Goal: Task Accomplishment & Management: Complete application form

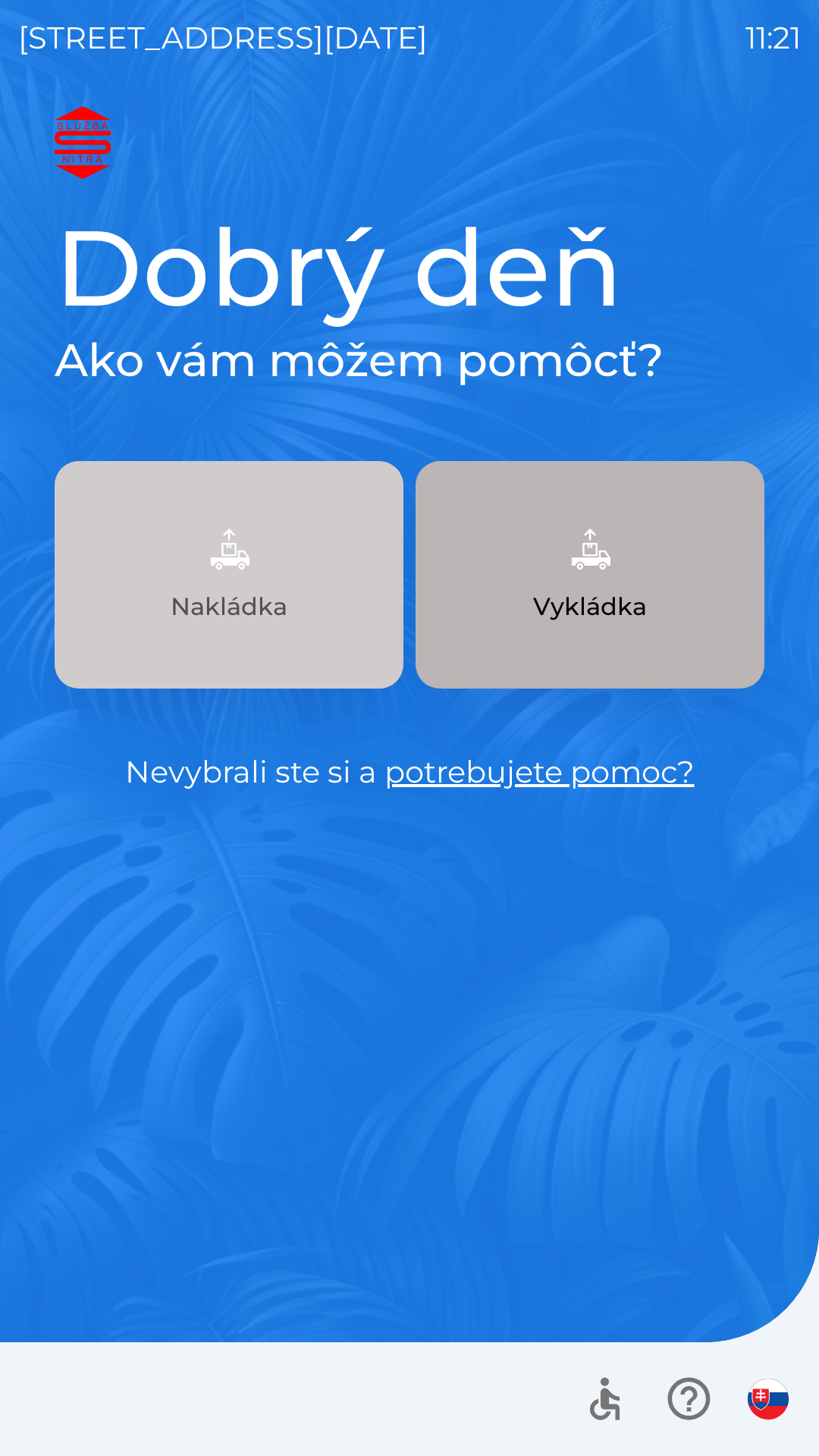
click at [259, 561] on img "button" at bounding box center [229, 548] width 67 height 67
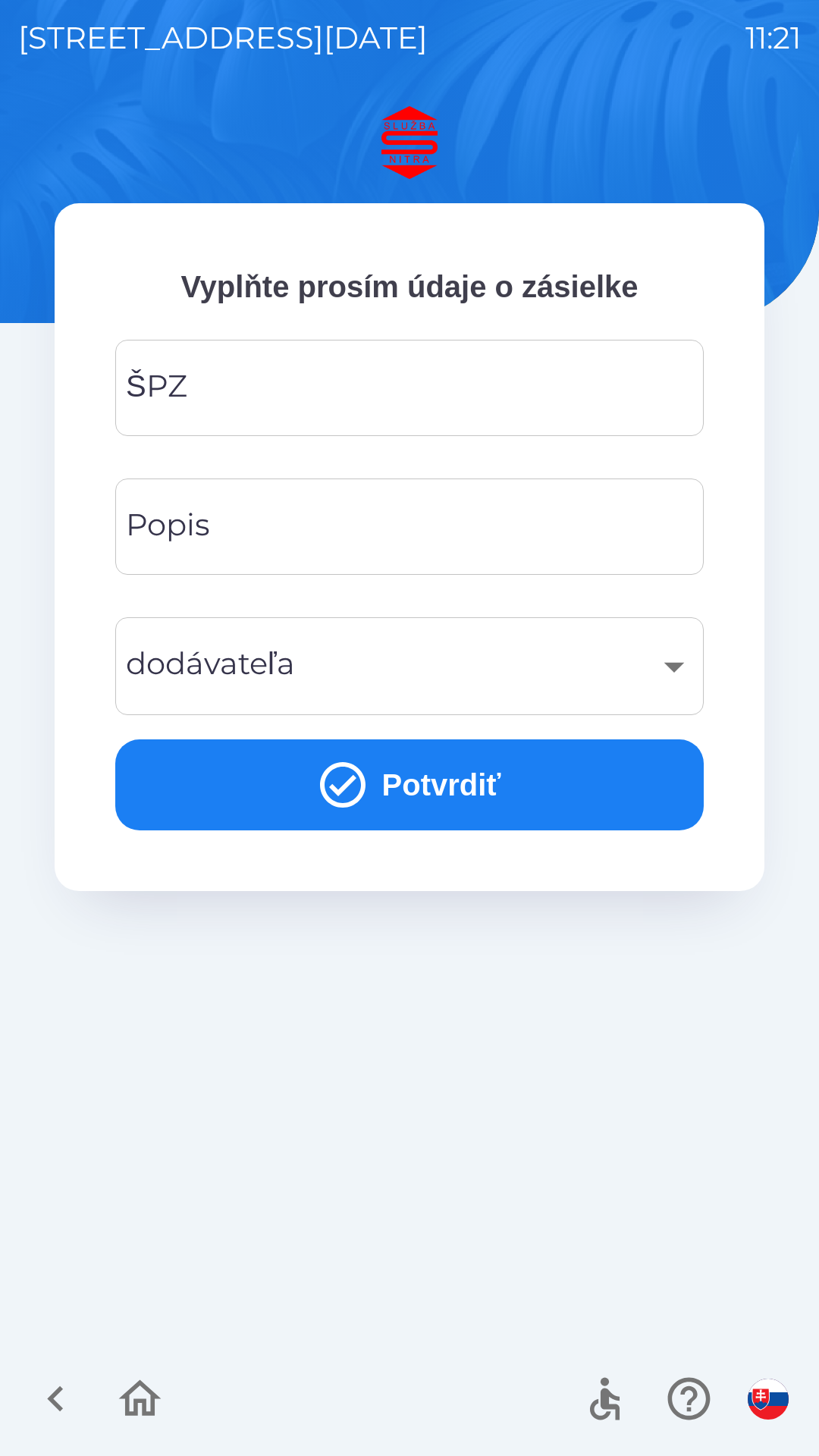
click at [396, 401] on input "ŠPZ" at bounding box center [410, 388] width 552 height 60
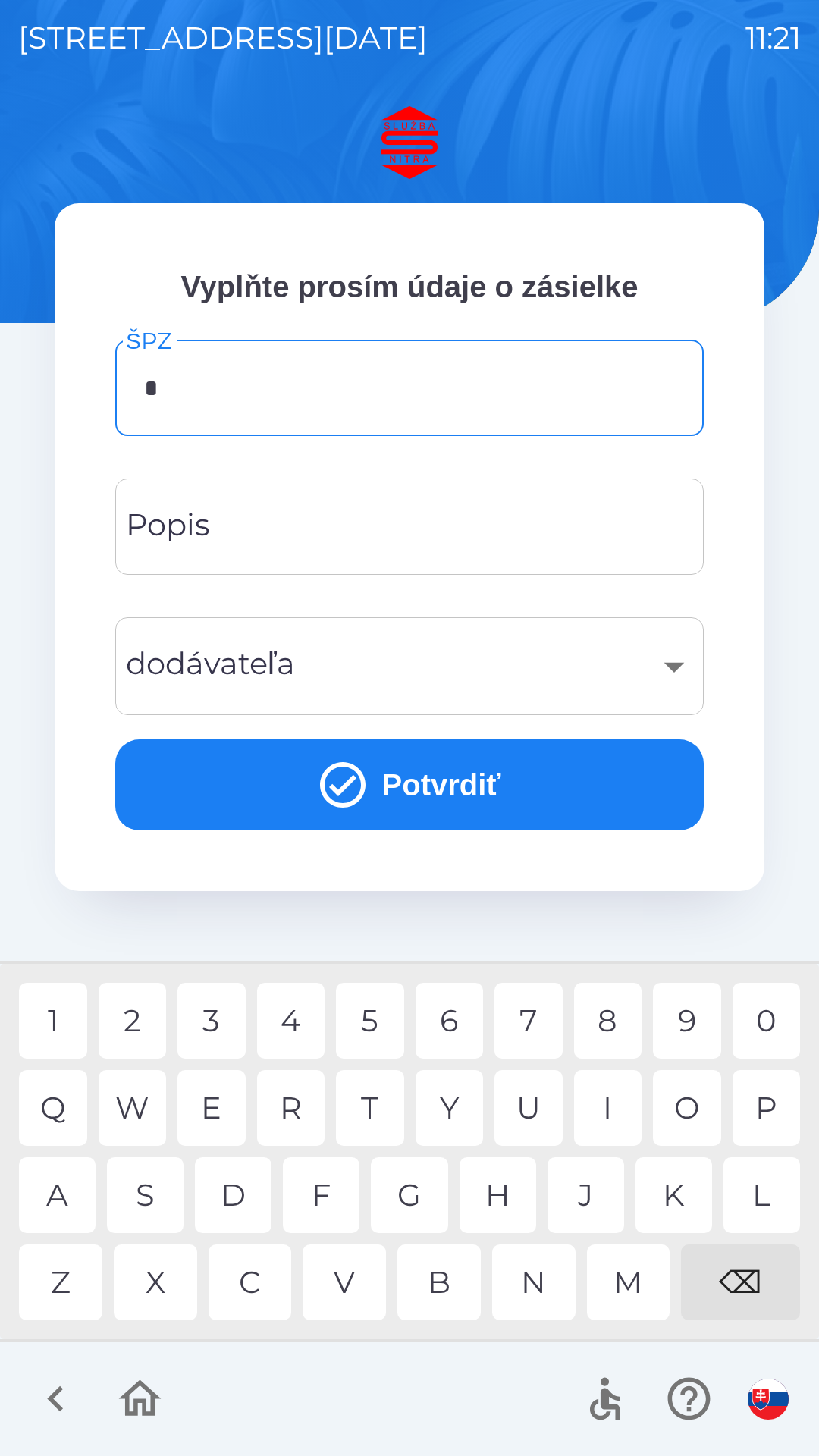
click at [150, 1205] on div "S" at bounding box center [145, 1194] width 76 height 76
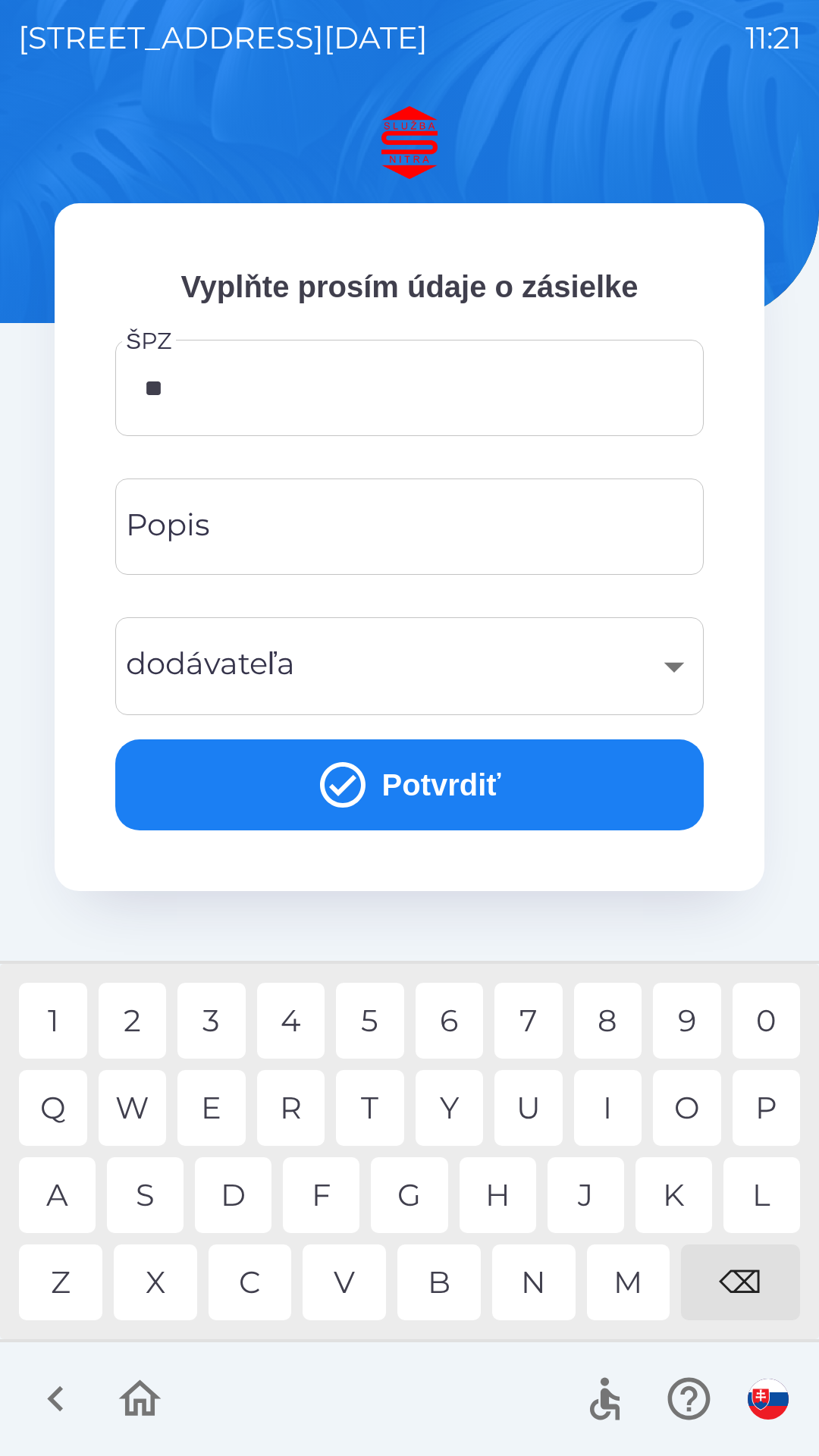
click at [57, 1206] on div "A" at bounding box center [57, 1194] width 76 height 76
click at [60, 1022] on div "1" at bounding box center [53, 1021] width 69 height 76
click at [245, 1289] on div "C" at bounding box center [250, 1282] width 83 height 76
type input "*******"
click at [394, 539] on input "Popis" at bounding box center [410, 526] width 552 height 60
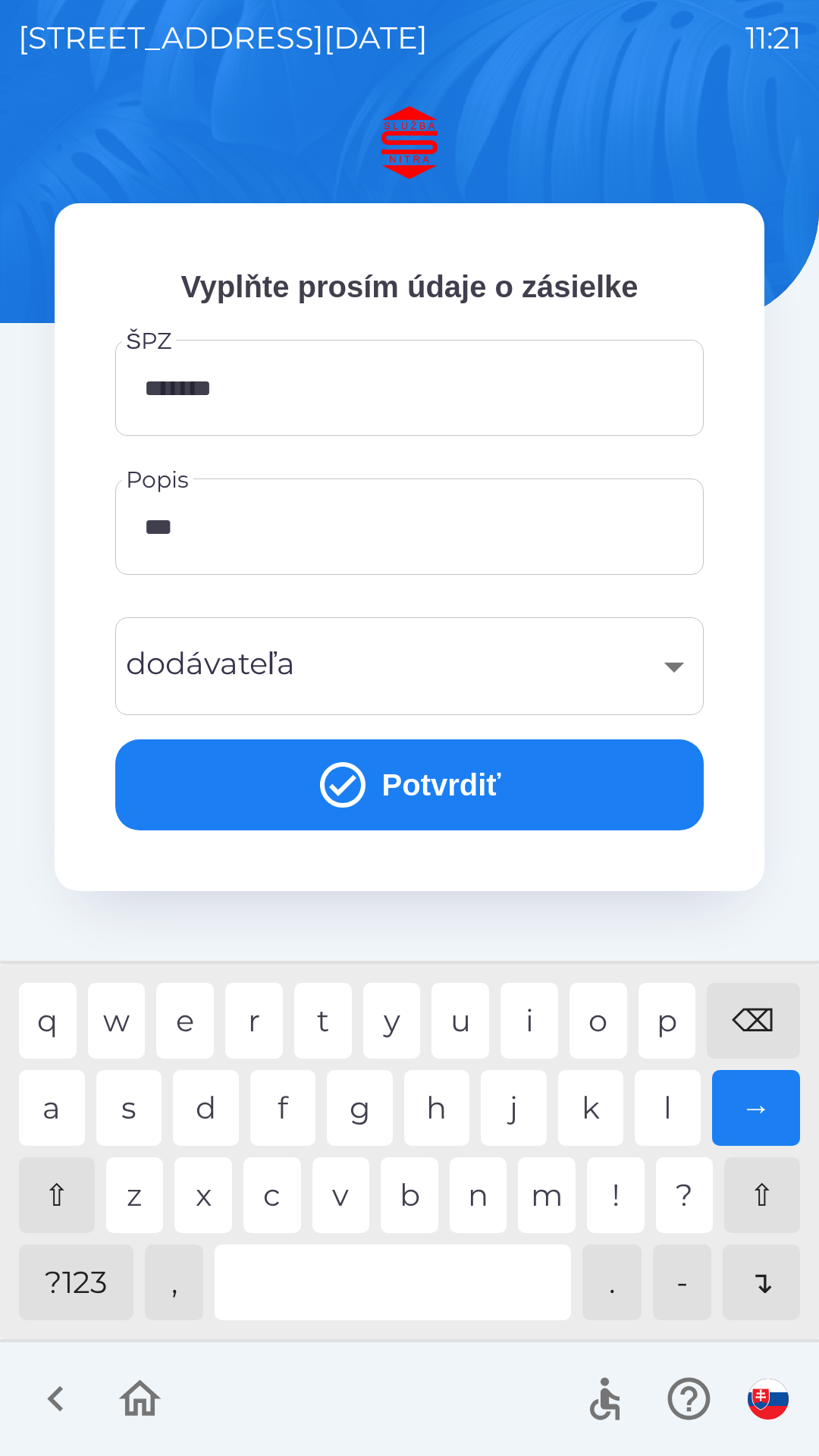
click at [677, 1121] on div "l" at bounding box center [667, 1107] width 66 height 76
click at [515, 1117] on div "j" at bounding box center [514, 1107] width 66 height 76
click at [59, 1116] on div "a" at bounding box center [52, 1107] width 66 height 76
type input "*******"
click at [477, 1216] on div "n" at bounding box center [479, 1194] width 58 height 76
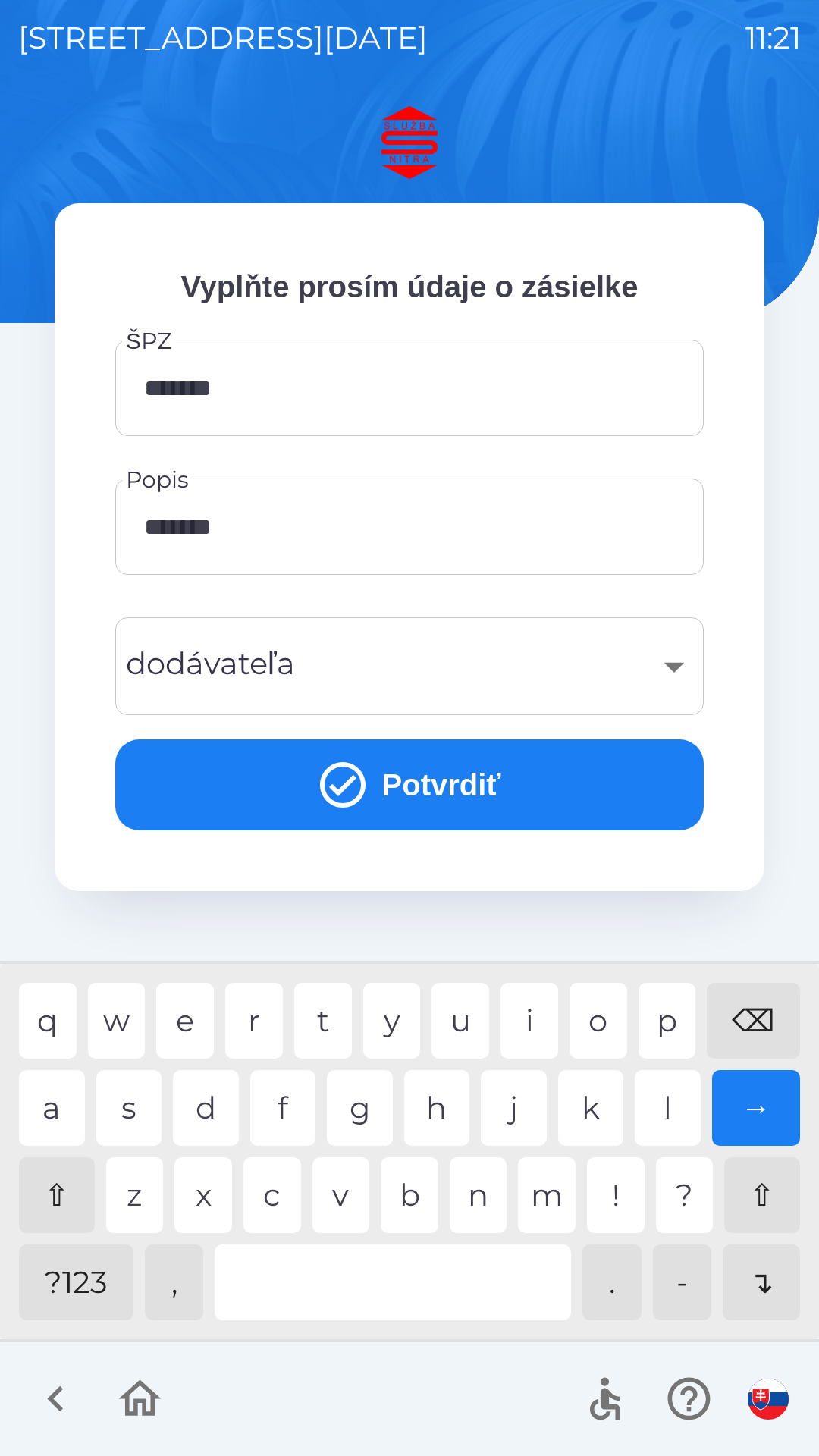
click at [345, 790] on icon "submit" at bounding box center [343, 784] width 55 height 55
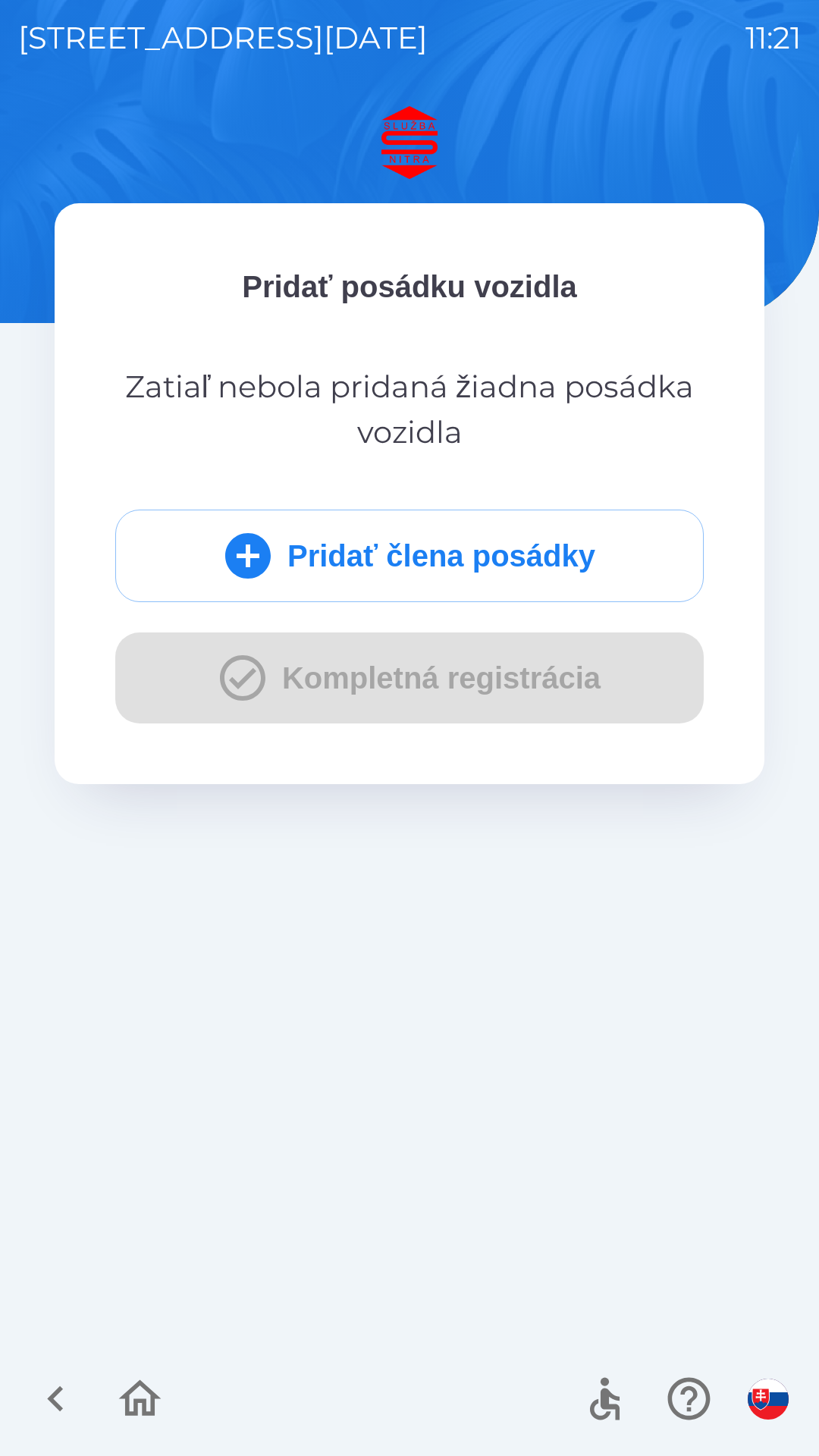
click at [252, 568] on icon "submit" at bounding box center [247, 555] width 45 height 45
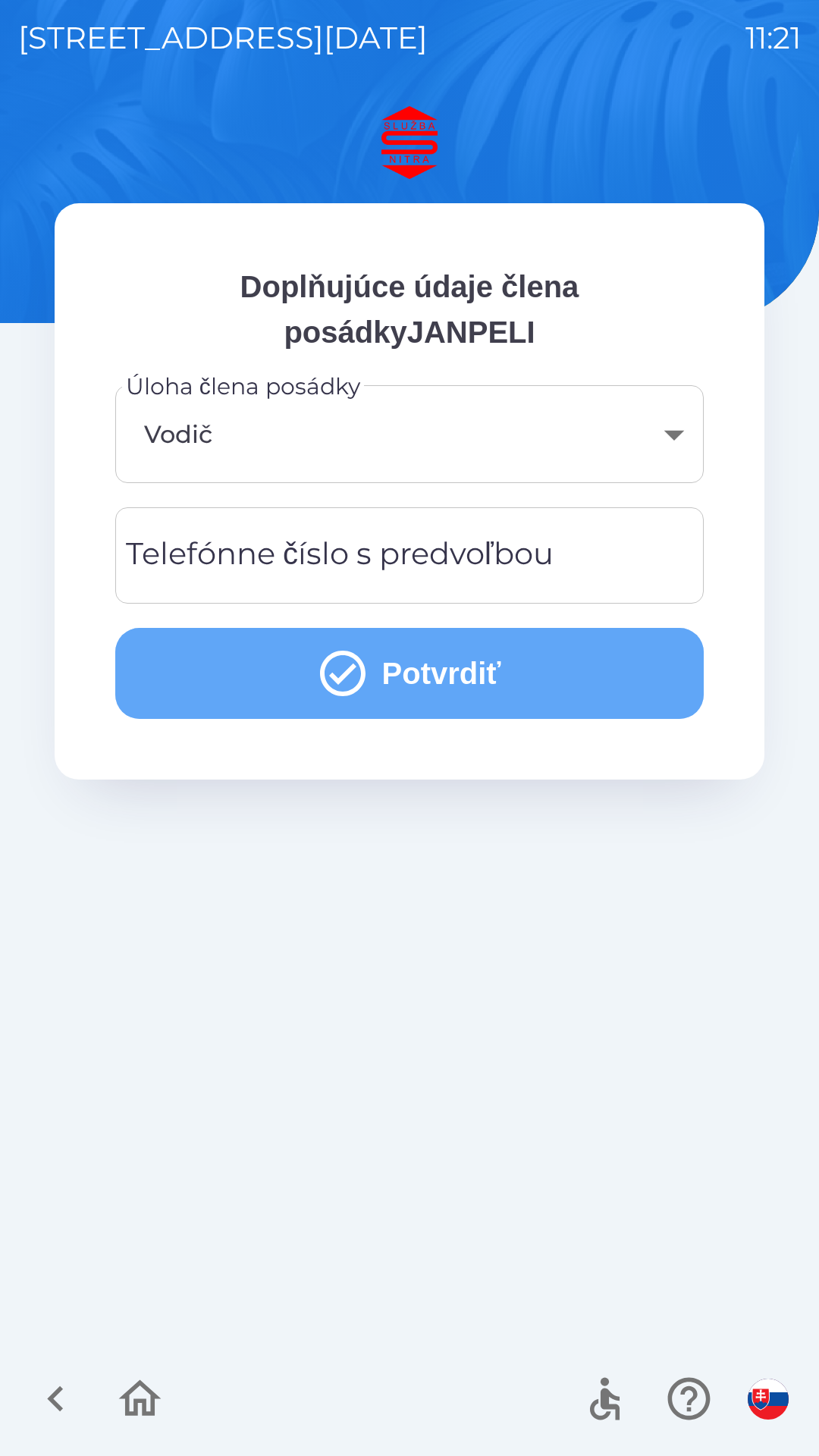
click at [356, 683] on icon "submit" at bounding box center [342, 673] width 45 height 45
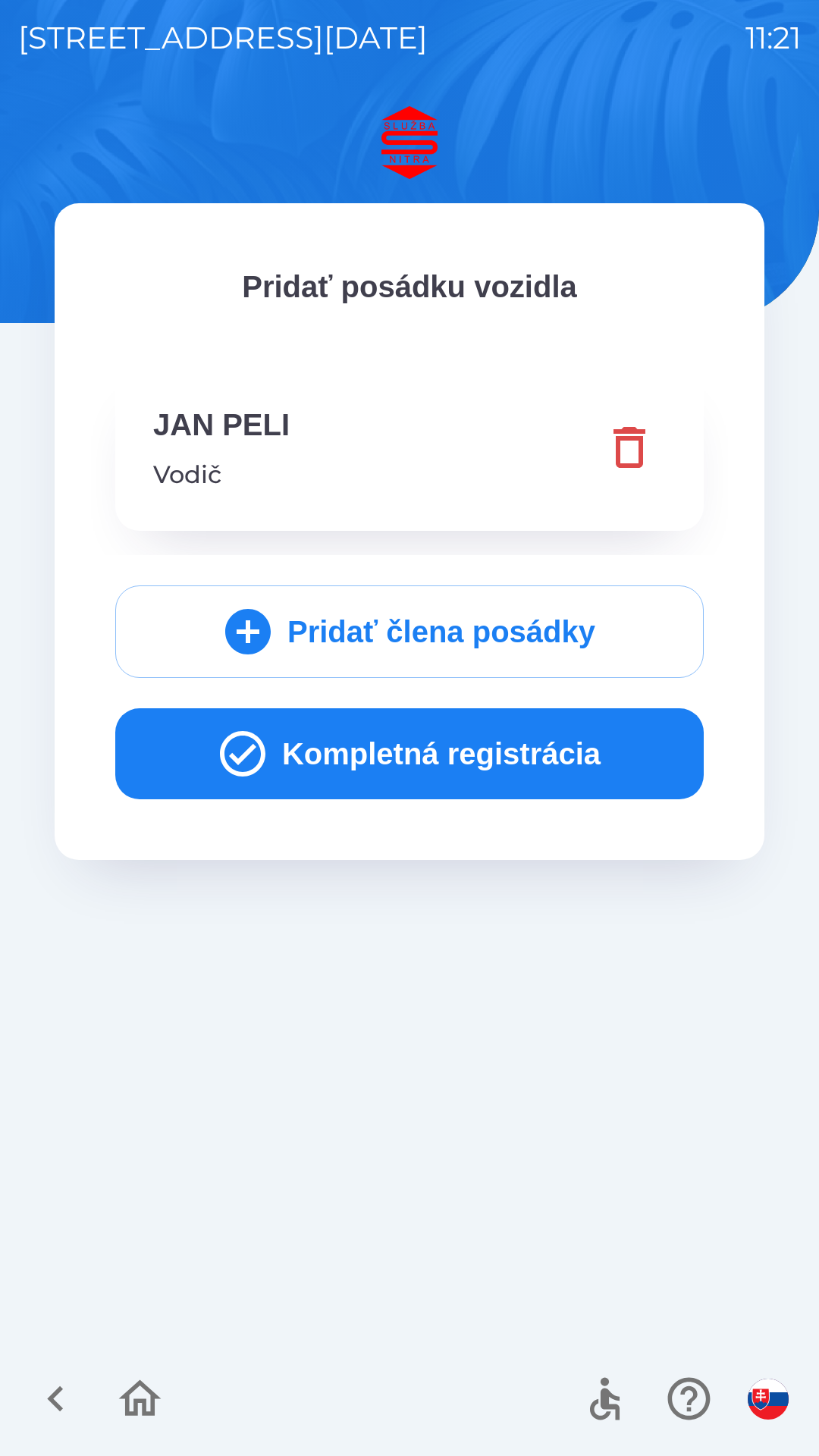
click at [233, 757] on icon "button" at bounding box center [242, 753] width 55 height 55
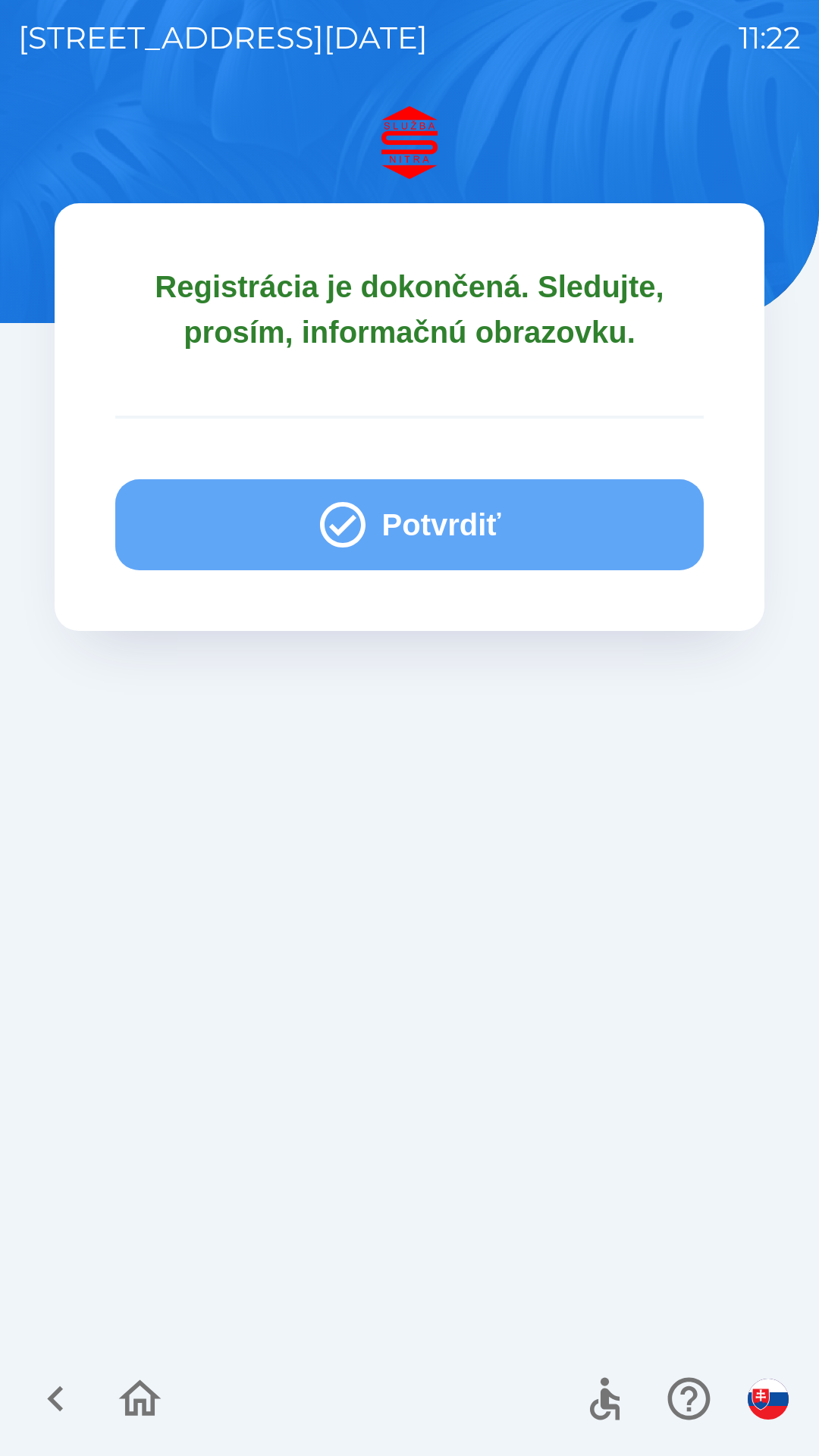
click at [340, 524] on icon "button" at bounding box center [343, 524] width 55 height 55
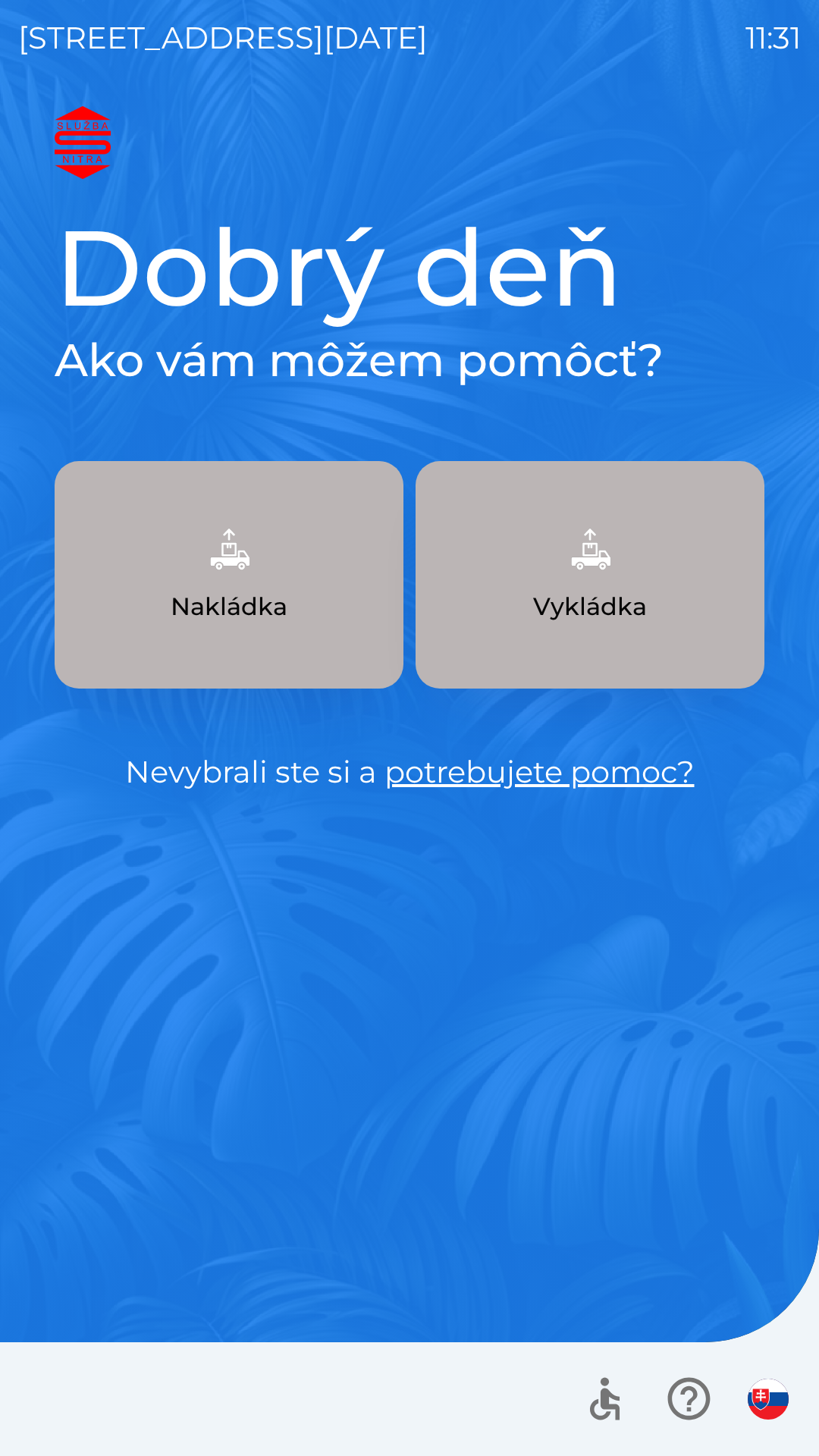
click at [242, 563] on img "button" at bounding box center [229, 548] width 67 height 67
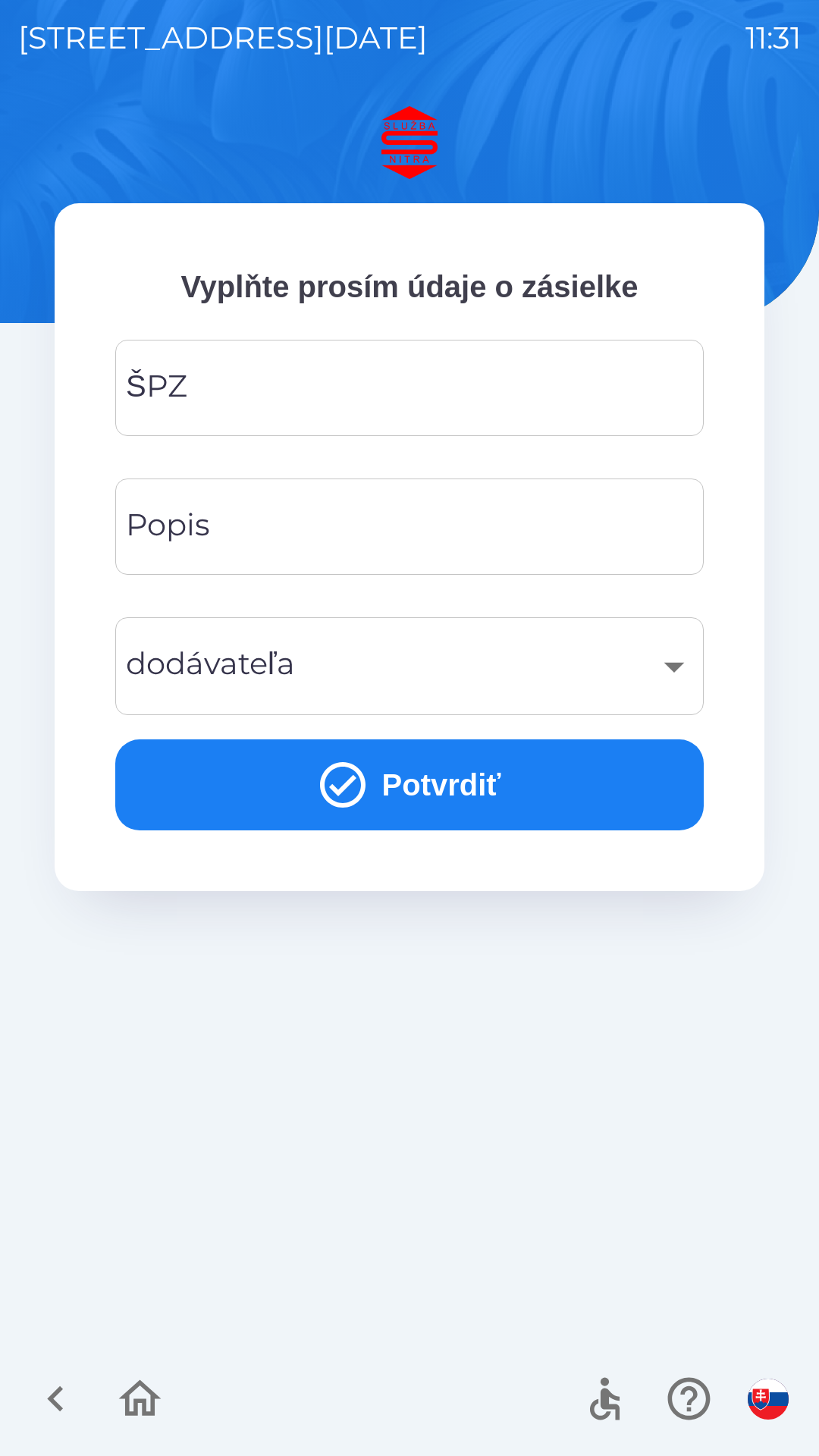
click at [419, 383] on input "ŠPZ" at bounding box center [410, 388] width 552 height 60
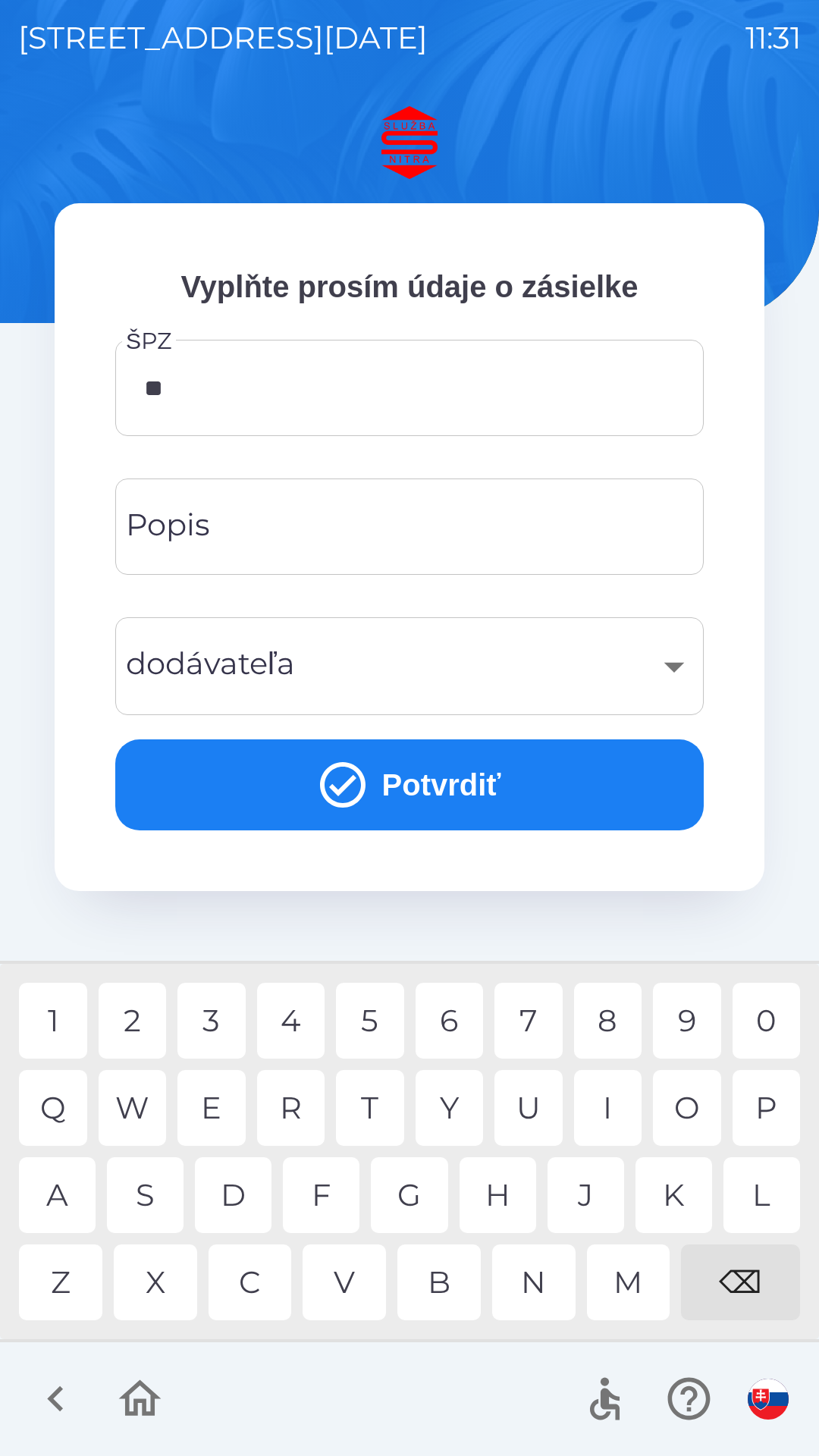
click at [64, 1185] on div "A" at bounding box center [57, 1194] width 76 height 76
click at [244, 1199] on div "D" at bounding box center [233, 1194] width 76 height 76
type input "*******"
click at [406, 544] on input "Popis" at bounding box center [410, 526] width 552 height 60
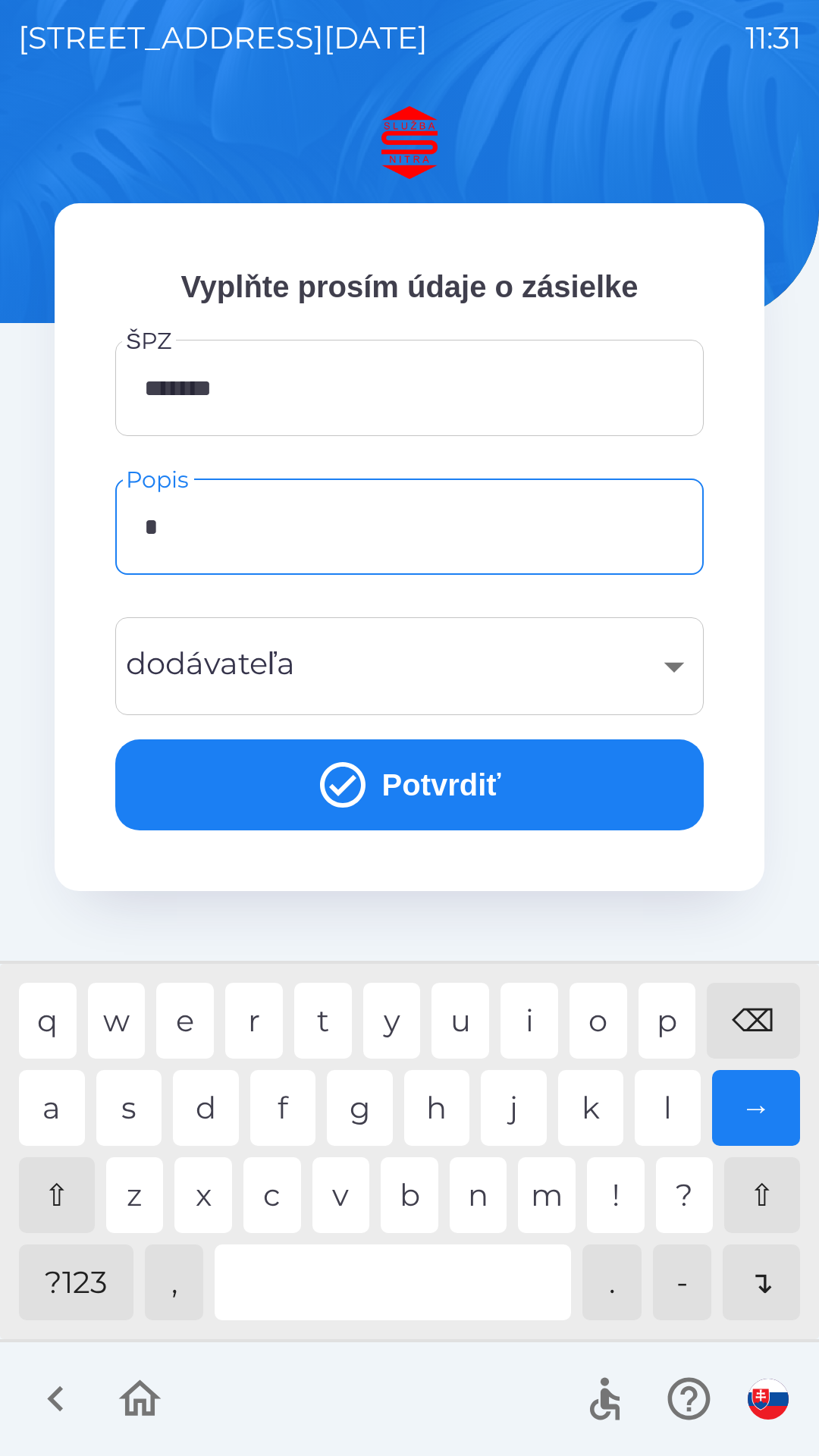
click at [138, 1114] on div "s" at bounding box center [129, 1107] width 66 height 76
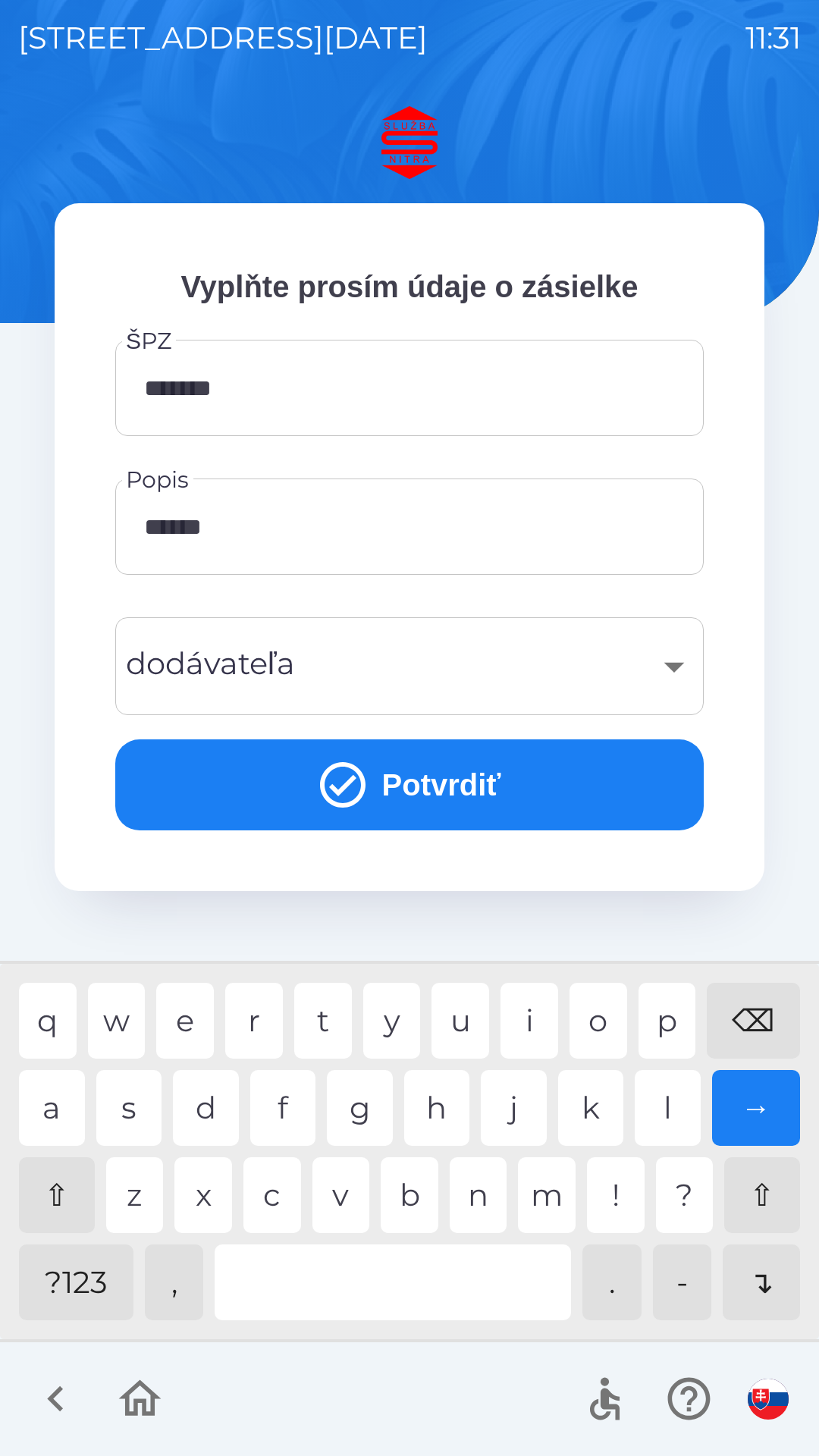
click at [531, 1018] on div "i" at bounding box center [529, 1021] width 58 height 76
click at [59, 1114] on div "a" at bounding box center [52, 1107] width 66 height 76
type input "********"
click at [609, 1107] on div "k" at bounding box center [591, 1107] width 66 height 76
click at [659, 677] on div "​" at bounding box center [410, 666] width 552 height 62
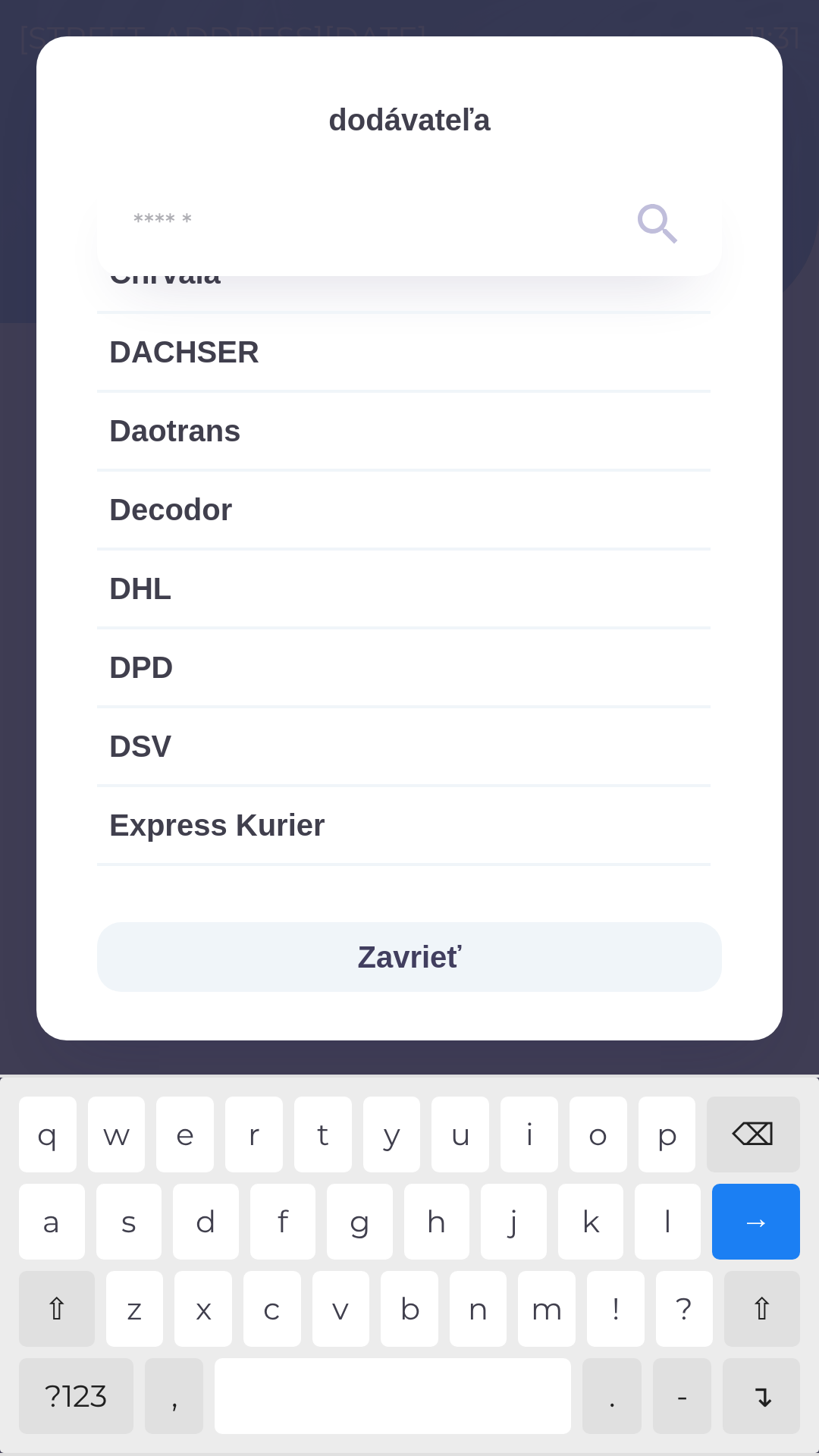
scroll to position [655, 0]
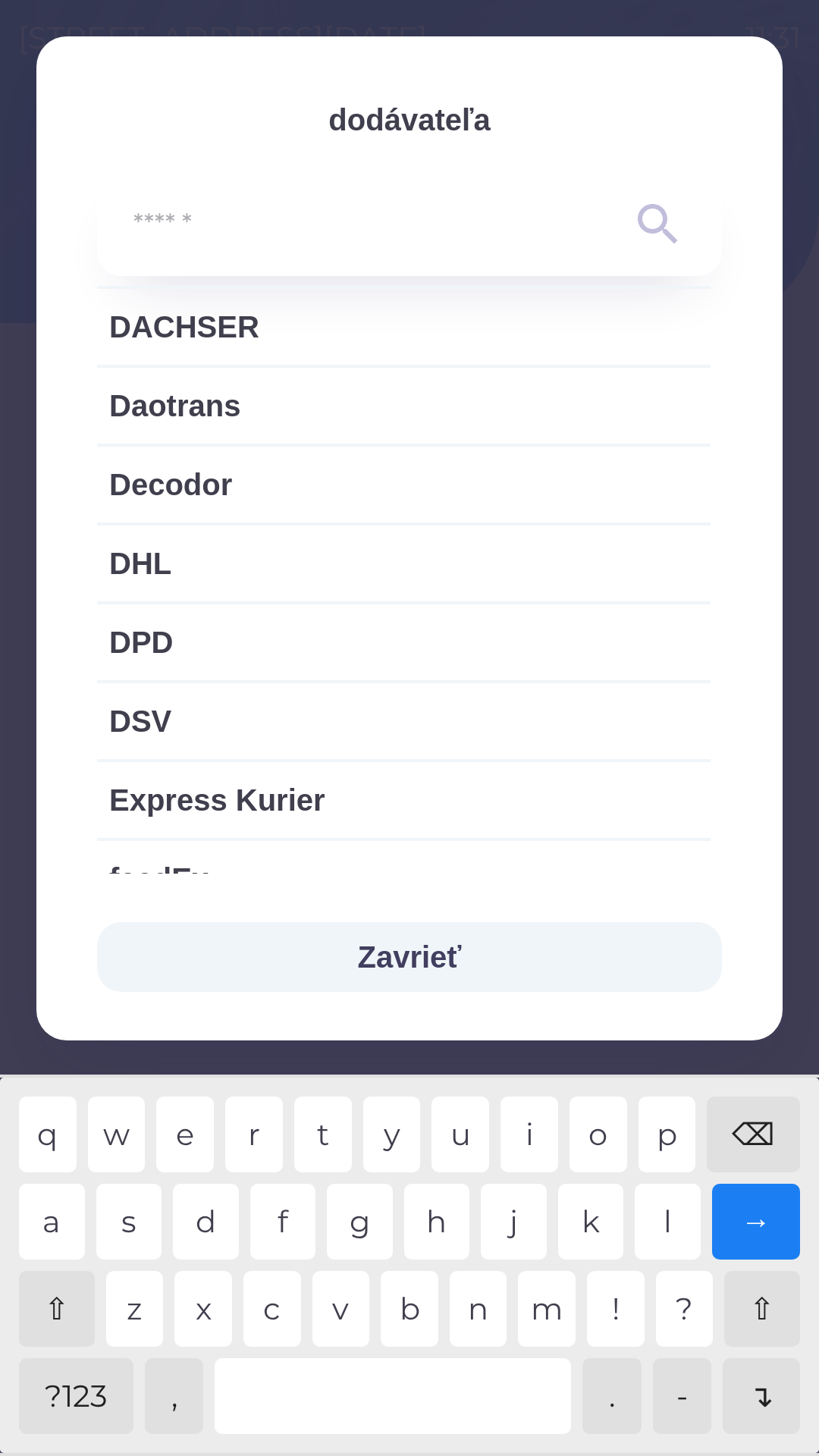
click at [191, 725] on span "DSV" at bounding box center [404, 720] width 589 height 45
type input "***"
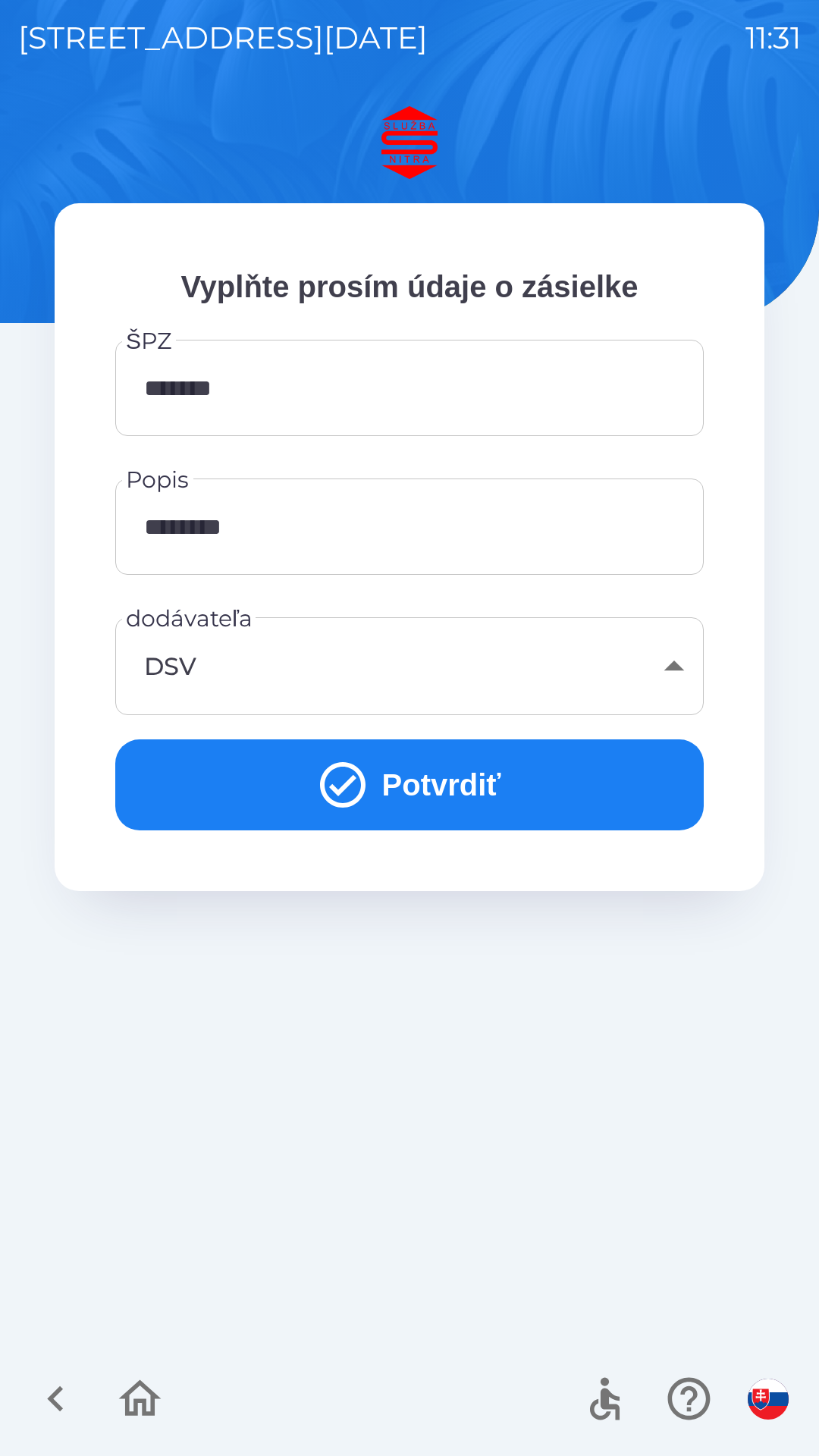
click at [443, 789] on button "Potvrdiť" at bounding box center [409, 785] width 588 height 91
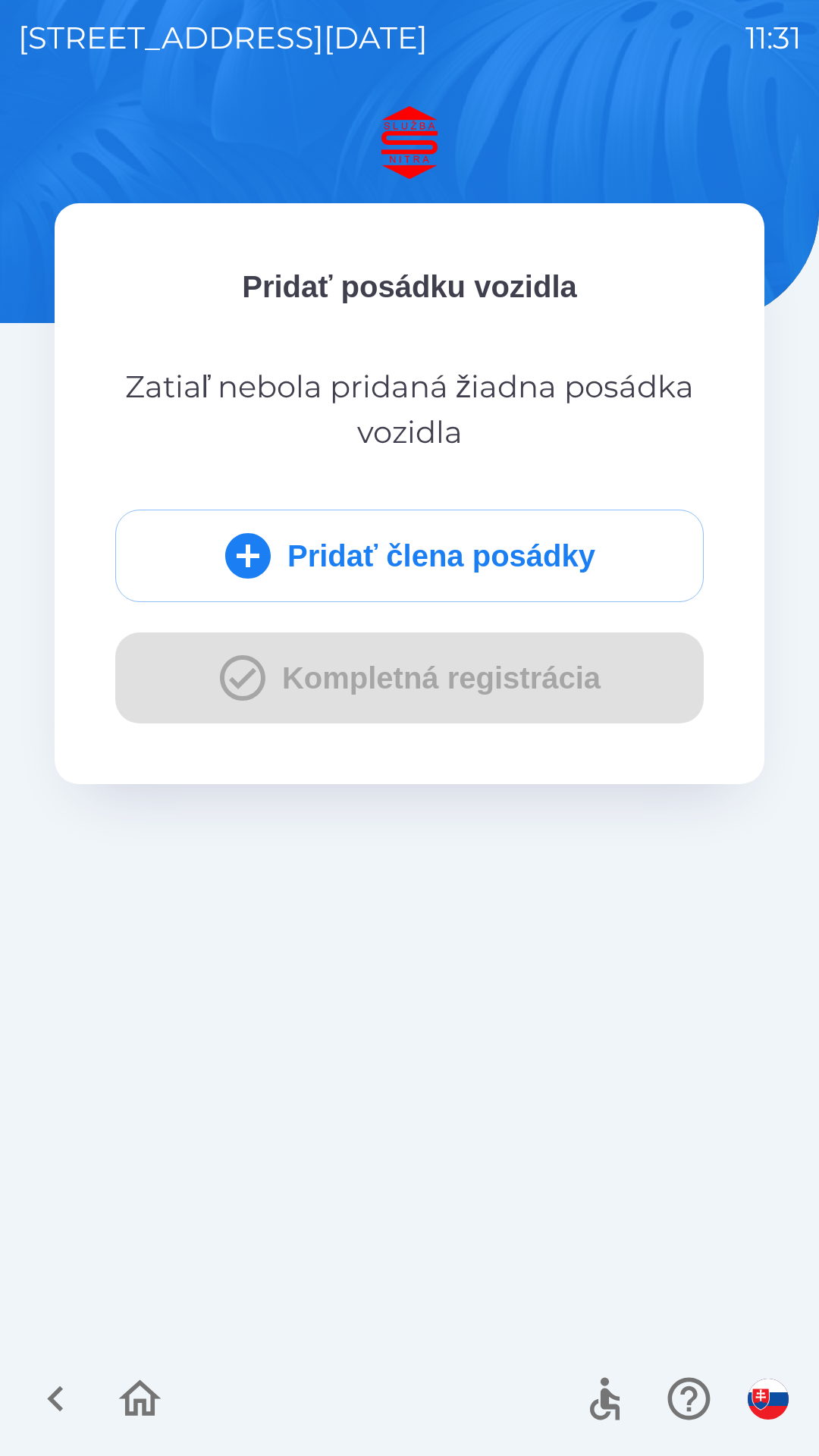
click at [465, 548] on button "Pridať člena posádky" at bounding box center [409, 556] width 588 height 93
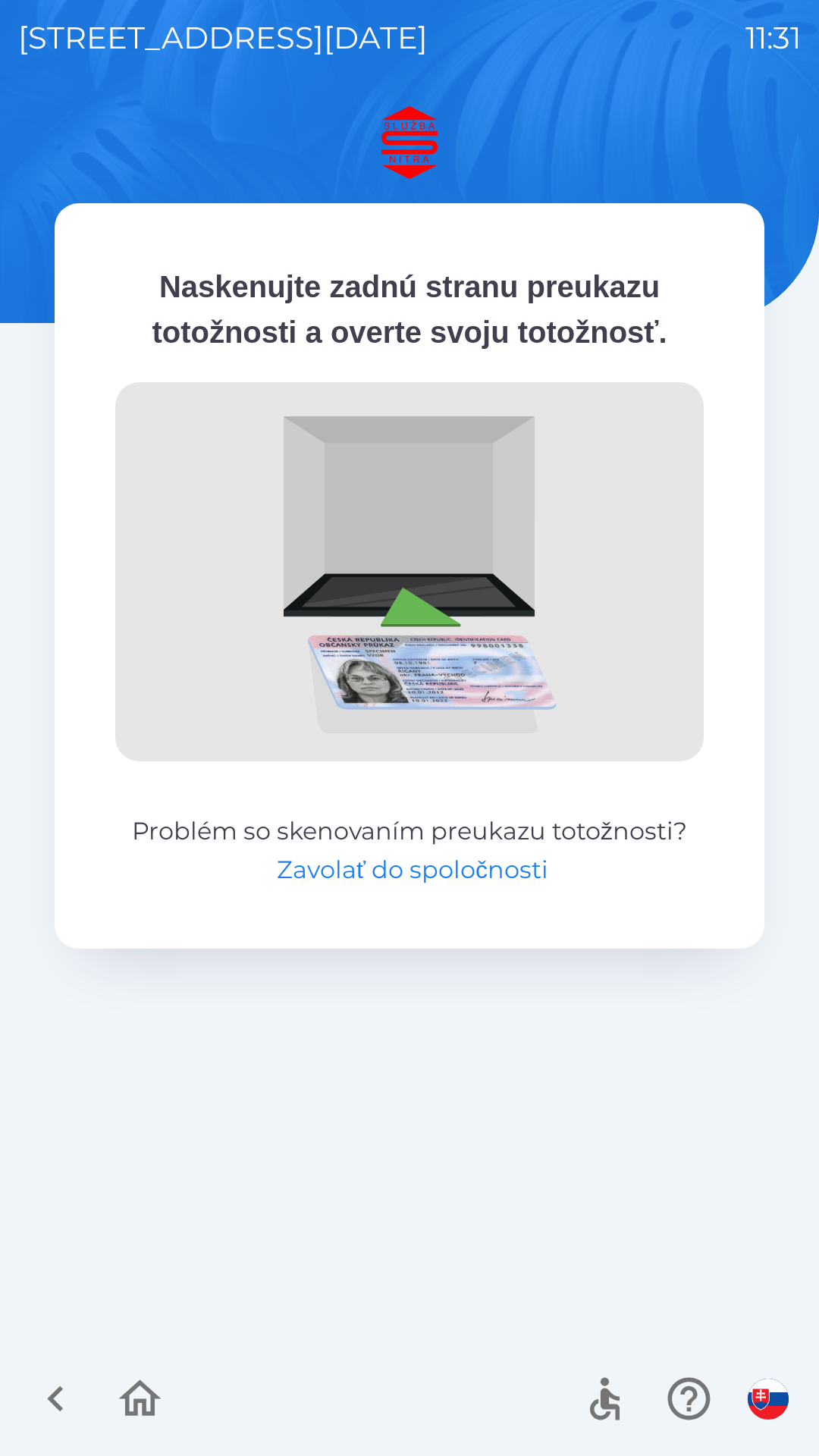
click at [399, 872] on button "Zavolať do spoločnosti" at bounding box center [412, 870] width 271 height 37
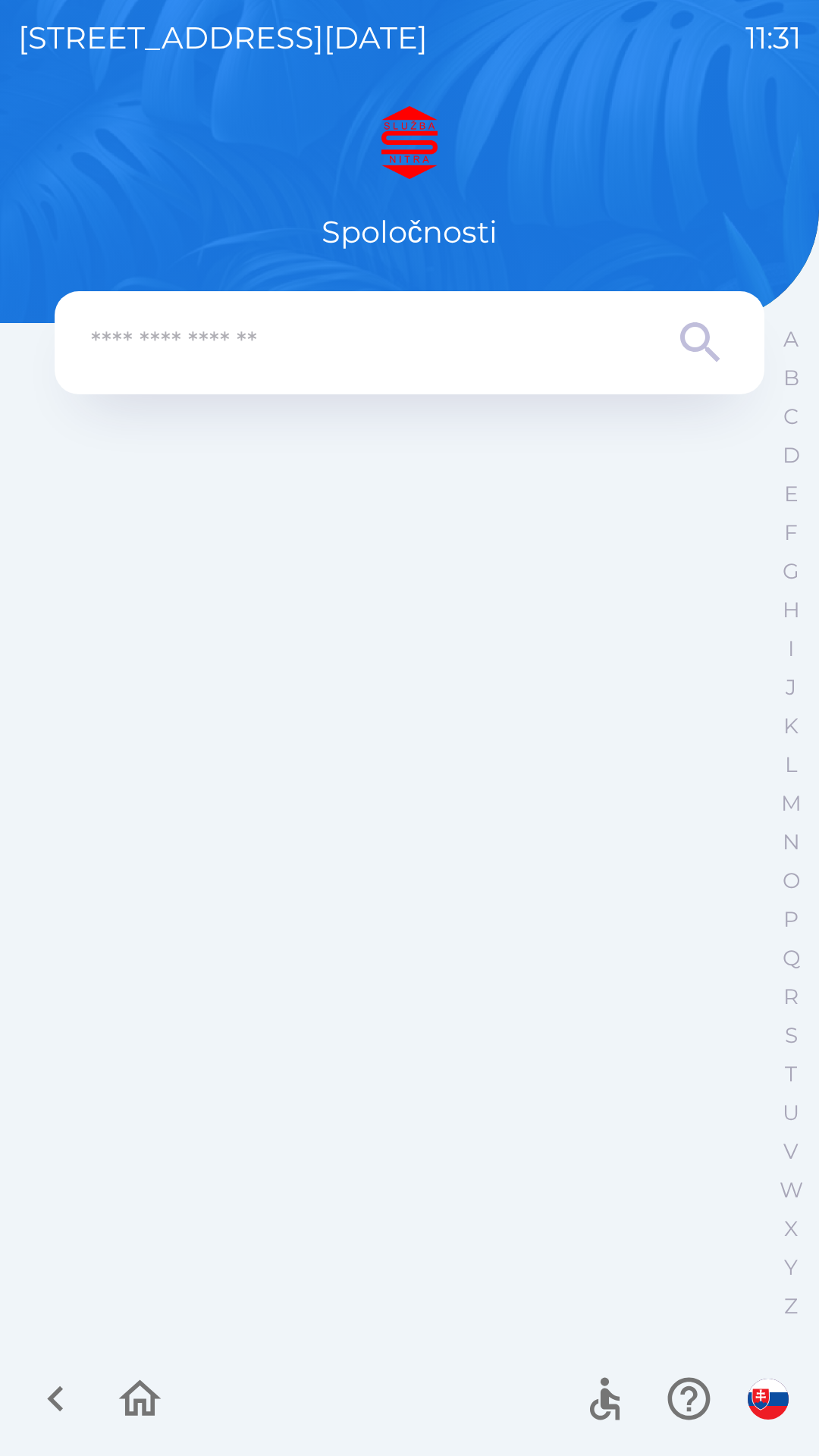
click at [217, 348] on input "text" at bounding box center [379, 343] width 577 height 42
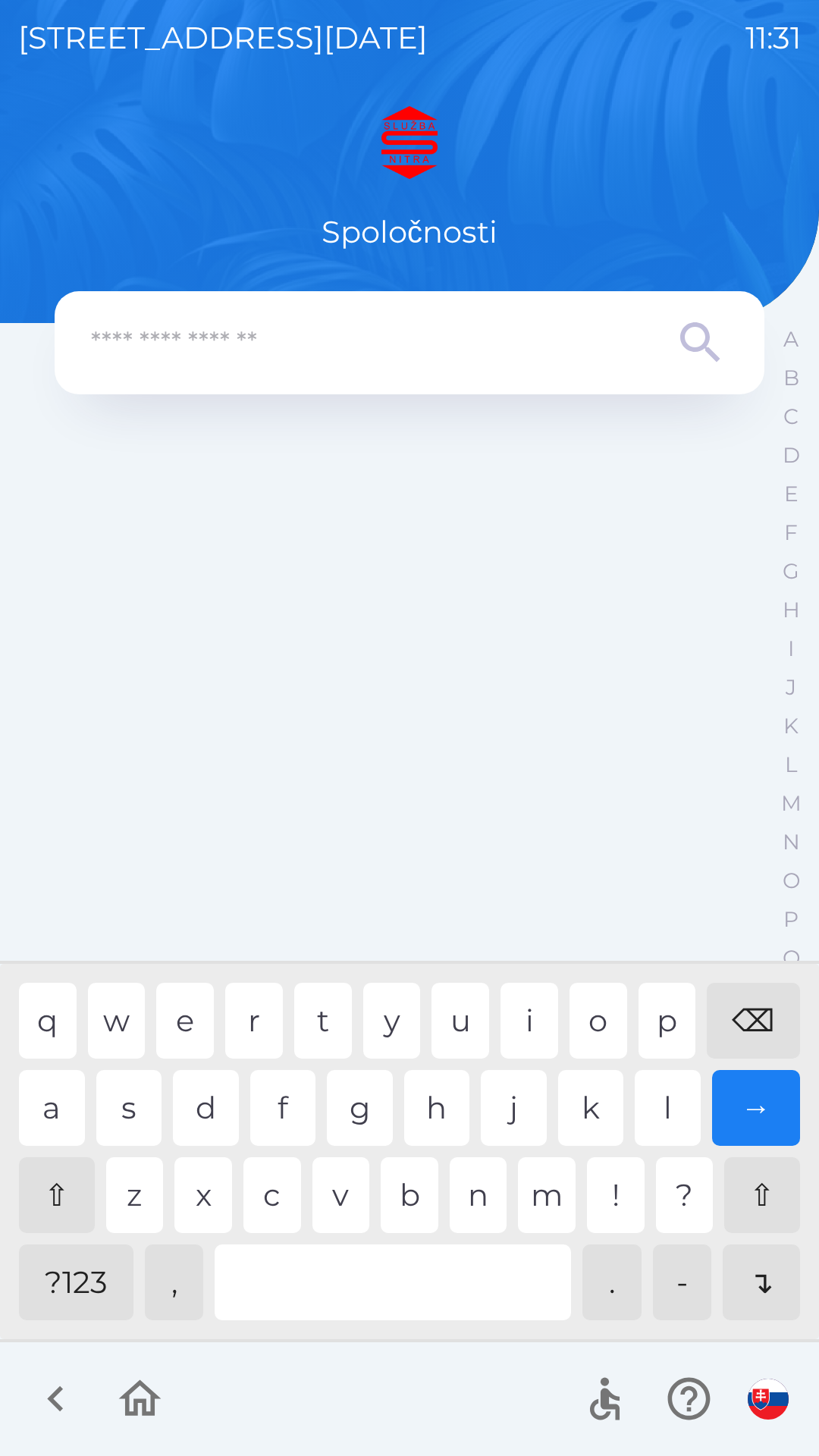
click at [694, 346] on icon at bounding box center [700, 343] width 55 height 55
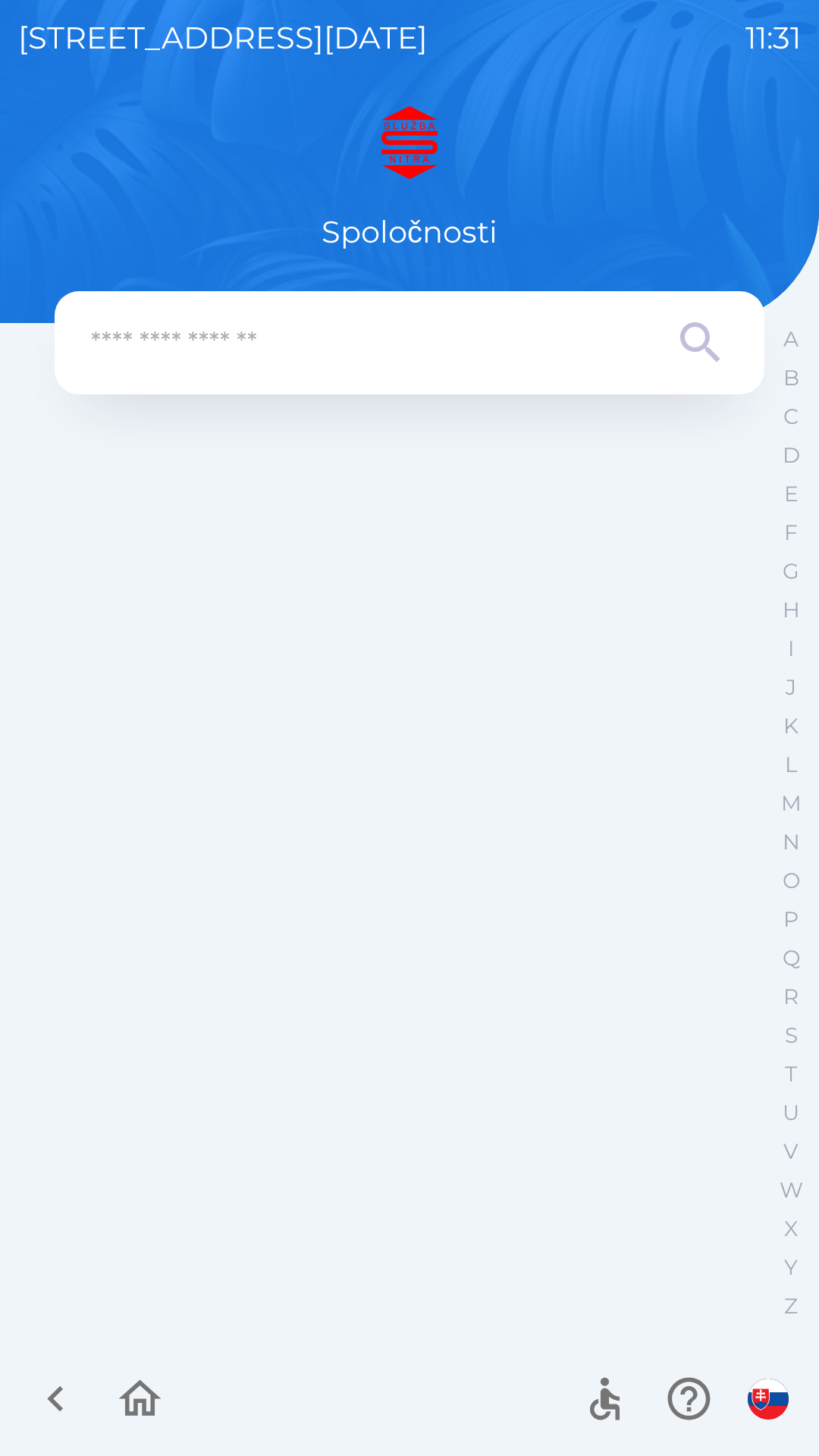
click at [65, 1399] on icon "button" at bounding box center [55, 1398] width 51 height 51
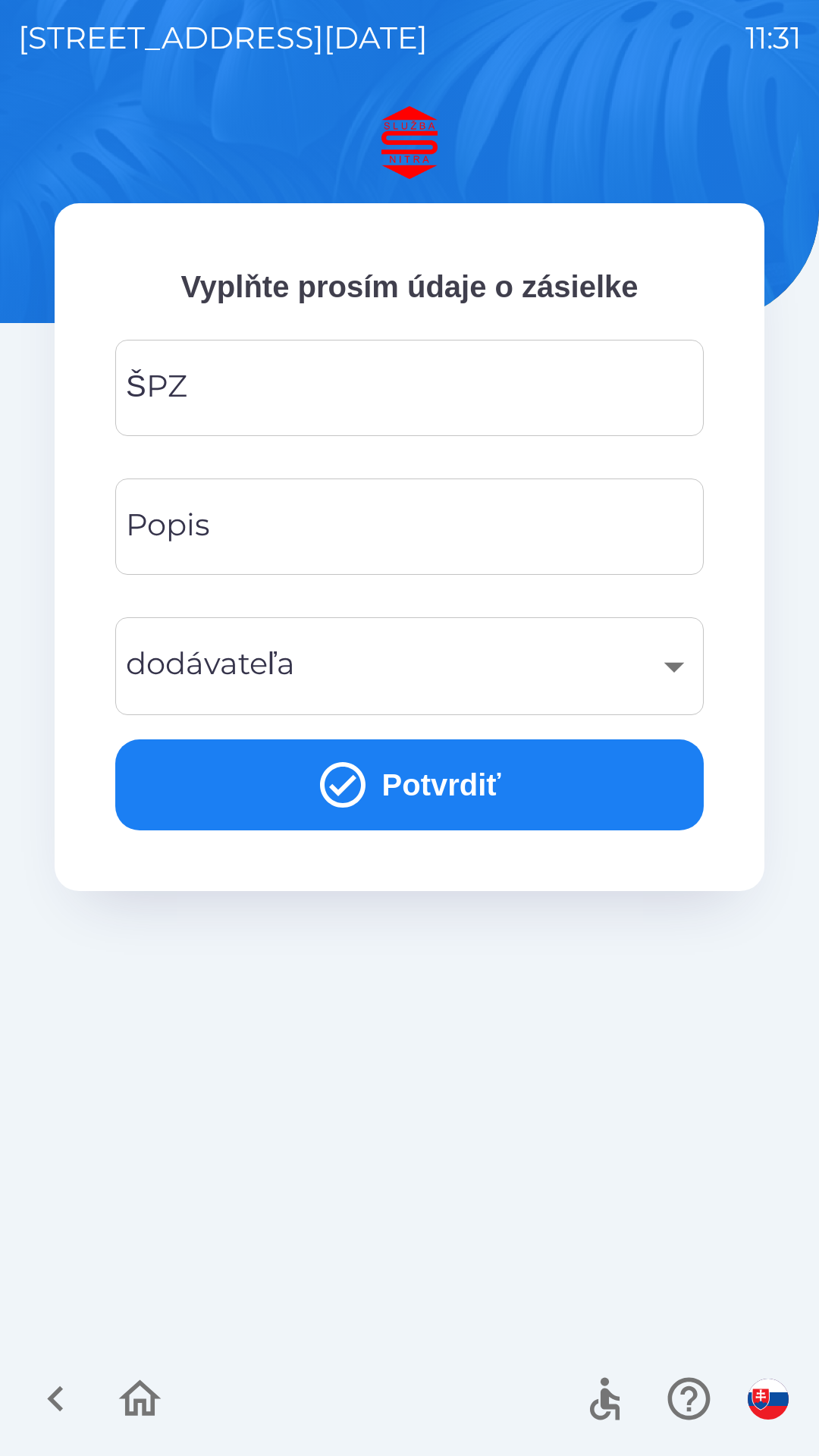
click at [67, 1389] on icon "button" at bounding box center [55, 1398] width 51 height 51
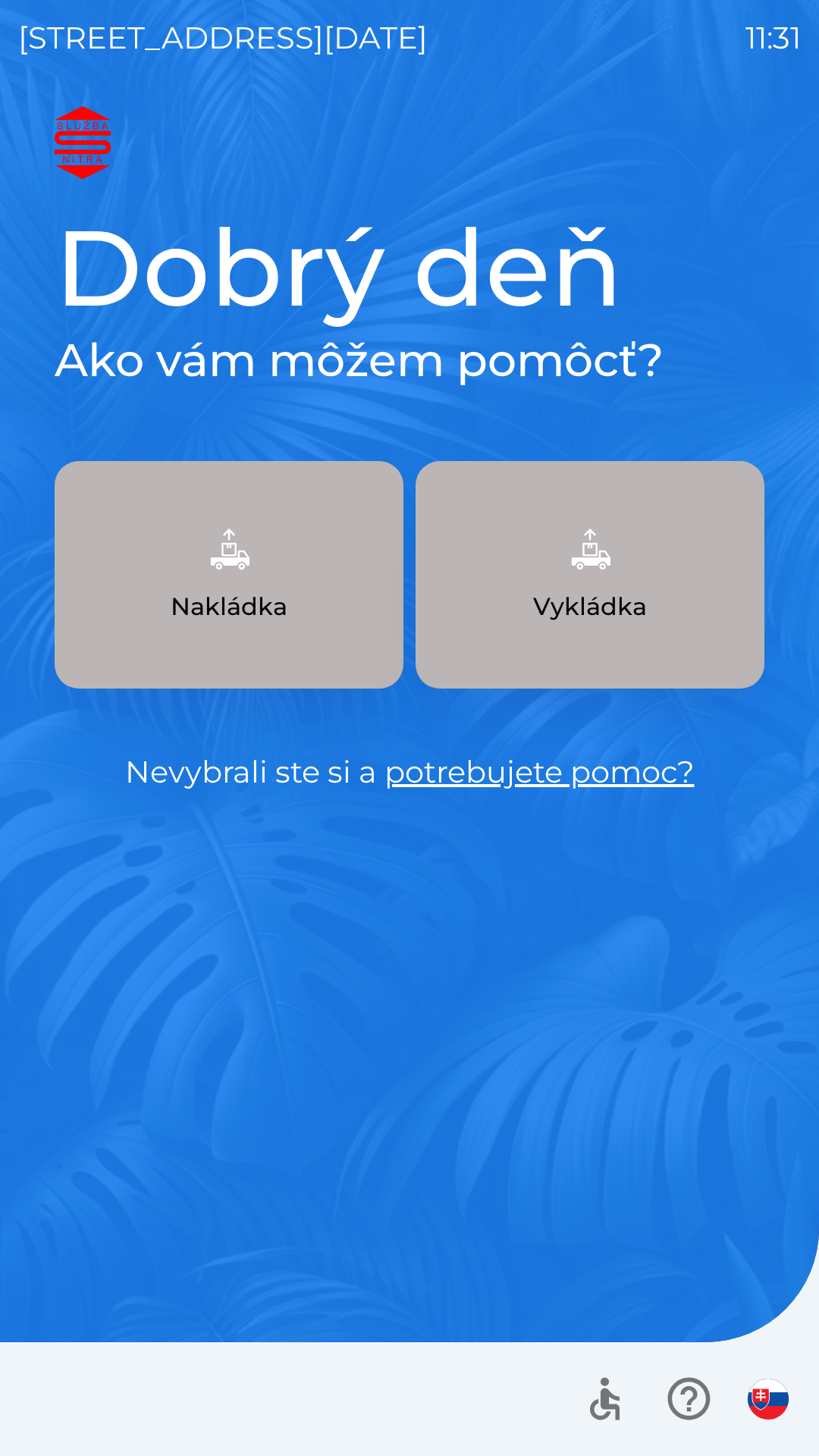
click at [265, 613] on p "Nakládka" at bounding box center [229, 606] width 117 height 37
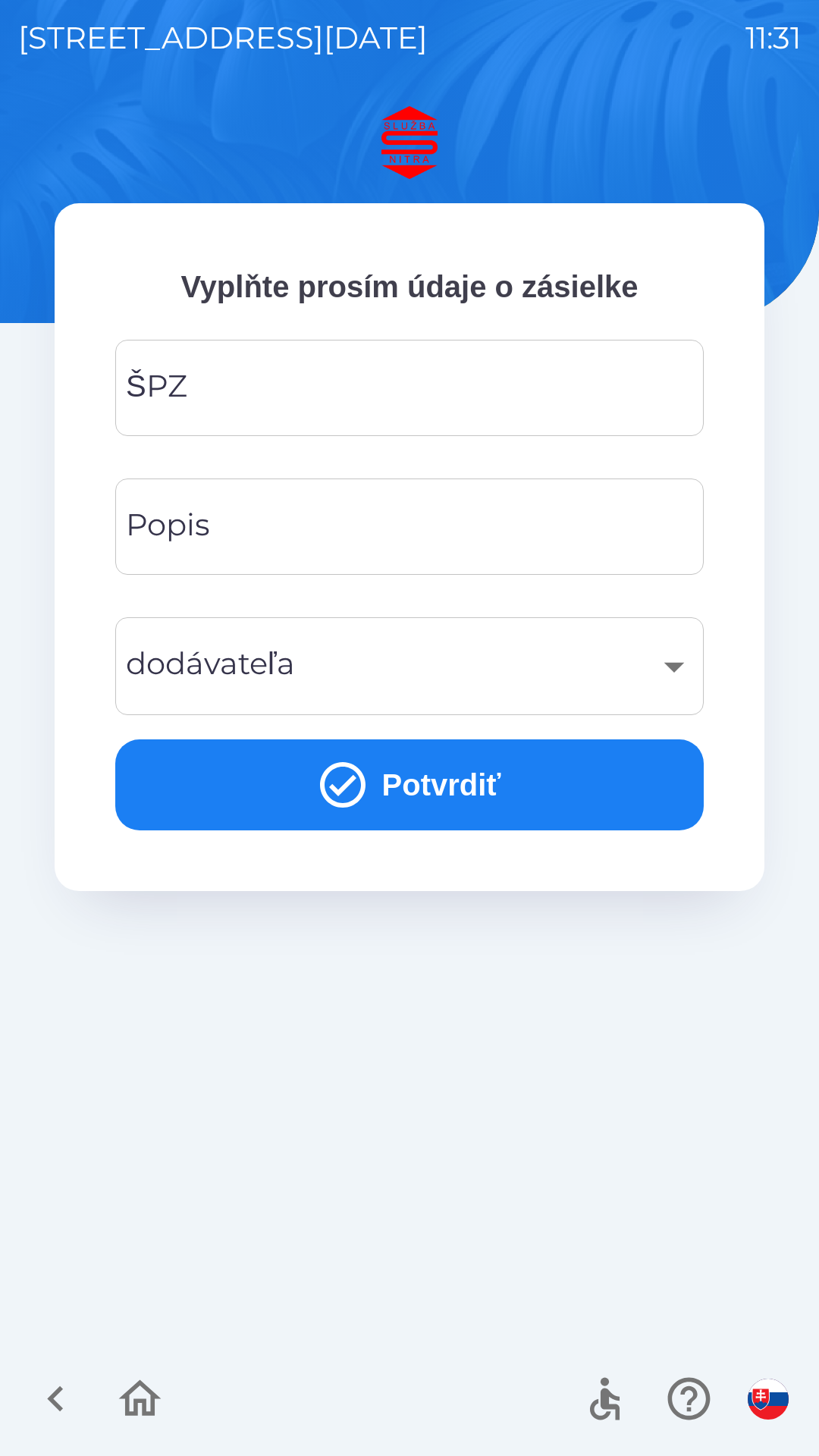
click at [330, 378] on input "ŠPZ" at bounding box center [410, 388] width 552 height 60
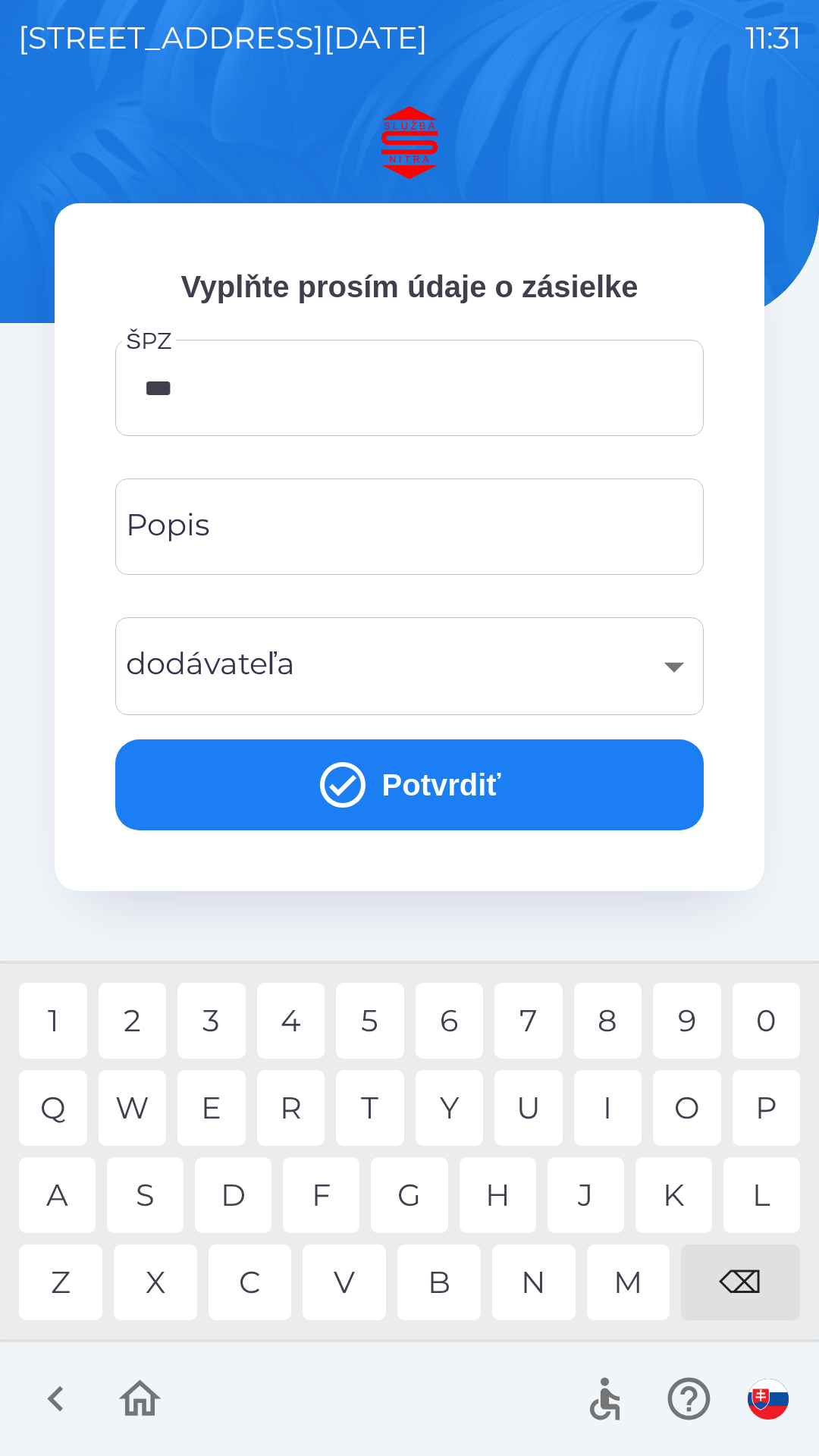
click at [379, 1021] on div "5" at bounding box center [370, 1021] width 69 height 76
type input "*****"
click at [341, 531] on input "Popis" at bounding box center [410, 526] width 552 height 60
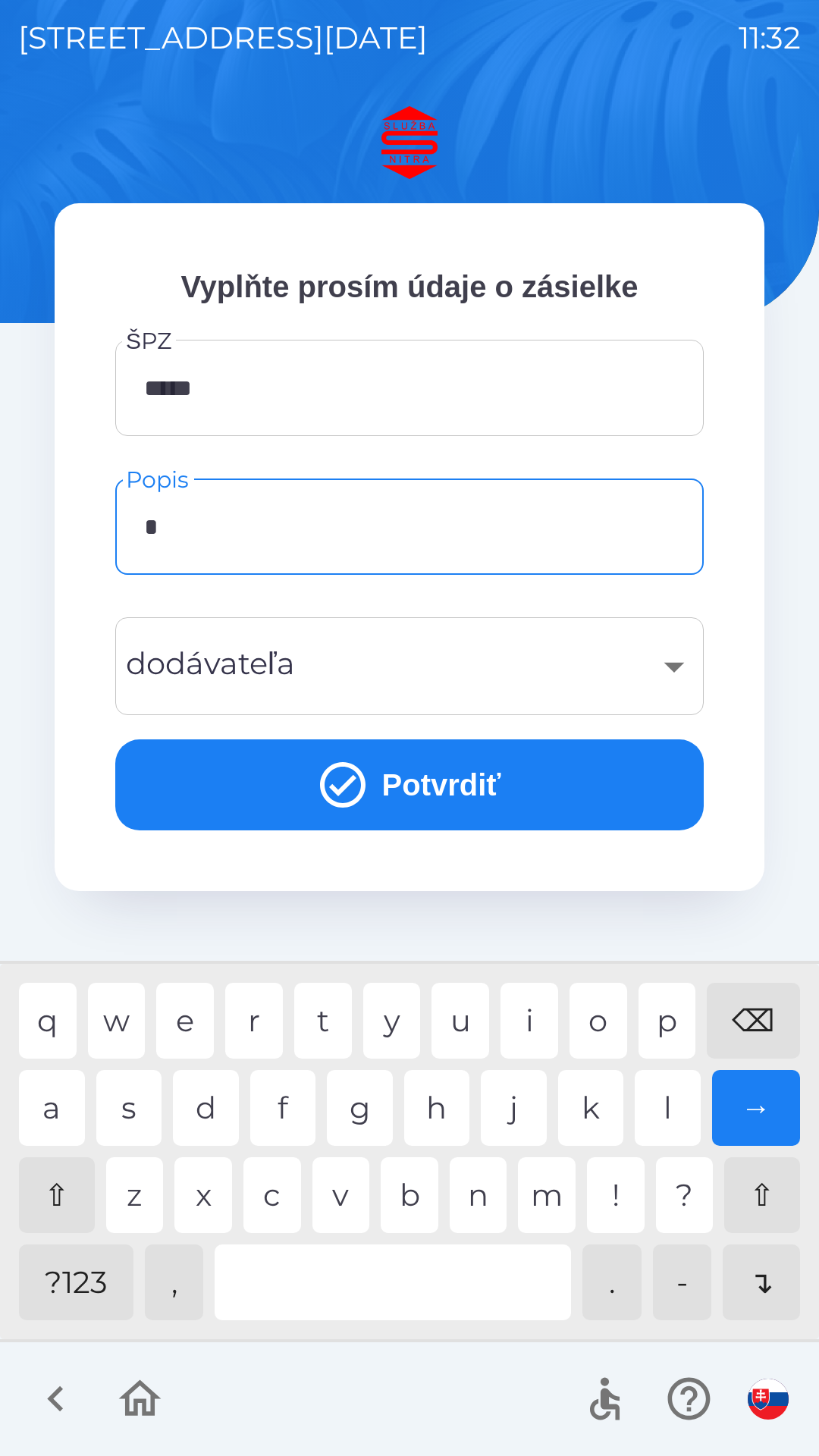
click at [137, 1102] on div "s" at bounding box center [129, 1107] width 66 height 76
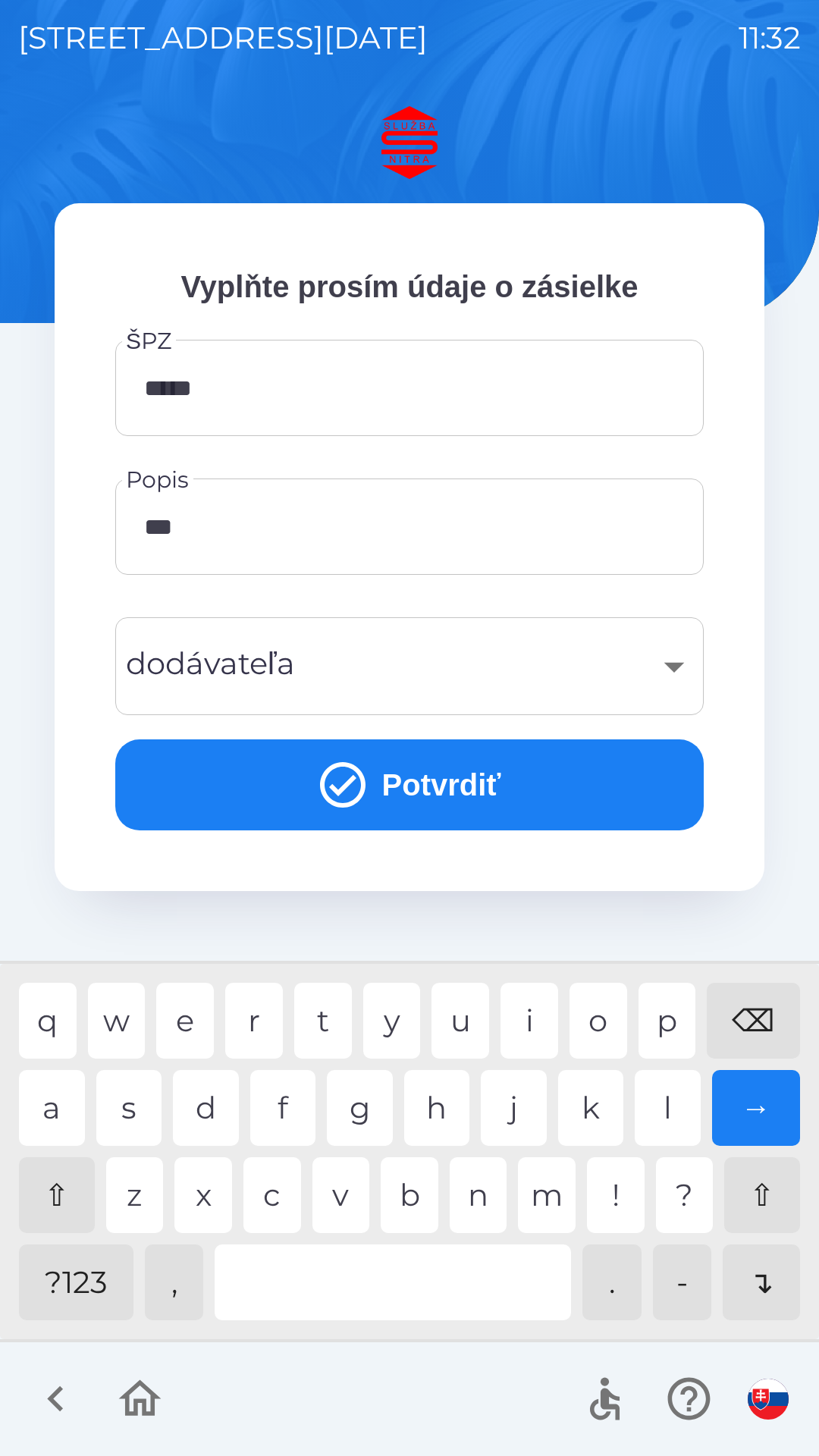
click at [57, 1107] on div "a" at bounding box center [52, 1107] width 66 height 76
click at [136, 1102] on div "s" at bounding box center [129, 1107] width 66 height 76
click at [320, 1019] on div "t" at bounding box center [324, 1021] width 58 height 76
click at [522, 1027] on div "i" at bounding box center [529, 1021] width 58 height 76
type input "********"
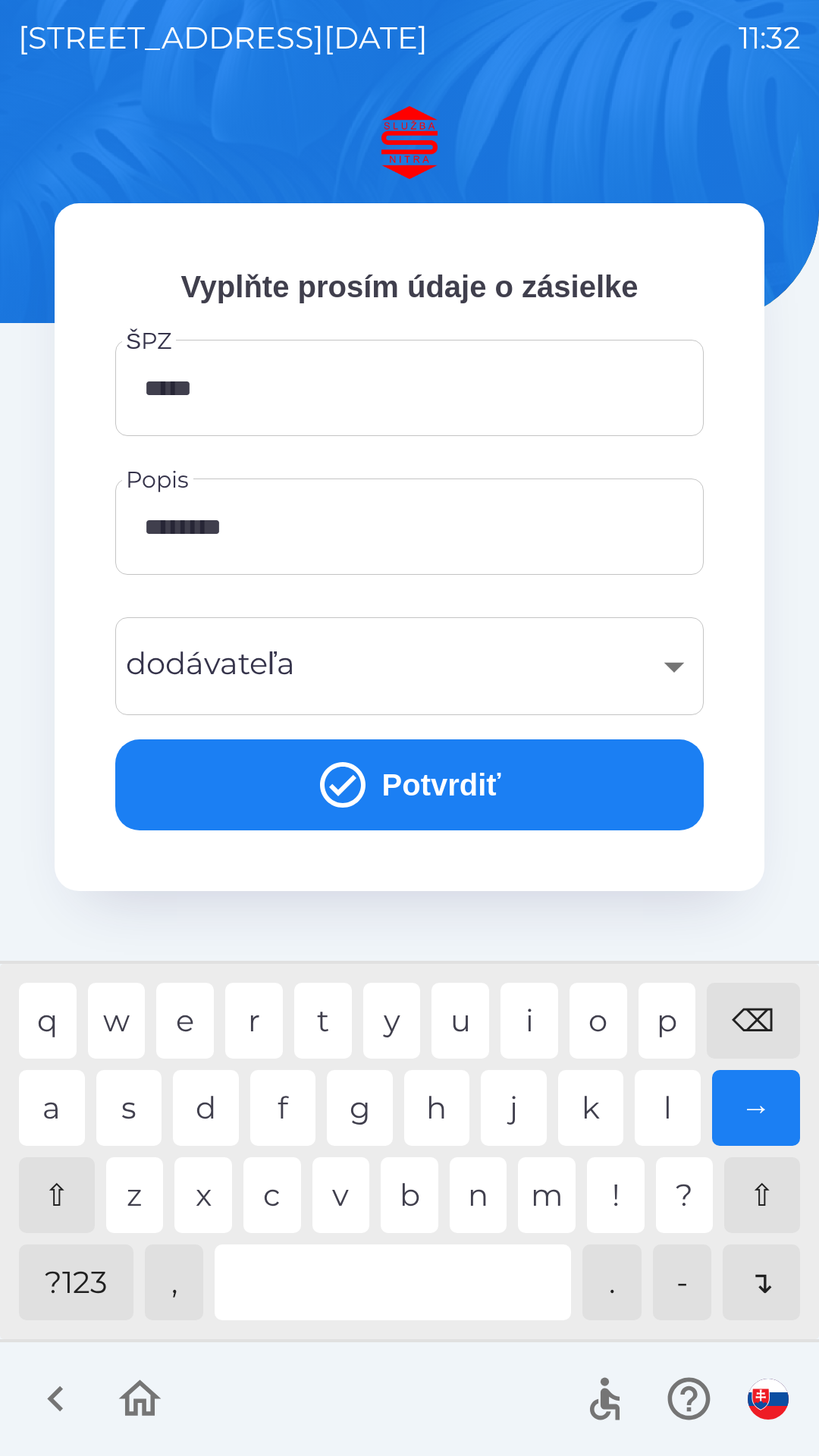
click at [584, 1100] on div "k" at bounding box center [591, 1107] width 66 height 76
click at [623, 680] on div "​" at bounding box center [410, 666] width 552 height 62
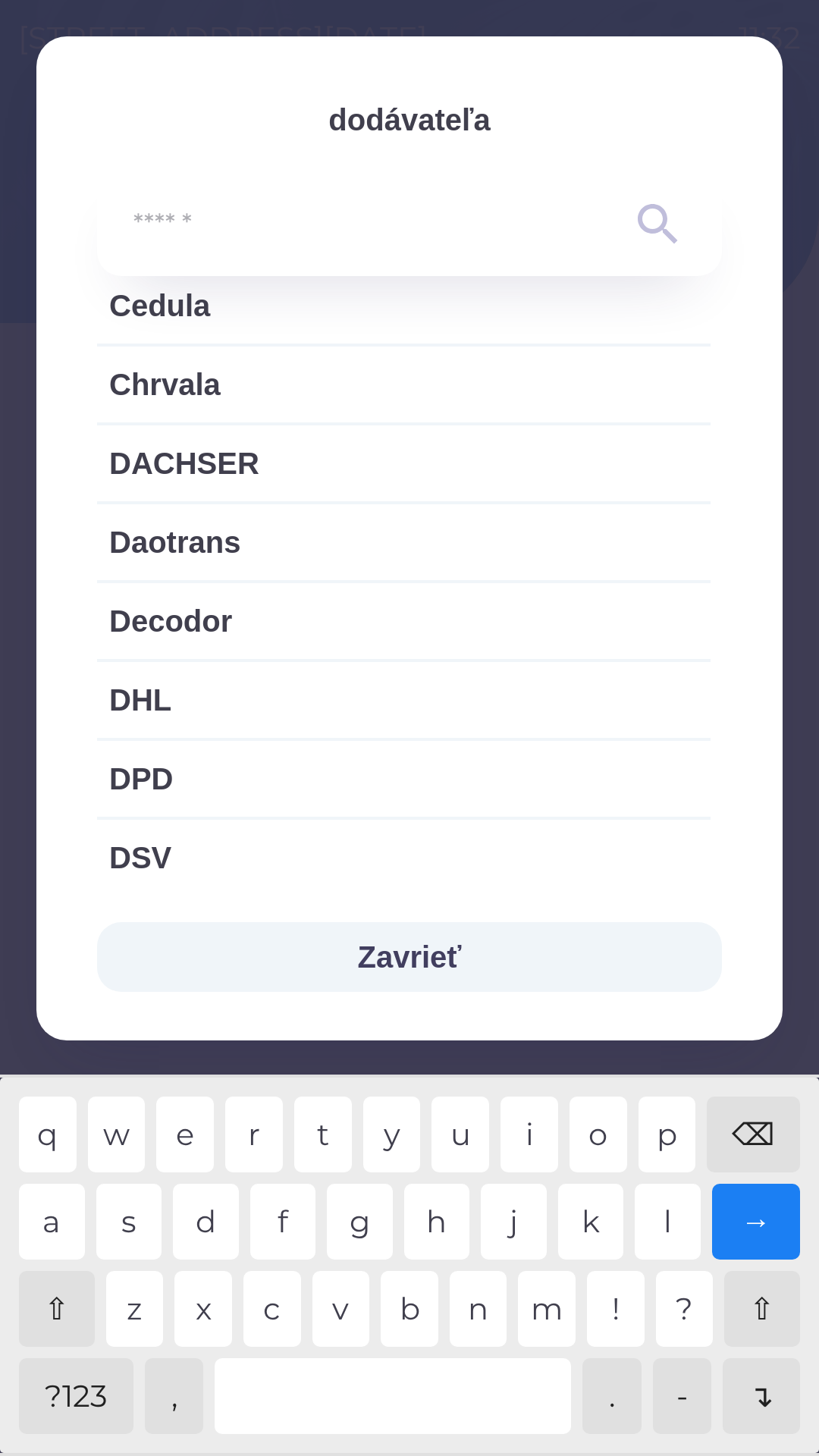
scroll to position [518, 0]
click at [208, 853] on span "DSV" at bounding box center [404, 857] width 589 height 45
type input "***"
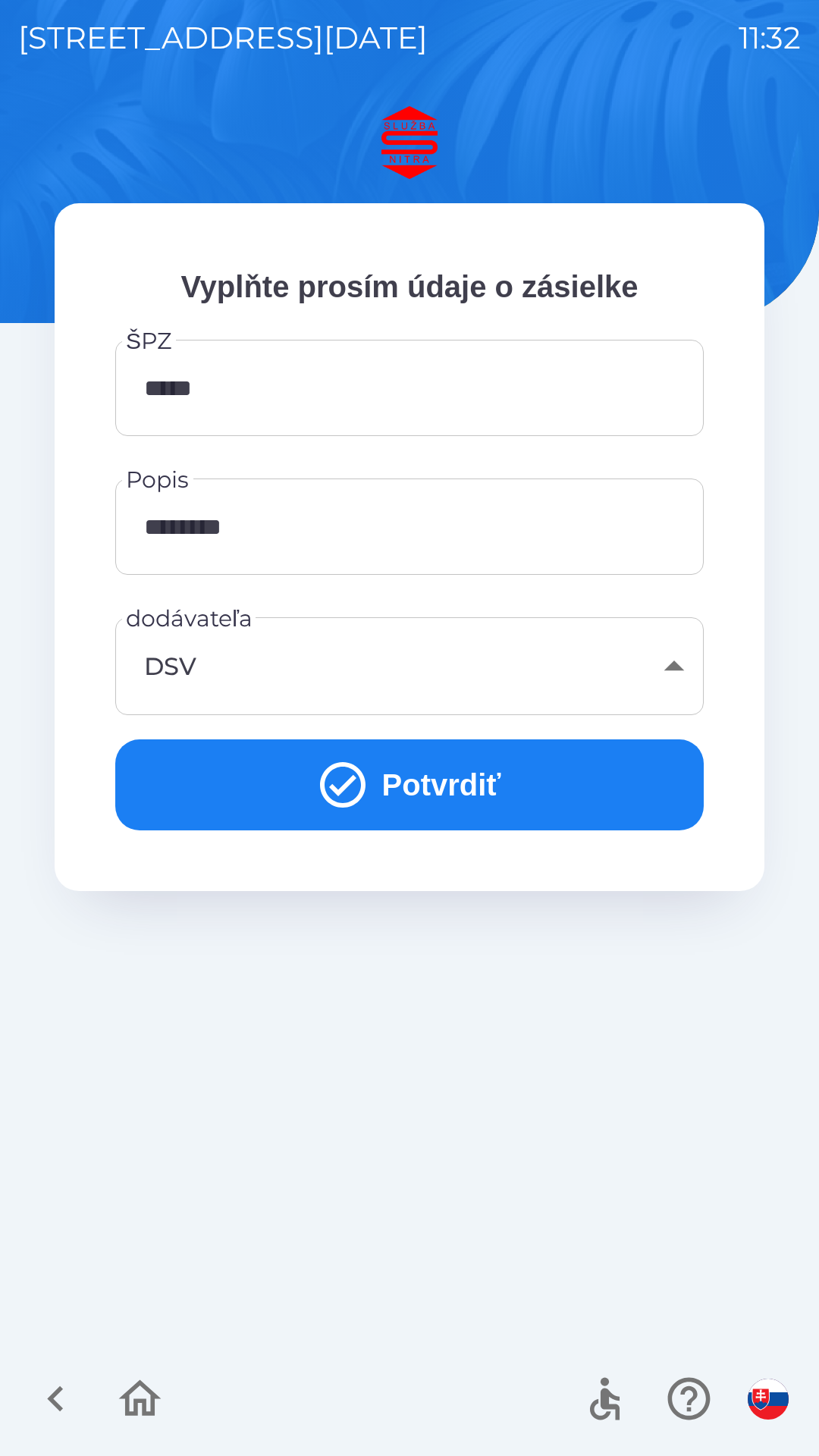
click at [458, 788] on button "Potvrdiť" at bounding box center [409, 785] width 588 height 91
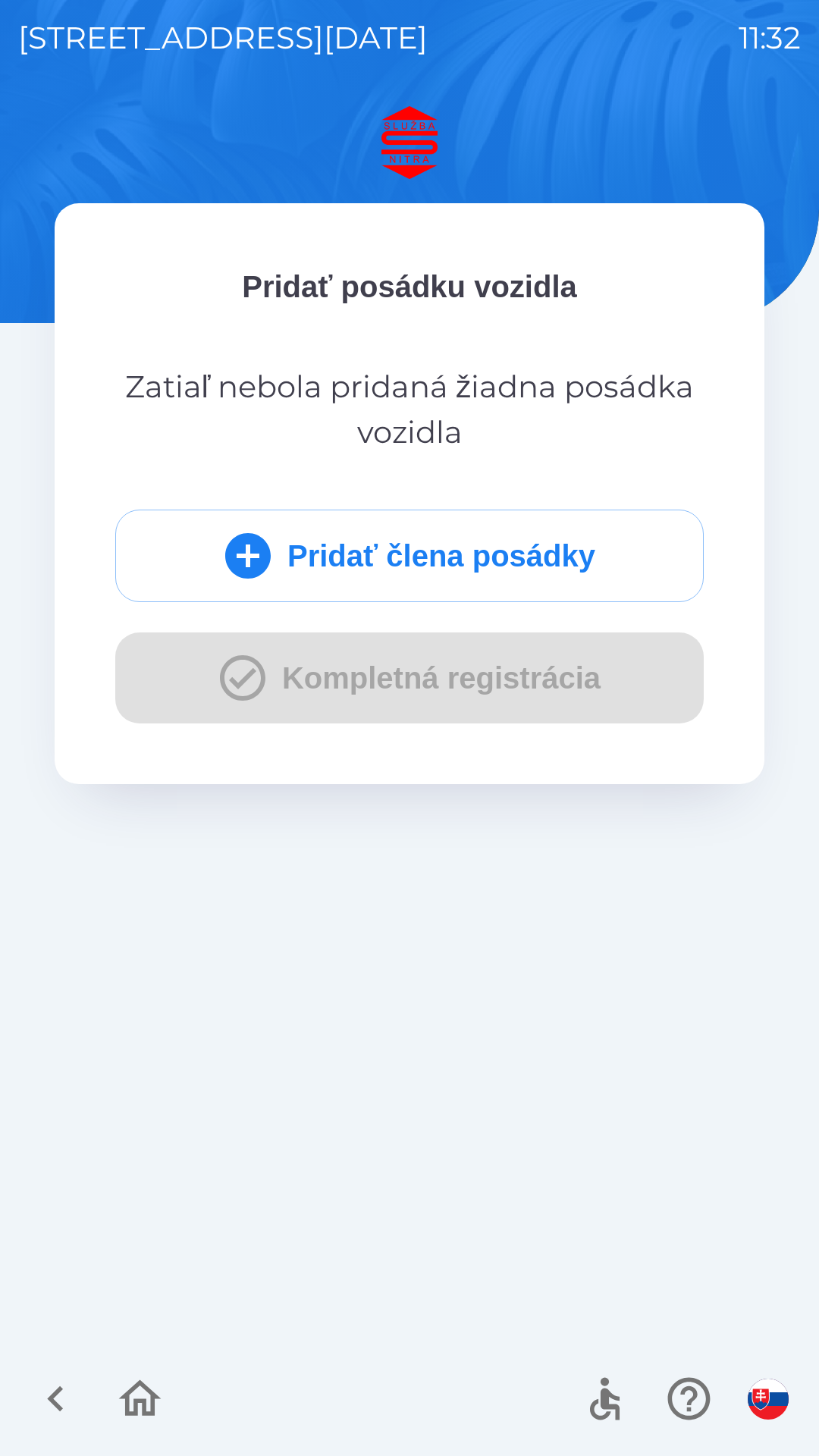
click at [458, 546] on button "Pridať člena posádky" at bounding box center [409, 556] width 588 height 93
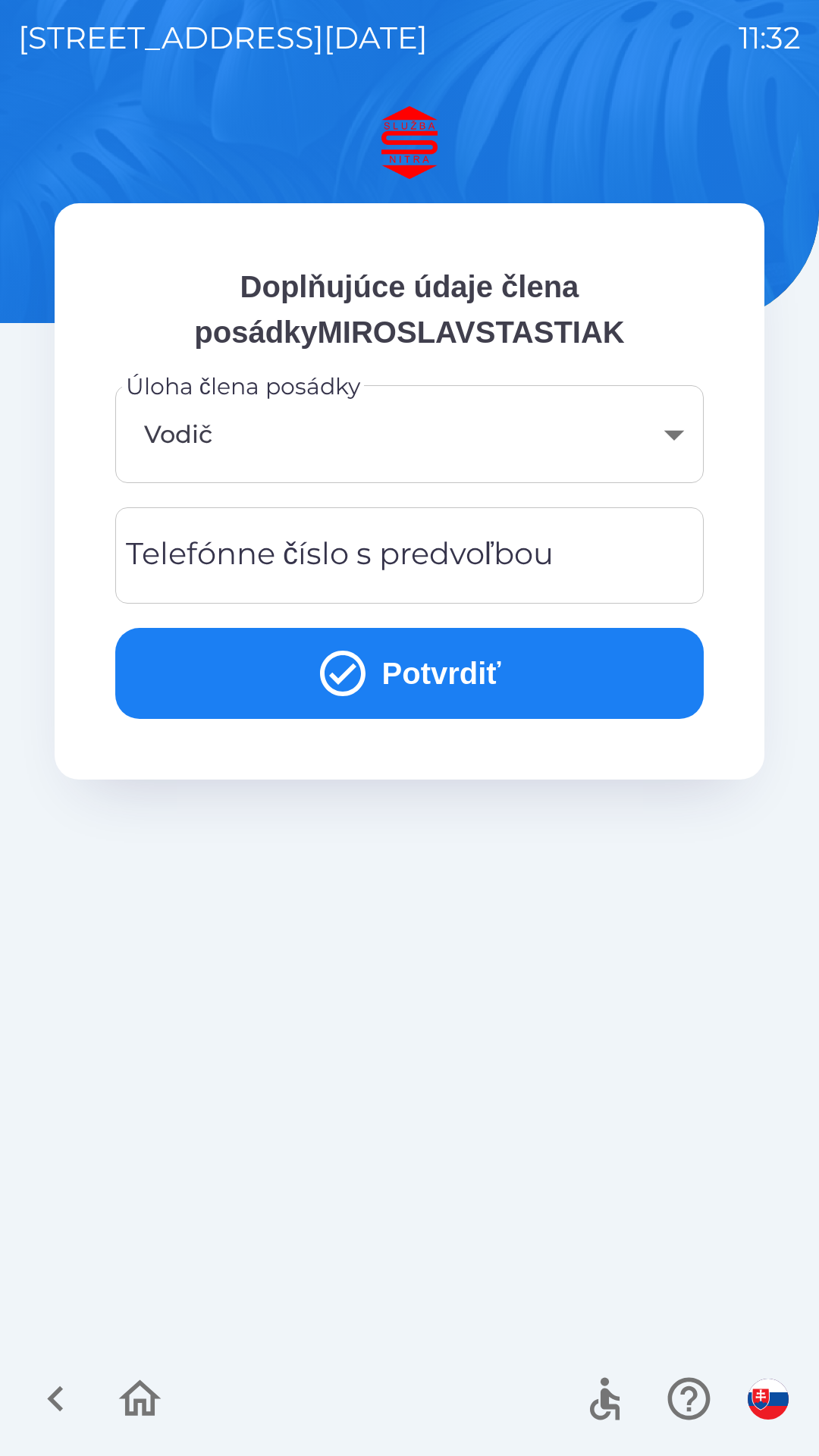
click at [425, 573] on div "Telefónne číslo s predvoľbou Telefónne číslo s predvoľbou" at bounding box center [409, 555] width 588 height 97
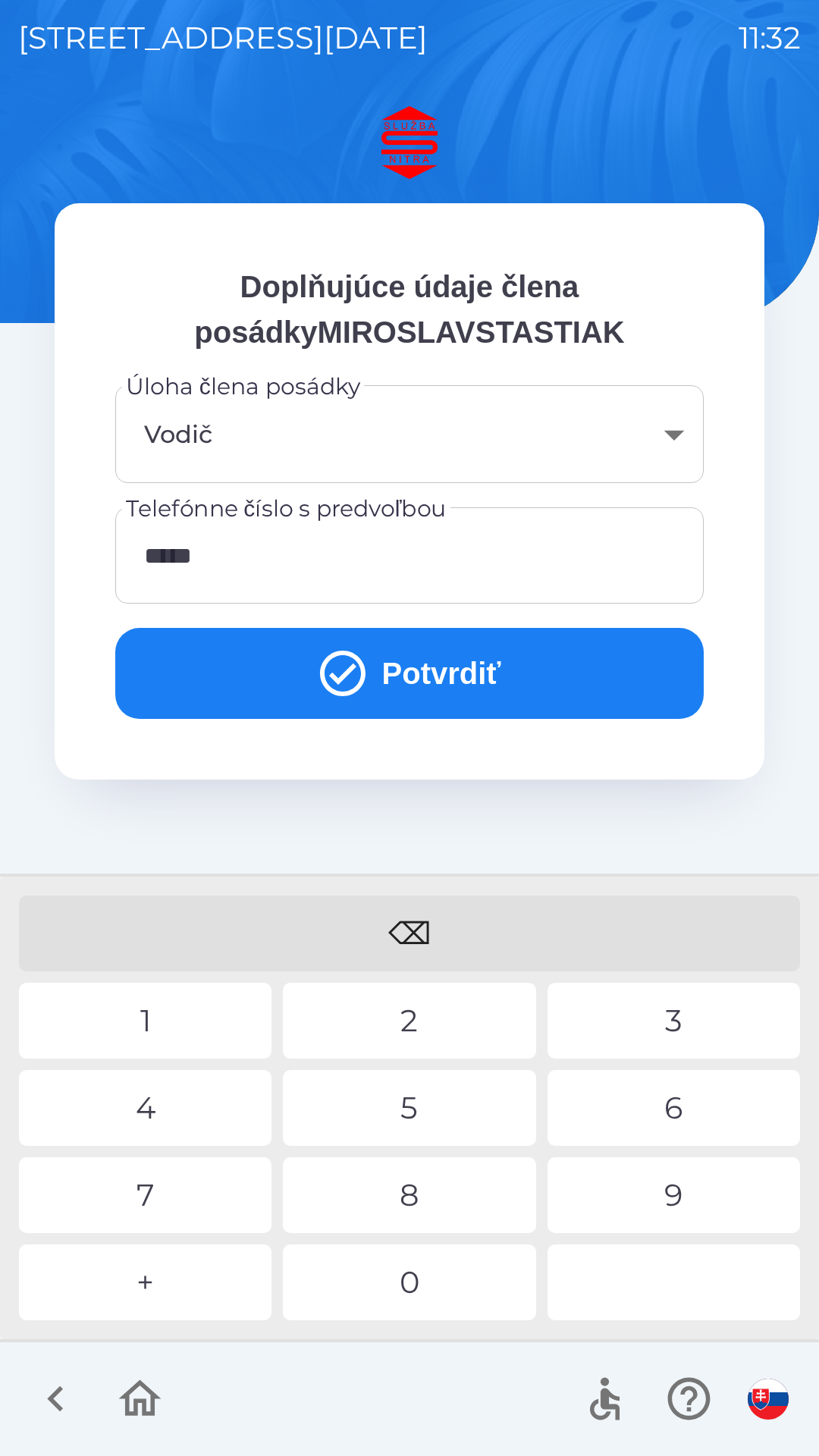
click at [662, 1205] on div "9" at bounding box center [673, 1194] width 252 height 76
click at [664, 1118] on div "6" at bounding box center [673, 1107] width 252 height 76
type input "**********"
click at [458, 686] on button "Potvrdiť" at bounding box center [409, 673] width 588 height 91
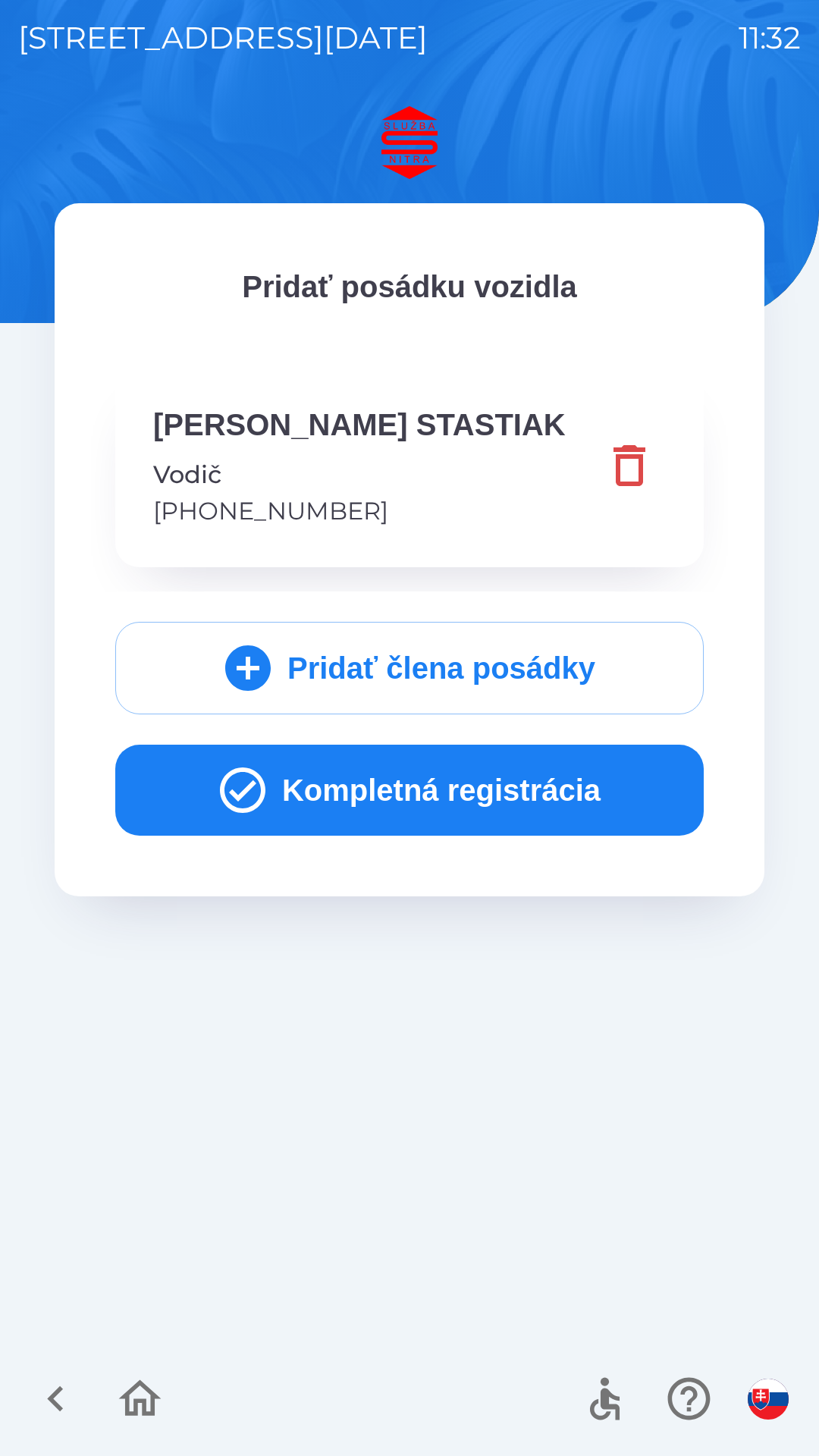
click at [453, 805] on button "Kompletná registrácia" at bounding box center [409, 790] width 588 height 91
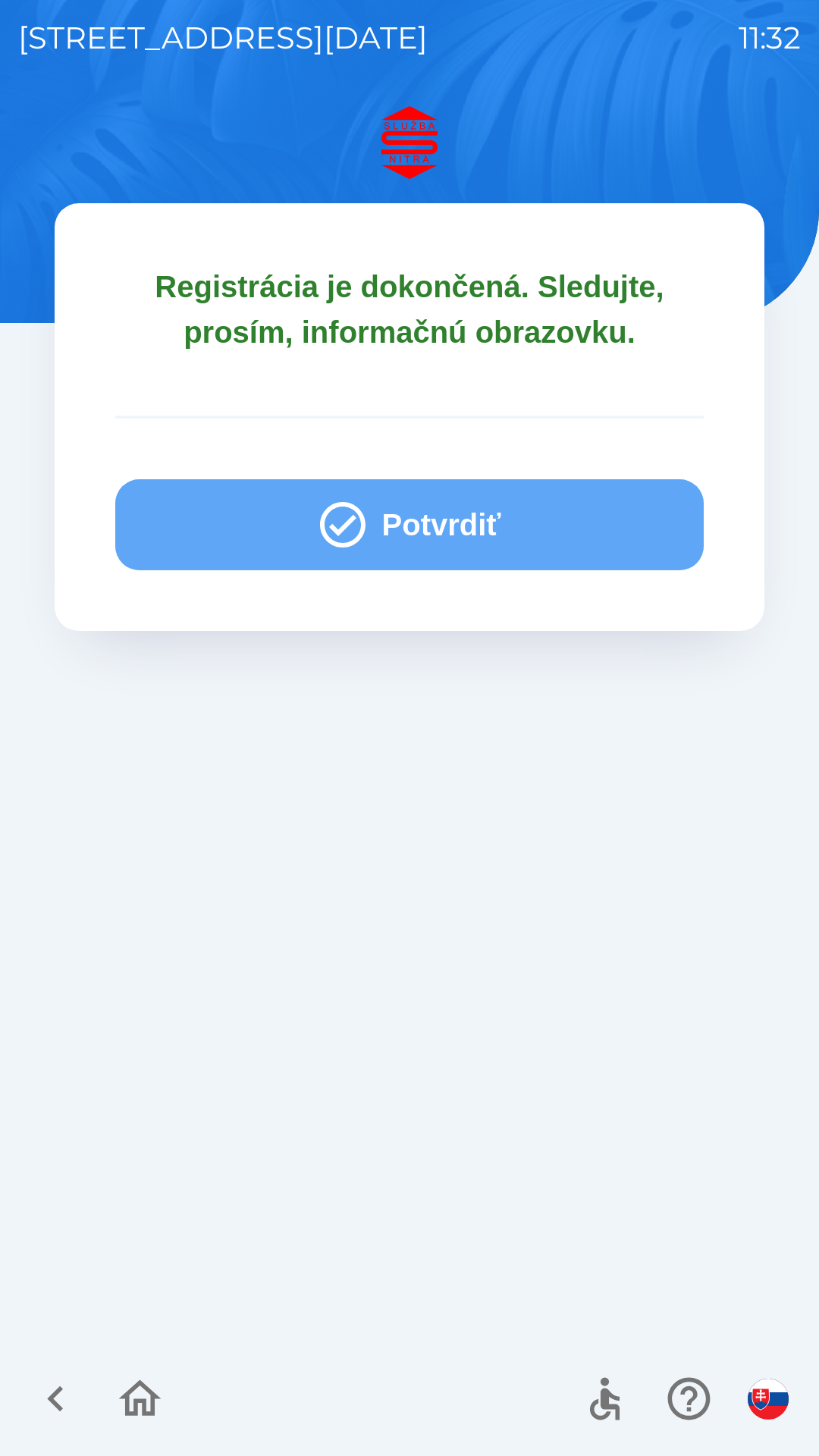
click at [436, 520] on button "Potvrdiť" at bounding box center [409, 524] width 588 height 91
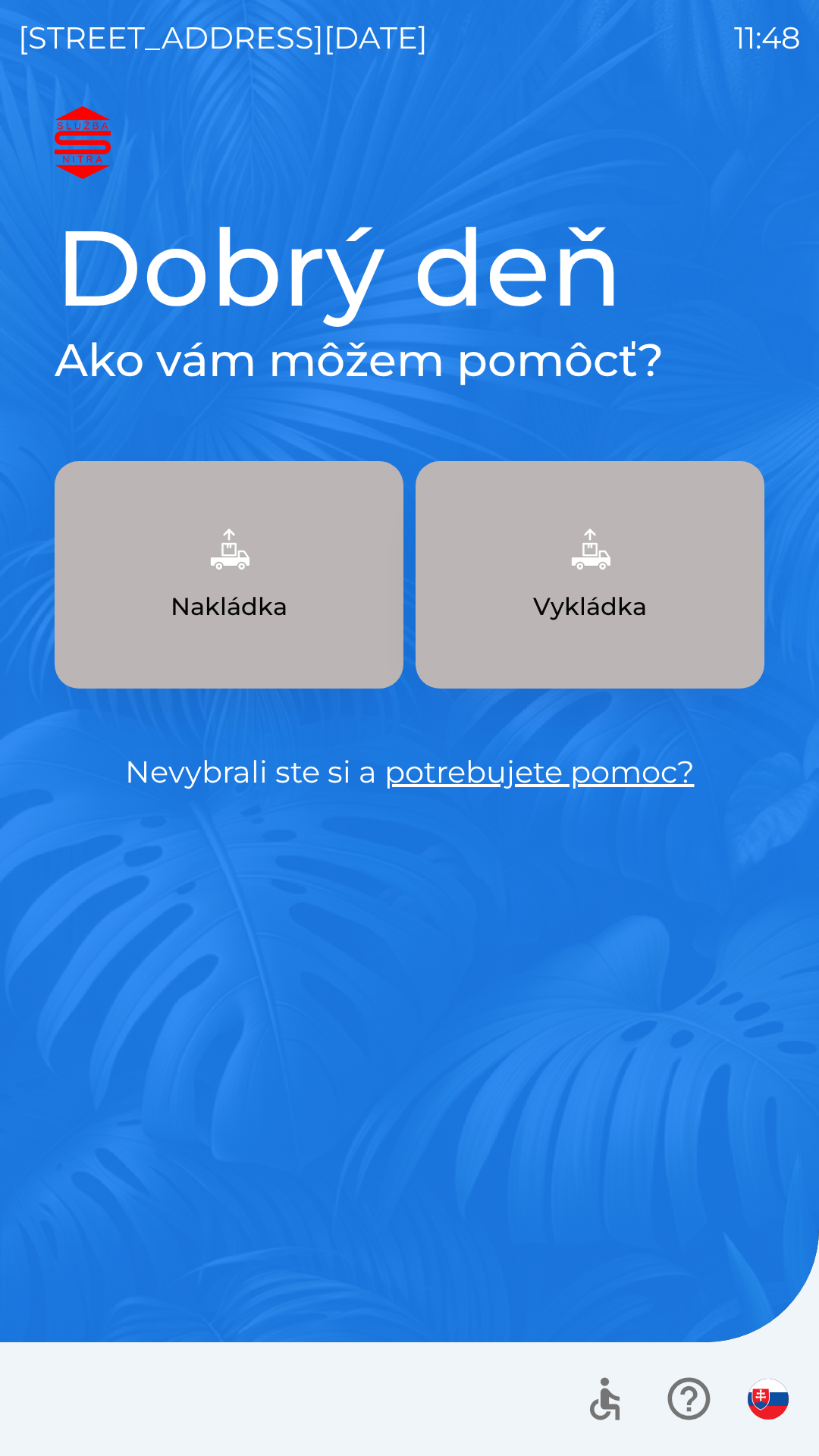
click at [548, 582] on button "Vykládka" at bounding box center [589, 574] width 349 height 228
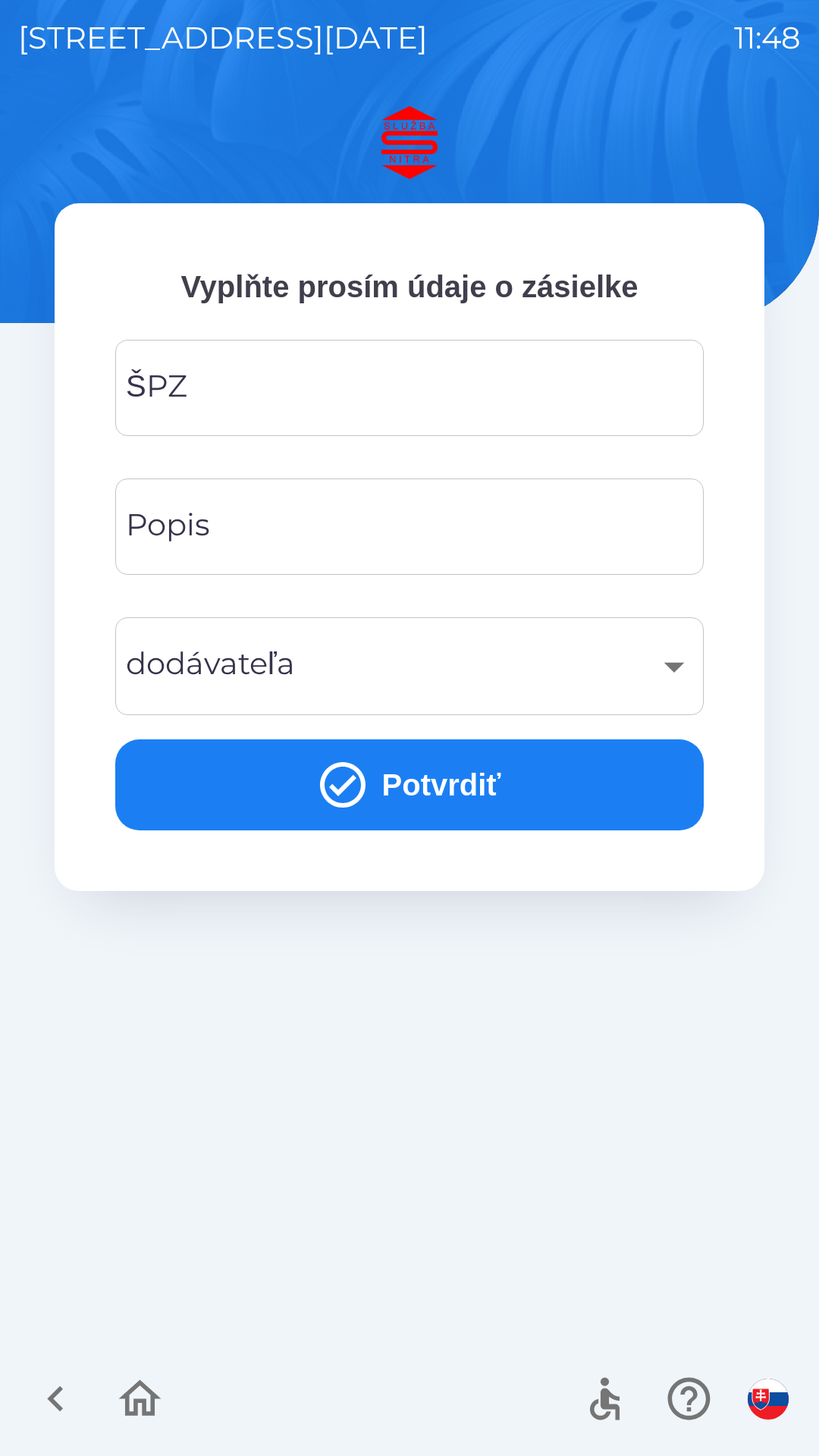
click at [249, 377] on input "ŠPZ" at bounding box center [410, 388] width 552 height 60
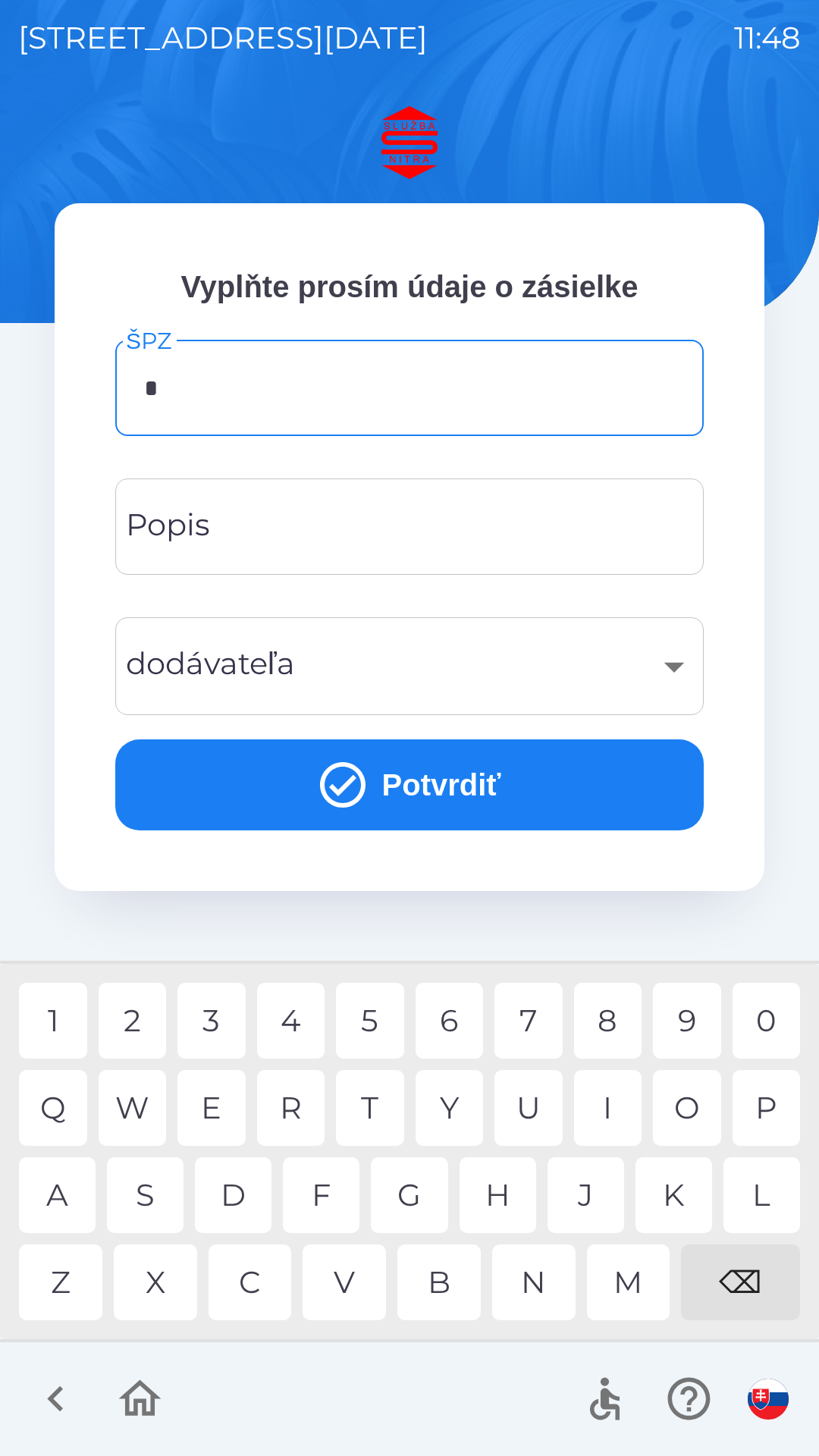
click at [537, 1018] on div "7" at bounding box center [528, 1021] width 69 height 76
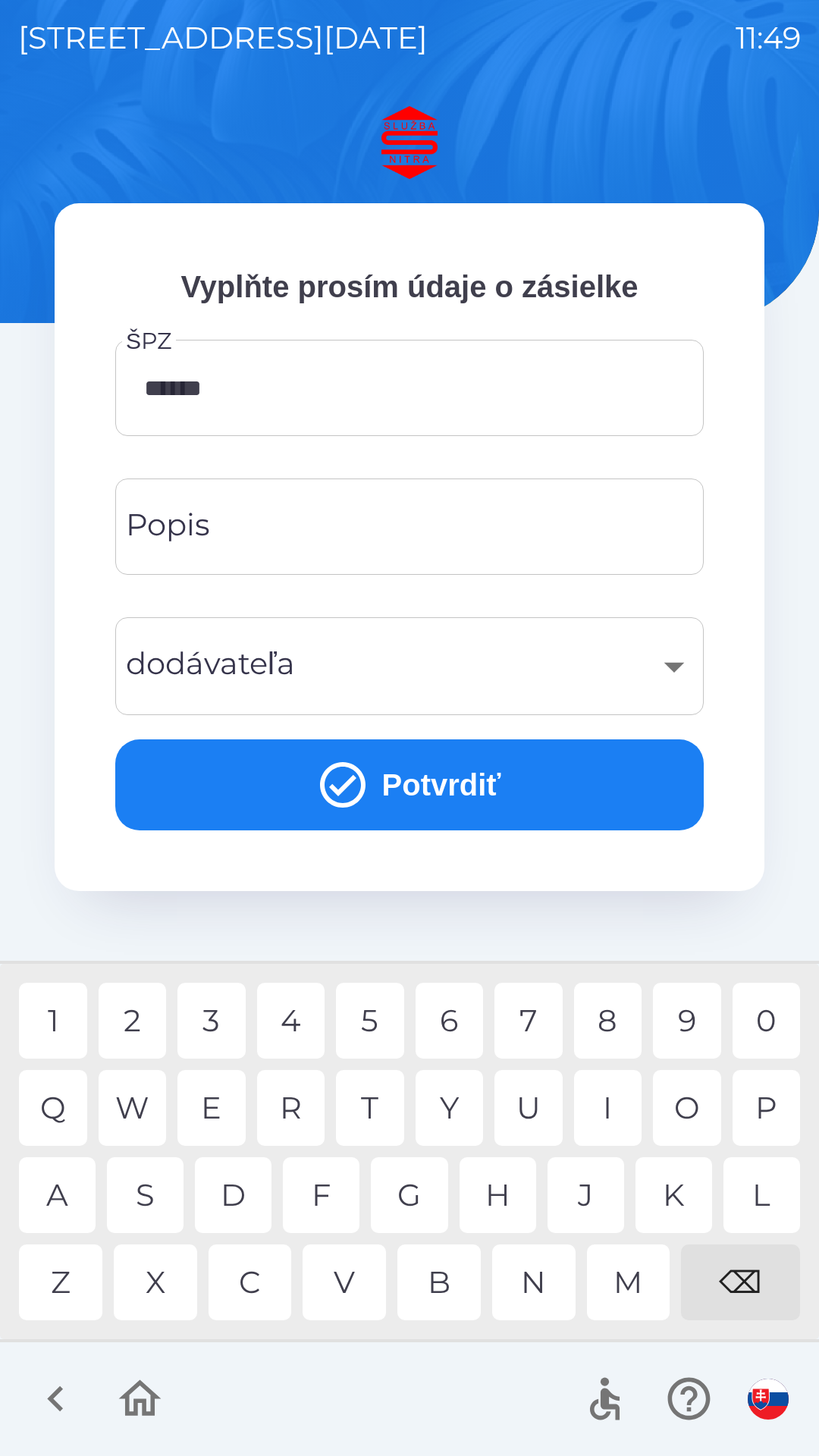
type input "*******"
click at [541, 1009] on div "7" at bounding box center [528, 1021] width 69 height 76
click at [397, 786] on button "Potvrdiť" at bounding box center [409, 785] width 588 height 91
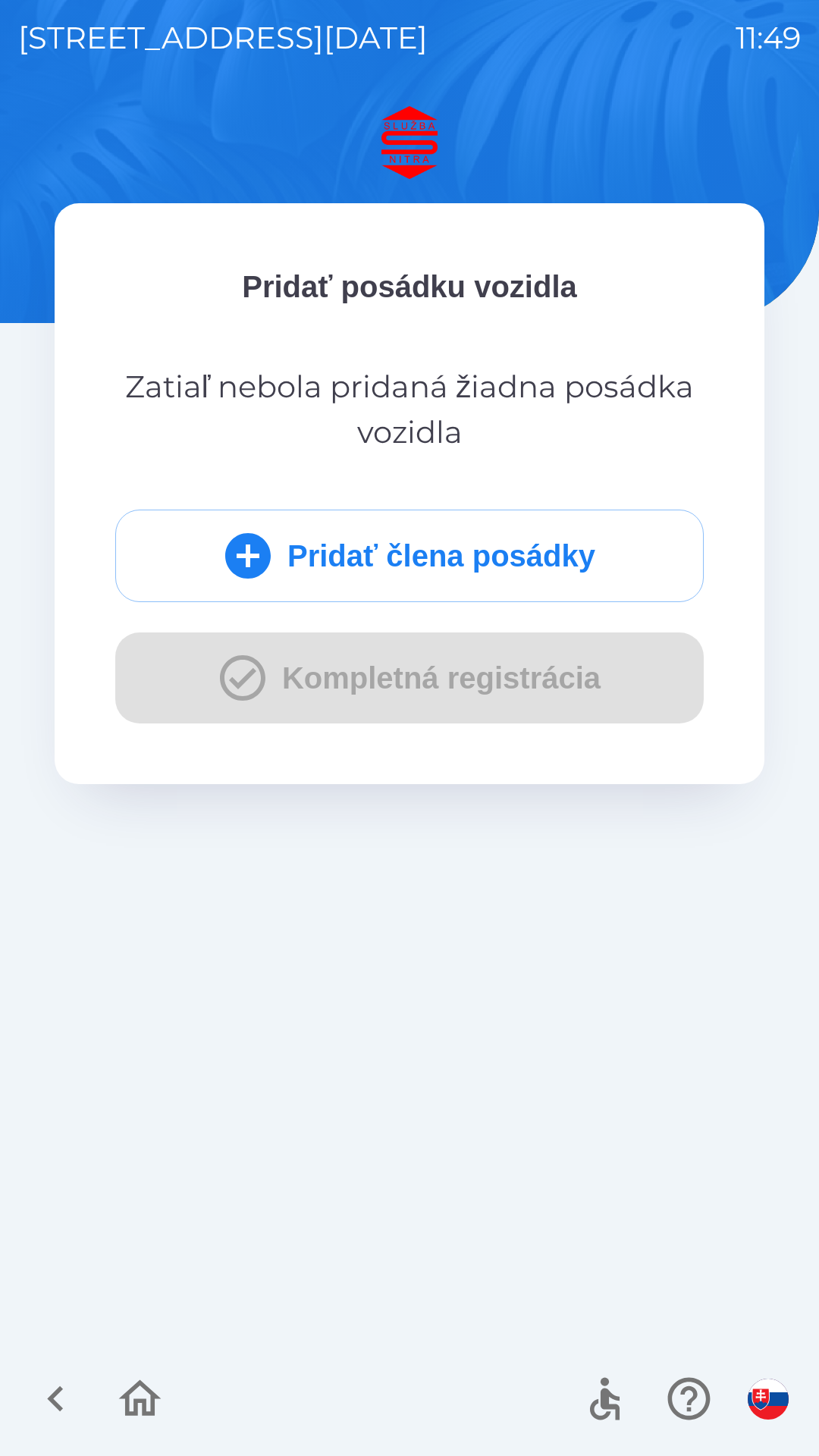
click at [325, 676] on div "Pridať člena posádky Kompletná registrácia" at bounding box center [409, 616] width 588 height 213
click at [238, 671] on div "Pridať člena posádky Kompletná registrácia" at bounding box center [409, 616] width 588 height 213
click at [319, 554] on button "Pridať člena posádky" at bounding box center [409, 556] width 588 height 93
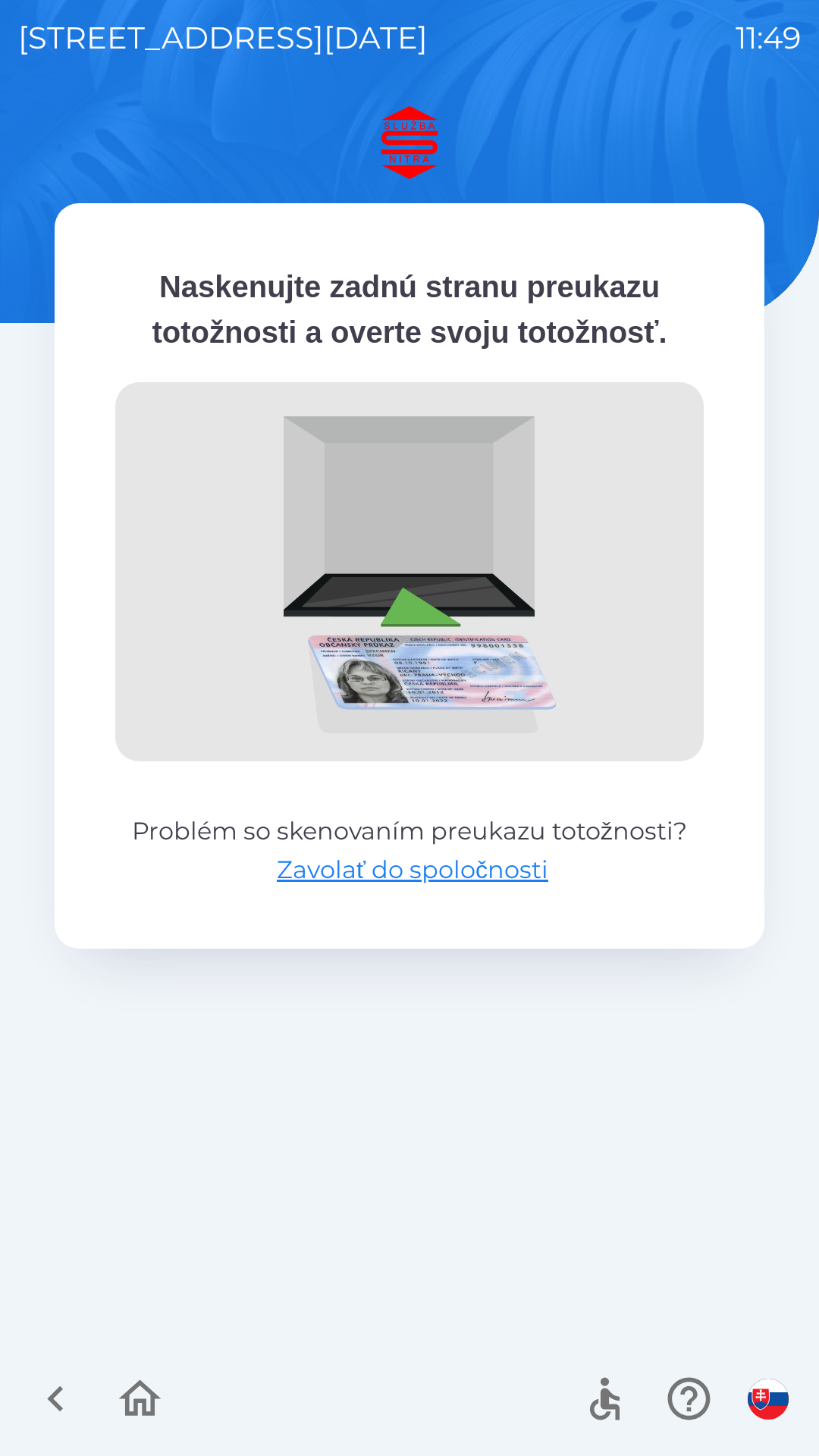
click at [67, 1382] on icon "button" at bounding box center [55, 1398] width 51 height 51
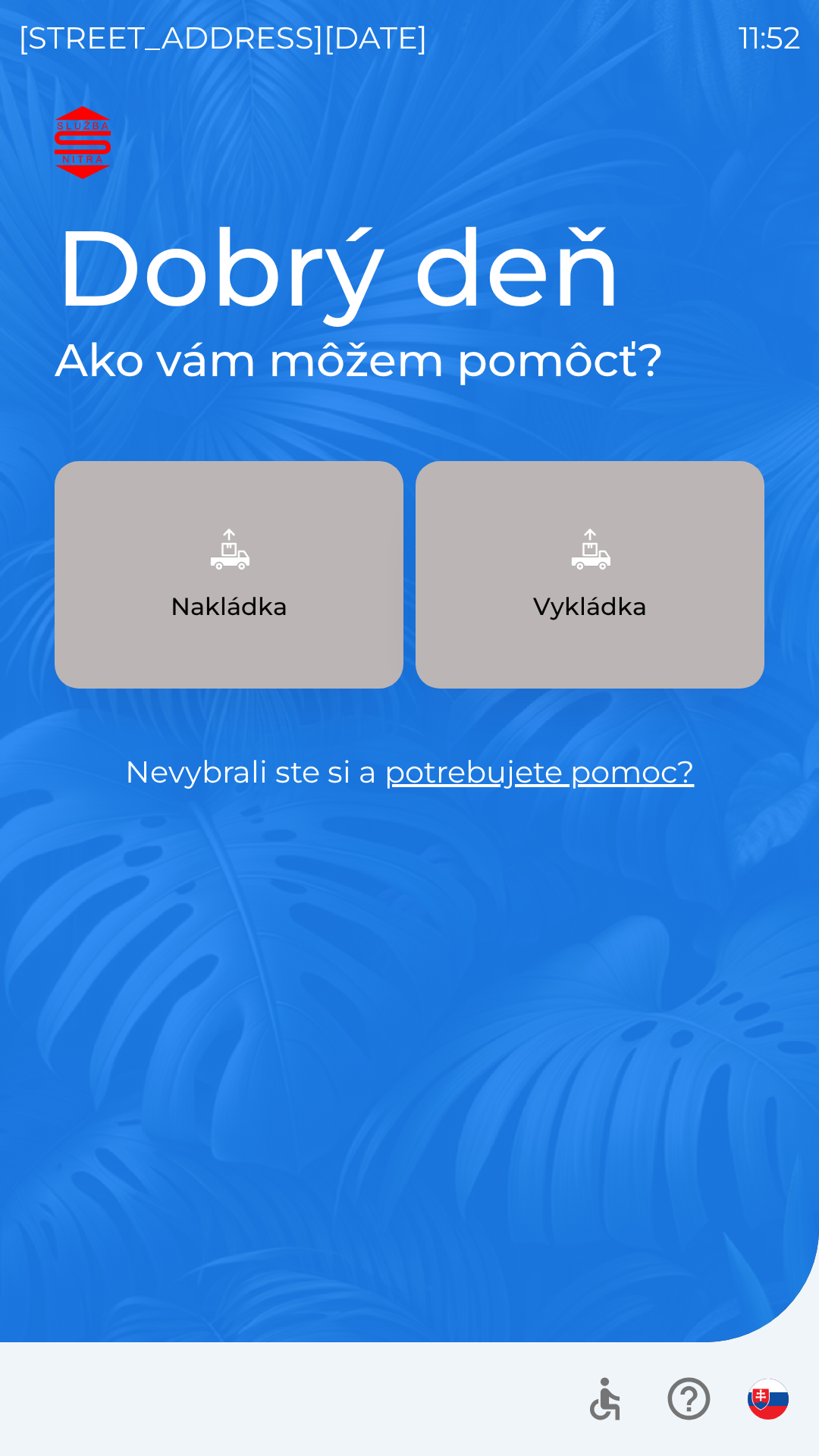
click at [578, 551] on img "button" at bounding box center [589, 548] width 67 height 67
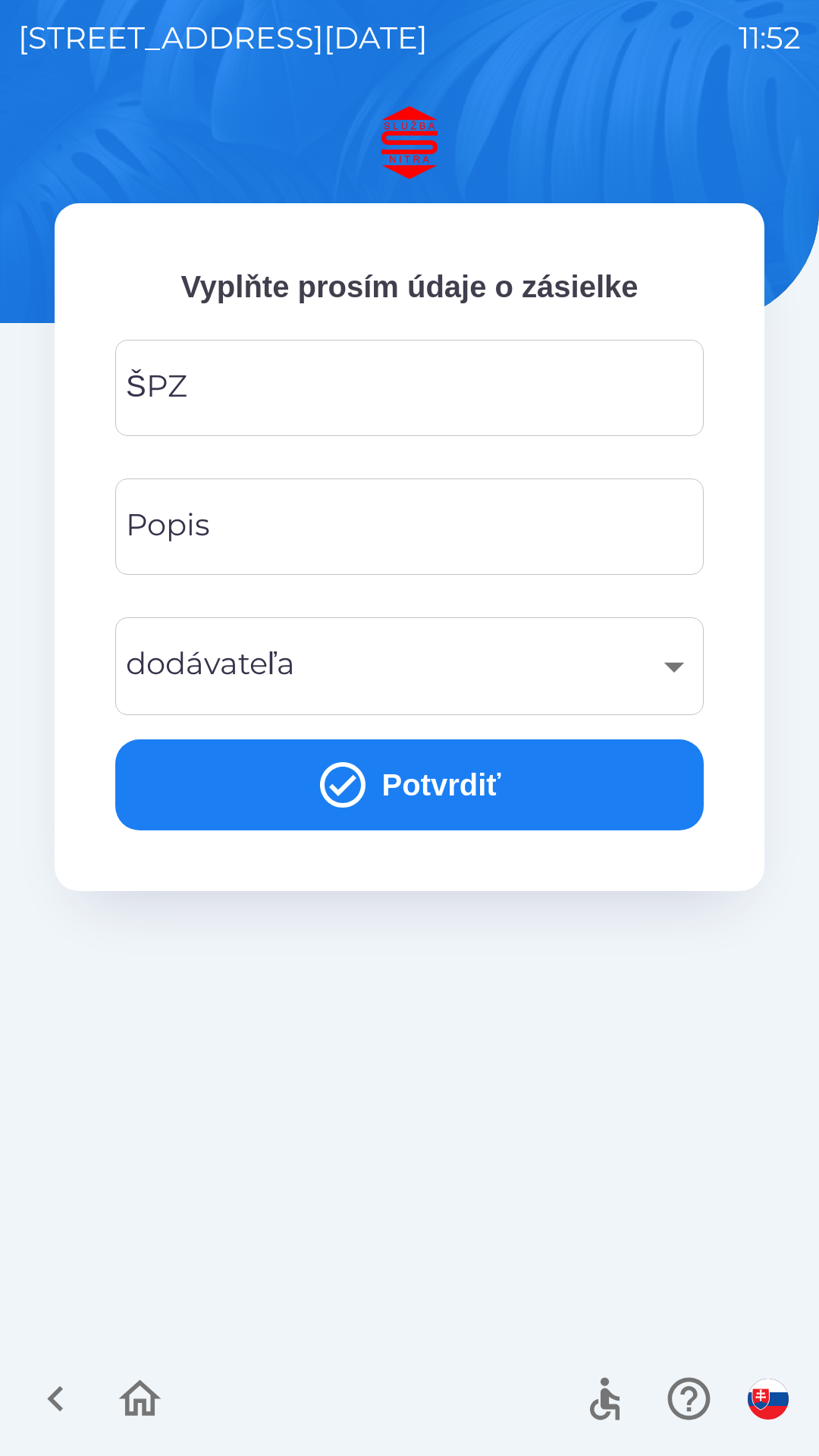
click at [270, 390] on input "ŠPZ" at bounding box center [410, 388] width 552 height 60
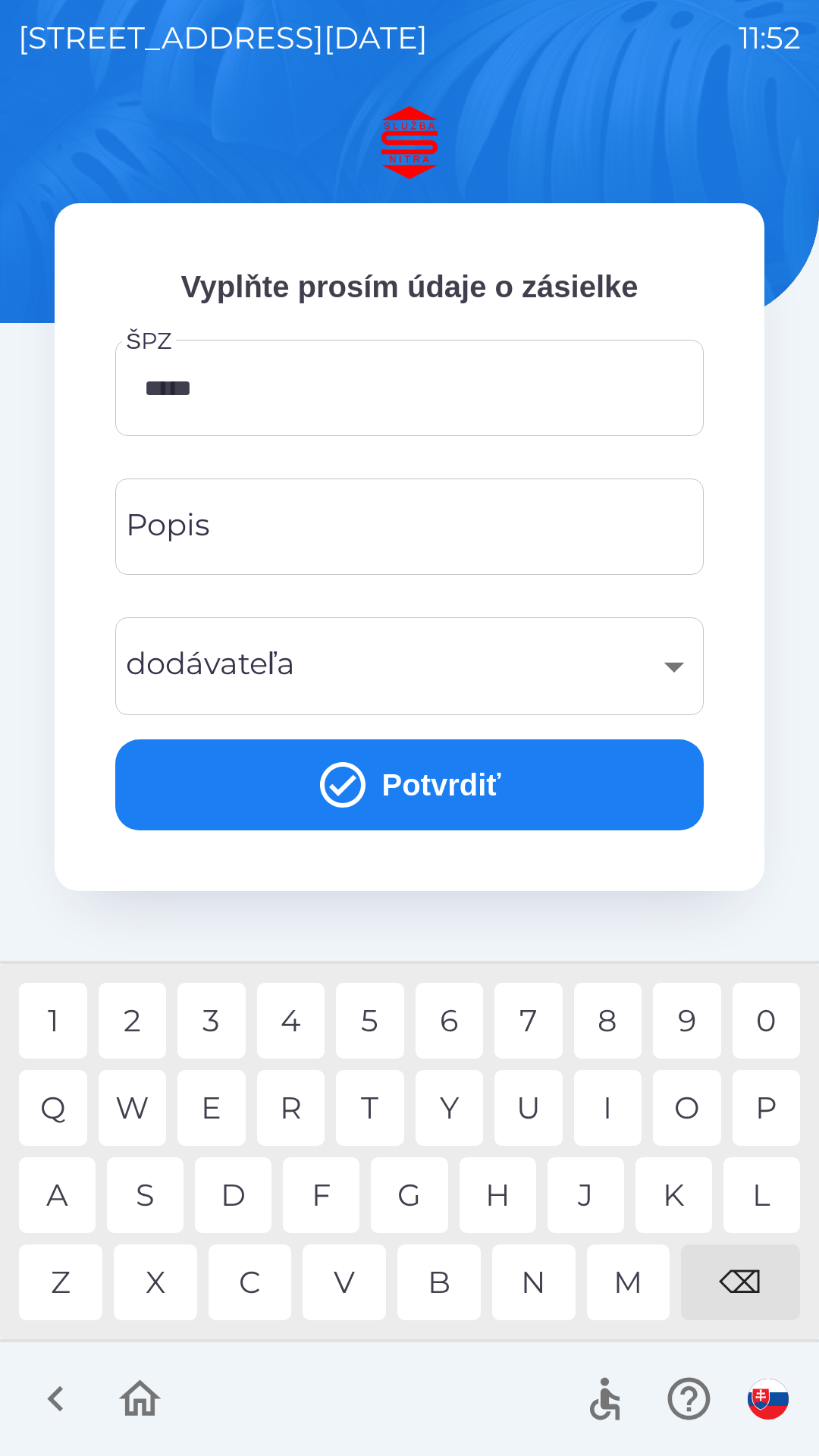
click at [60, 1023] on div "1" at bounding box center [53, 1021] width 69 height 76
type input "*******"
click at [277, 532] on input "Popis" at bounding box center [410, 526] width 552 height 60
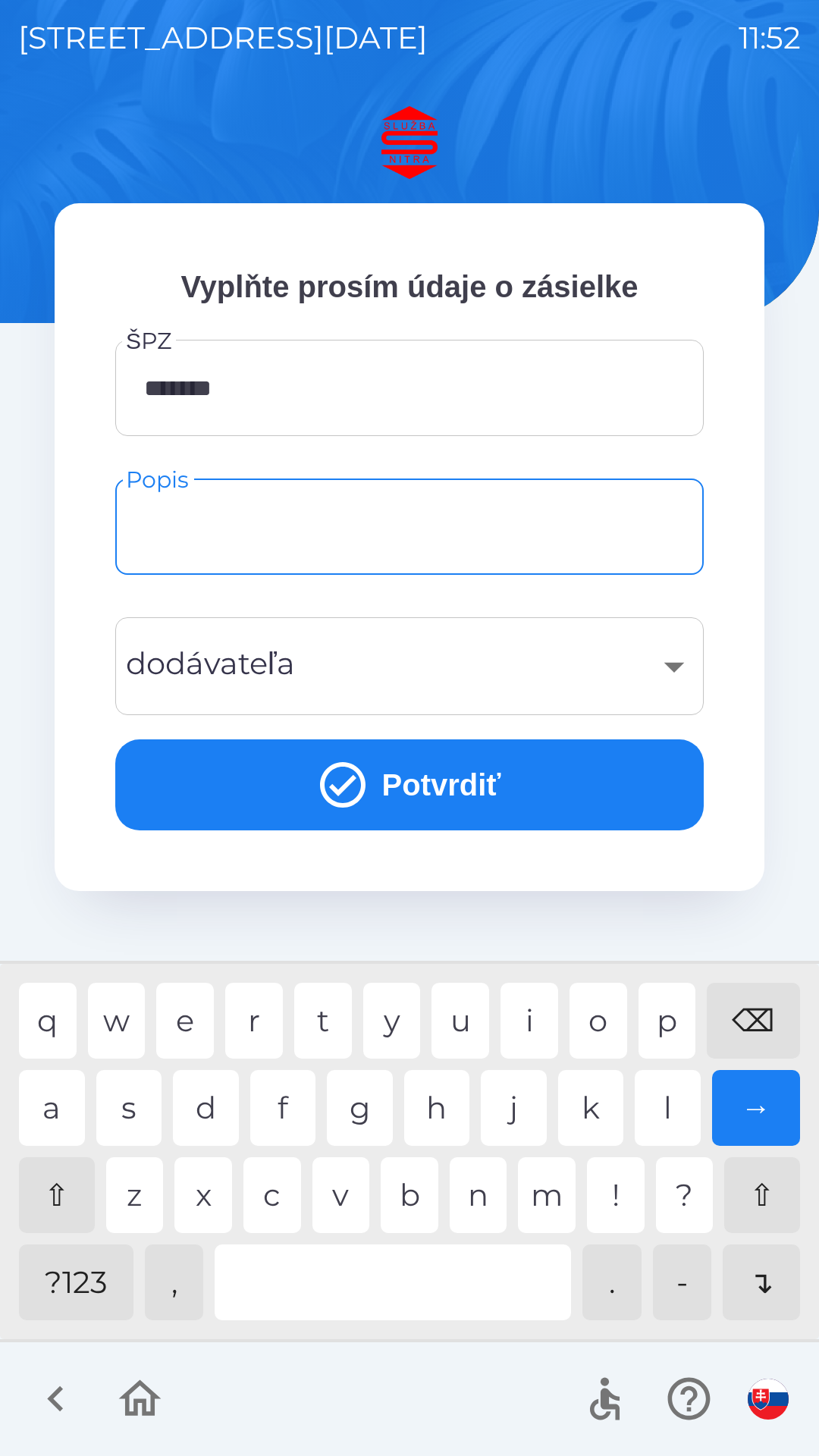
click at [270, 510] on input "Popis" at bounding box center [410, 526] width 552 height 60
click at [408, 778] on button "Potvrdiť" at bounding box center [409, 785] width 588 height 91
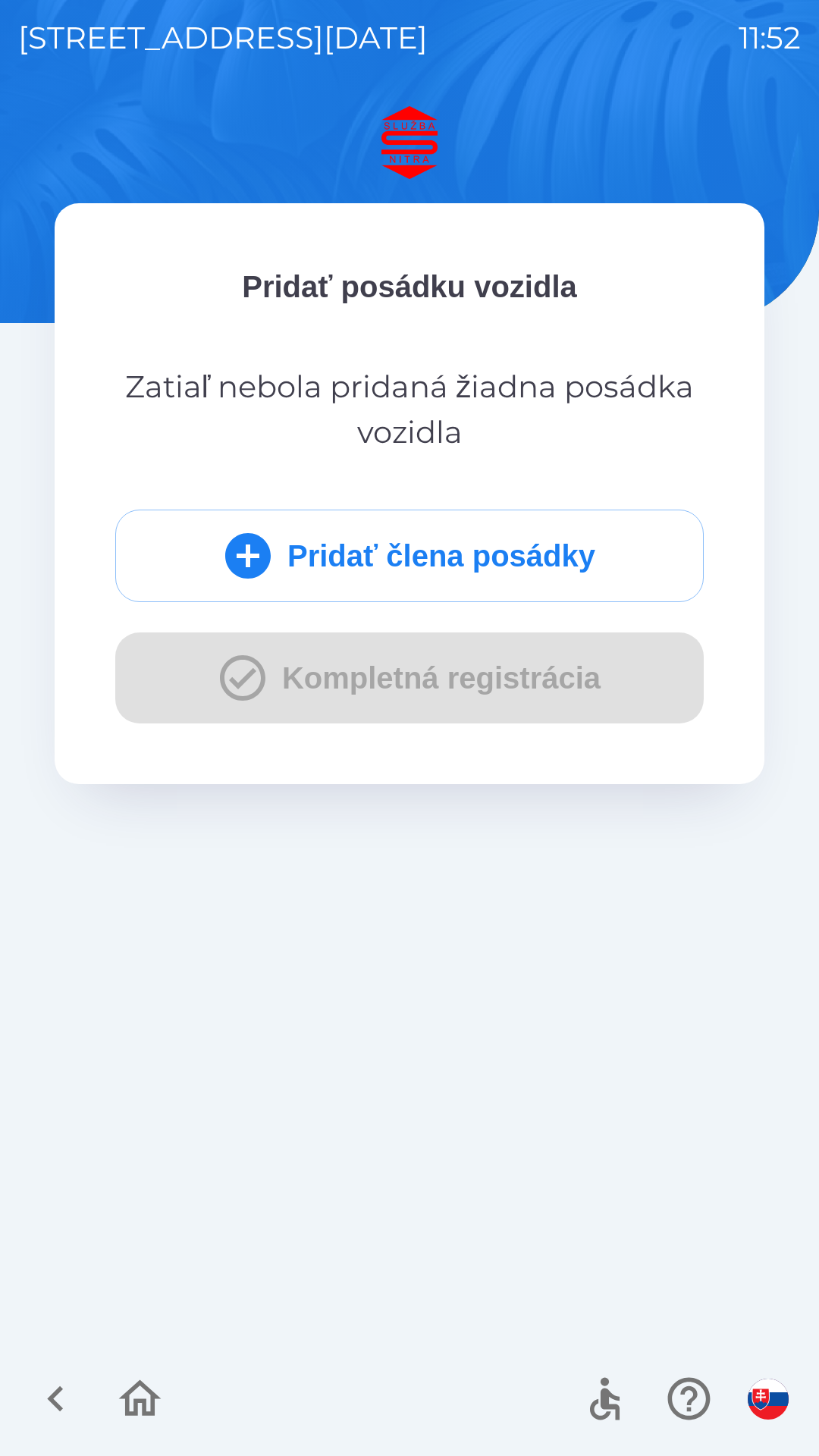
click at [244, 553] on icon "submit" at bounding box center [247, 555] width 45 height 45
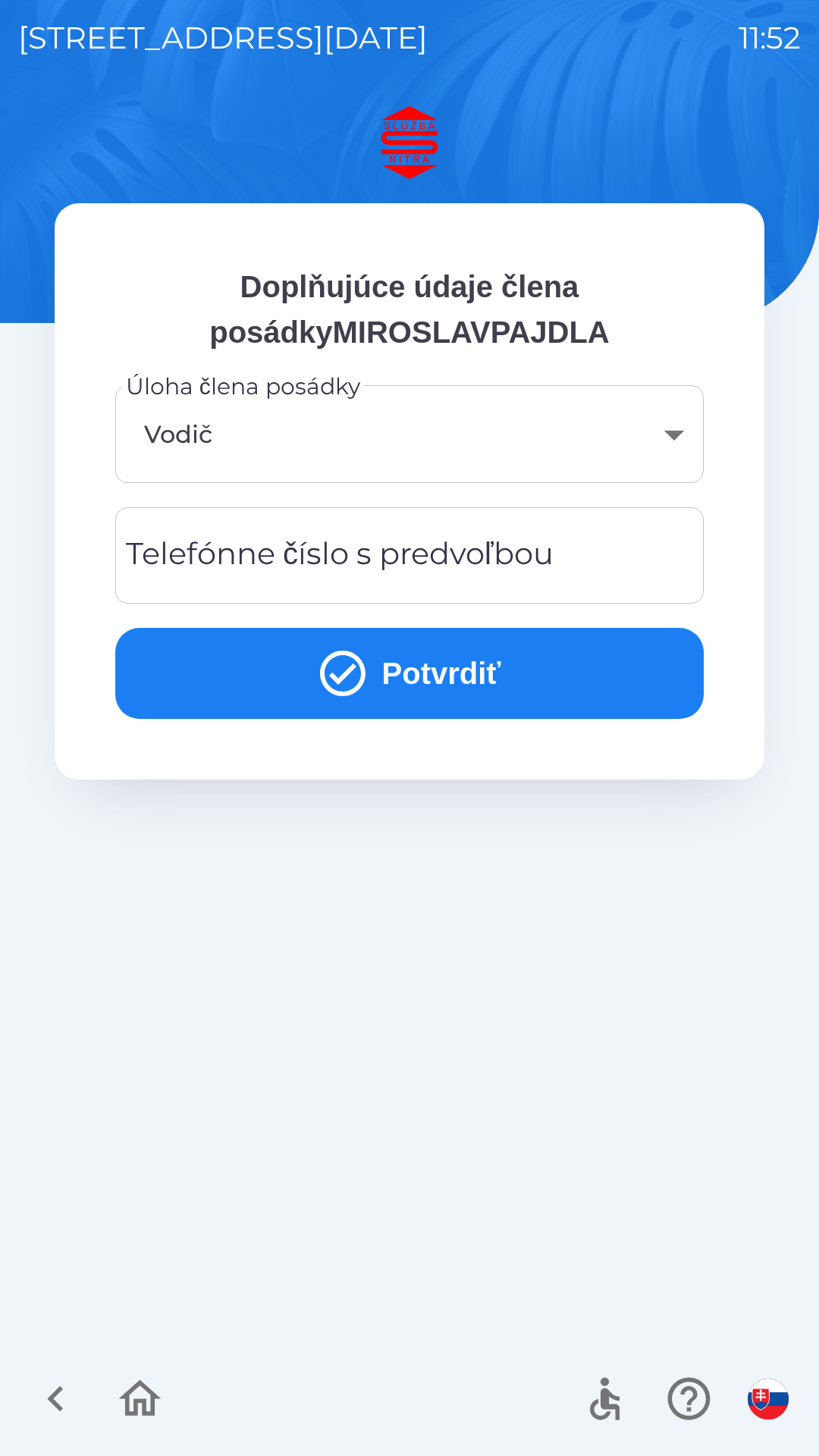
click at [353, 662] on icon "submit" at bounding box center [343, 673] width 55 height 55
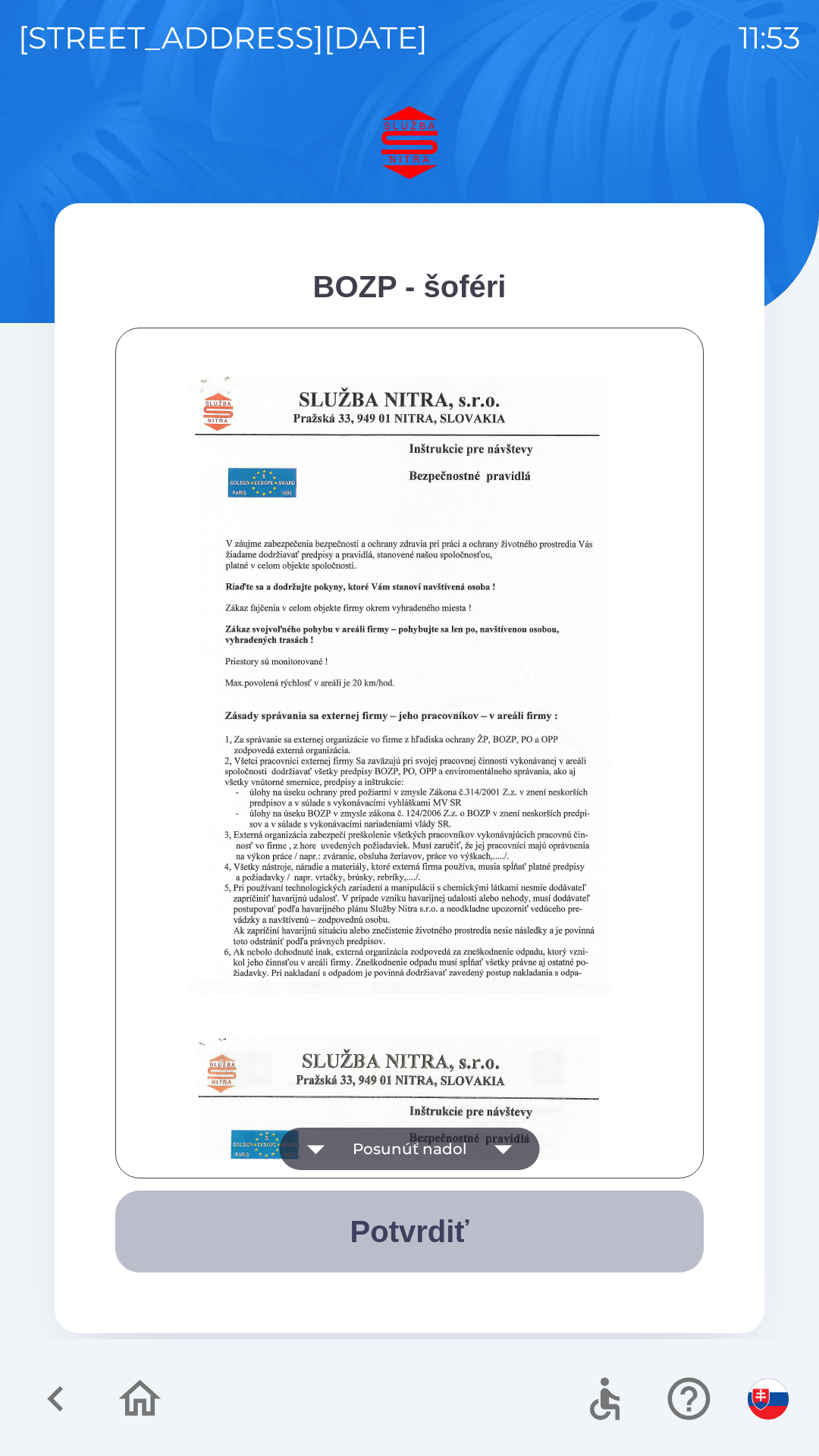
click at [426, 1231] on button "Potvrdiť" at bounding box center [409, 1231] width 588 height 82
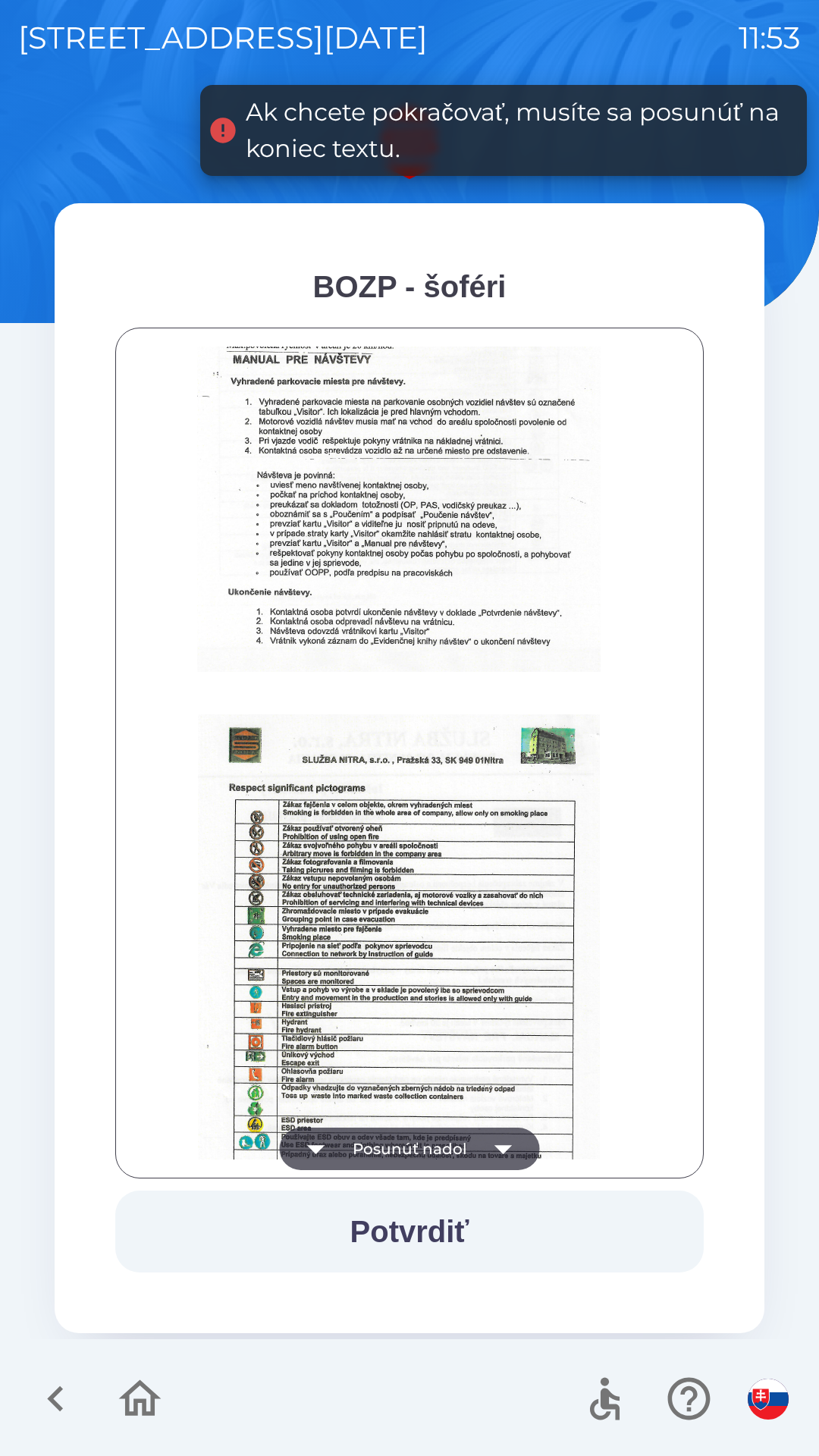
scroll to position [1699, 0]
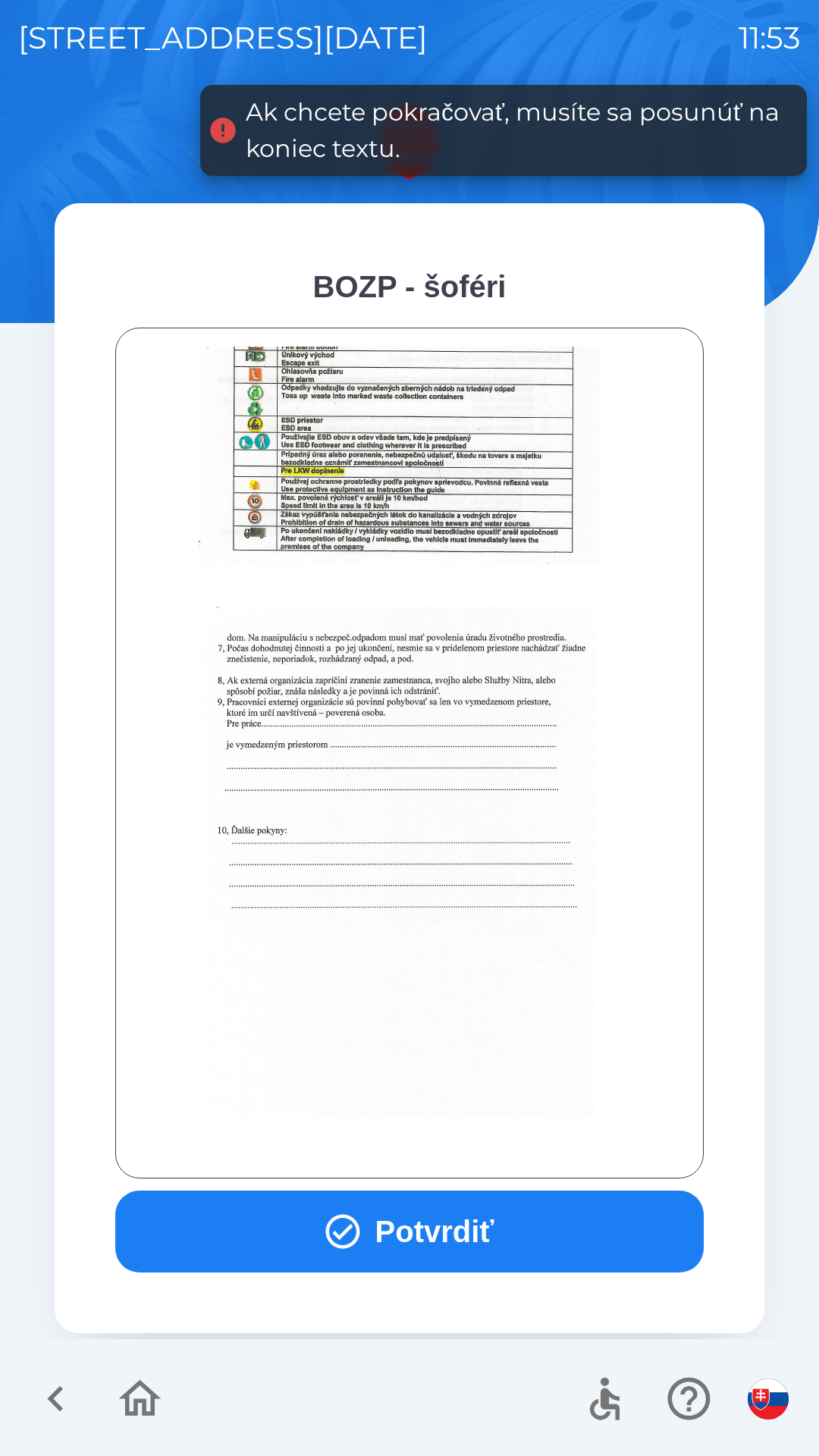
click at [334, 1227] on icon "button" at bounding box center [343, 1231] width 41 height 41
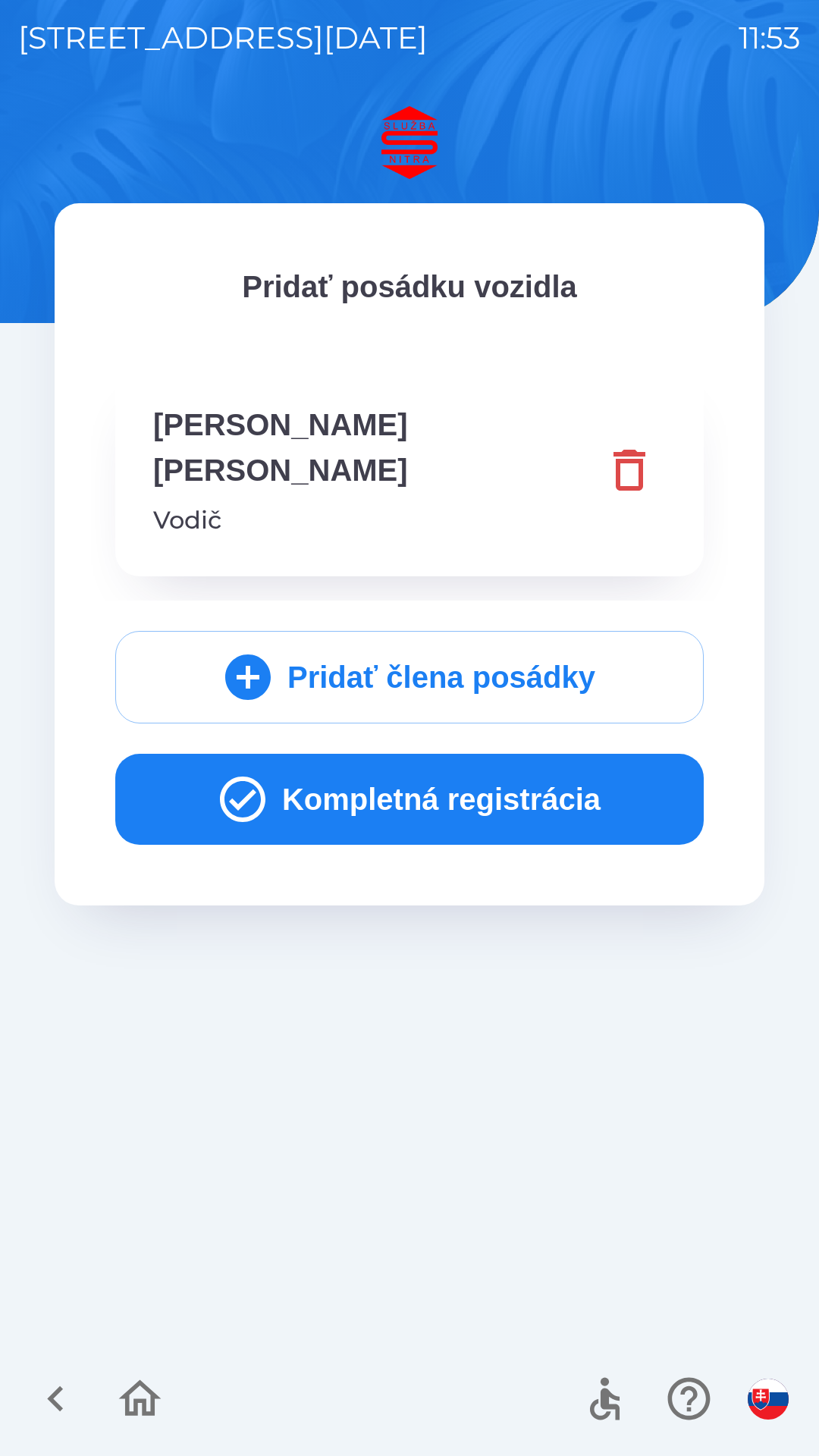
click at [240, 771] on icon "button" at bounding box center [242, 798] width 55 height 55
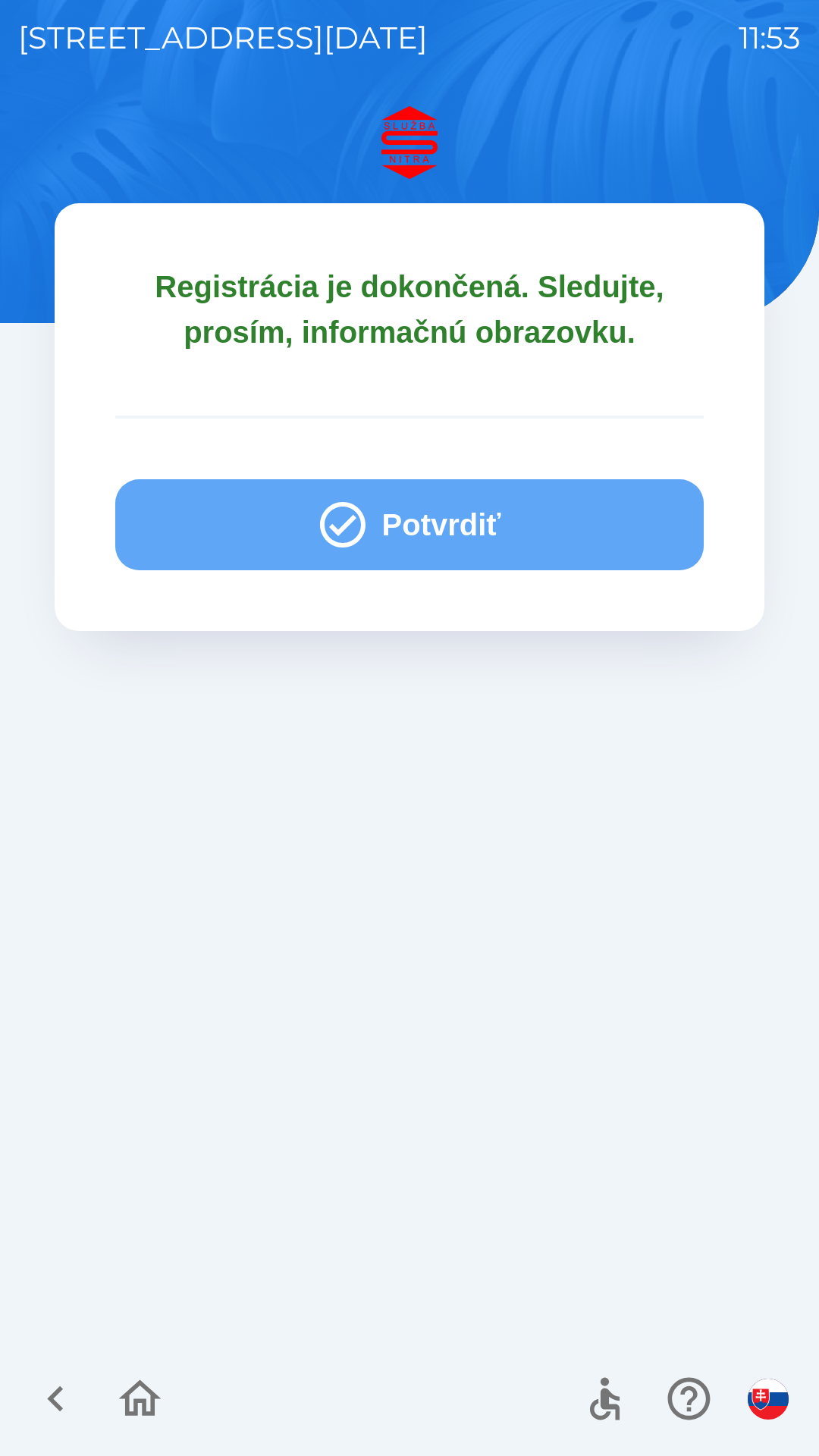
click at [352, 528] on icon "button" at bounding box center [343, 524] width 55 height 55
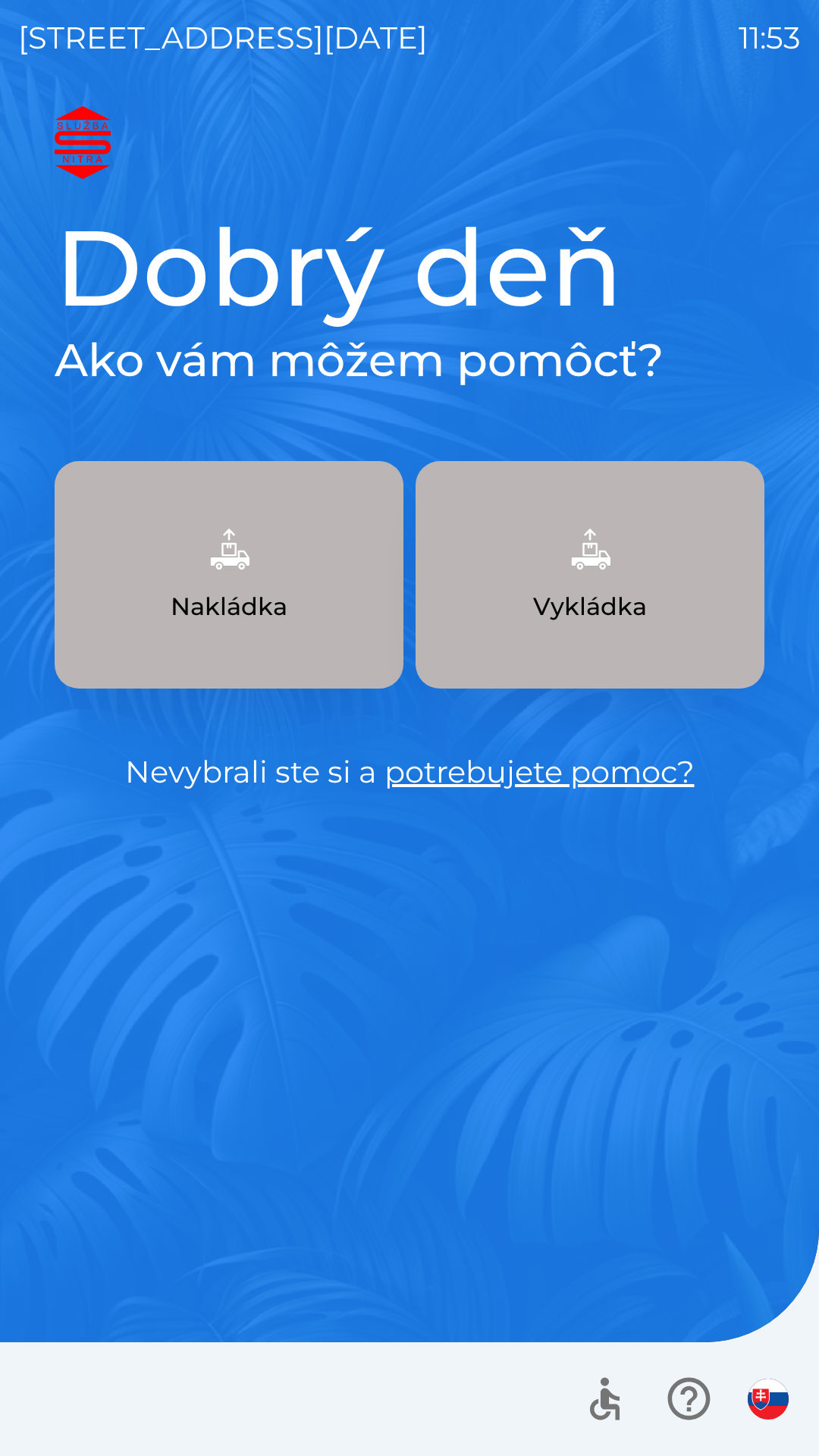
click at [237, 613] on p "Nakládka" at bounding box center [229, 606] width 117 height 37
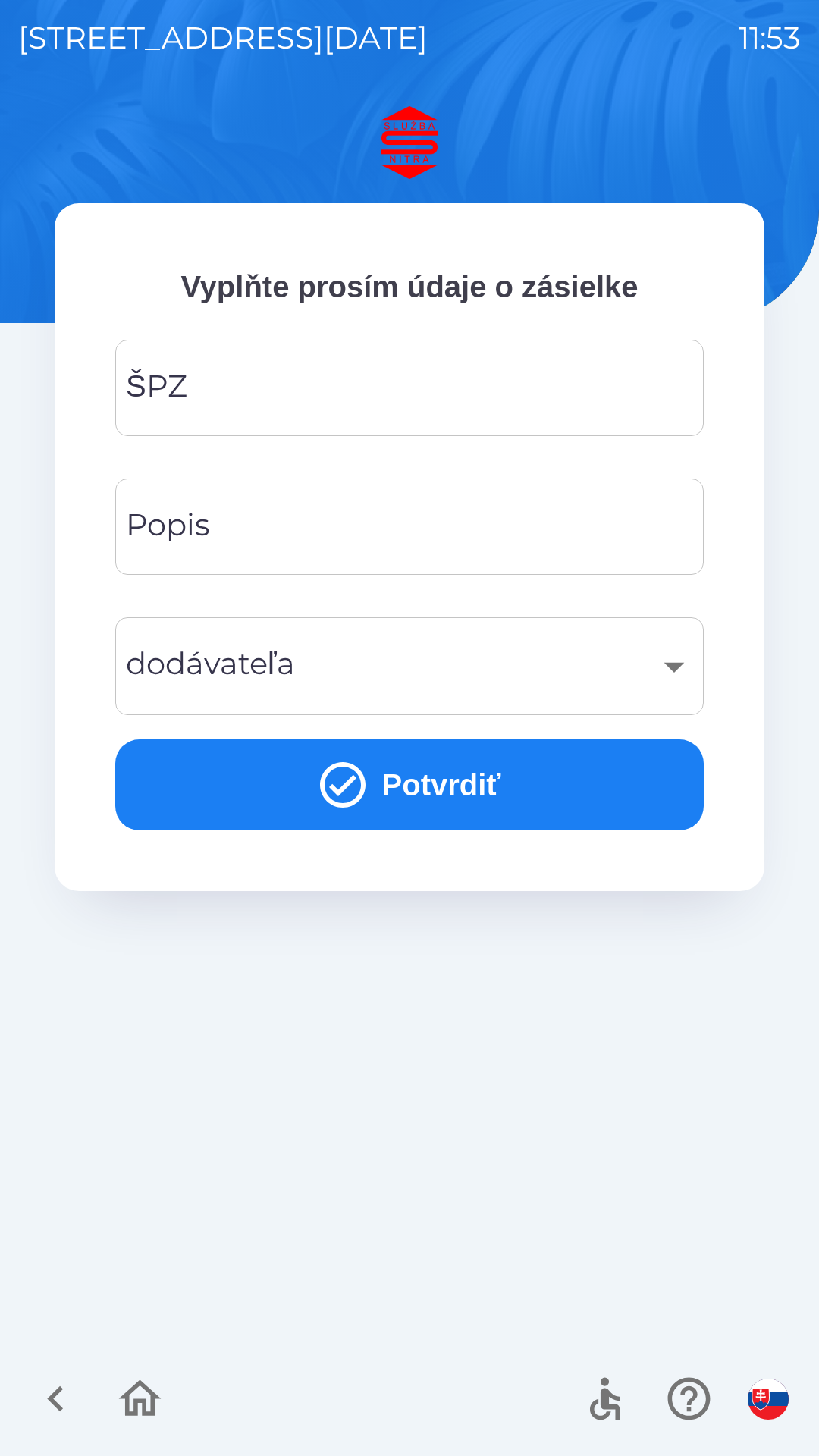
click at [317, 405] on input "ŠPZ" at bounding box center [410, 388] width 552 height 60
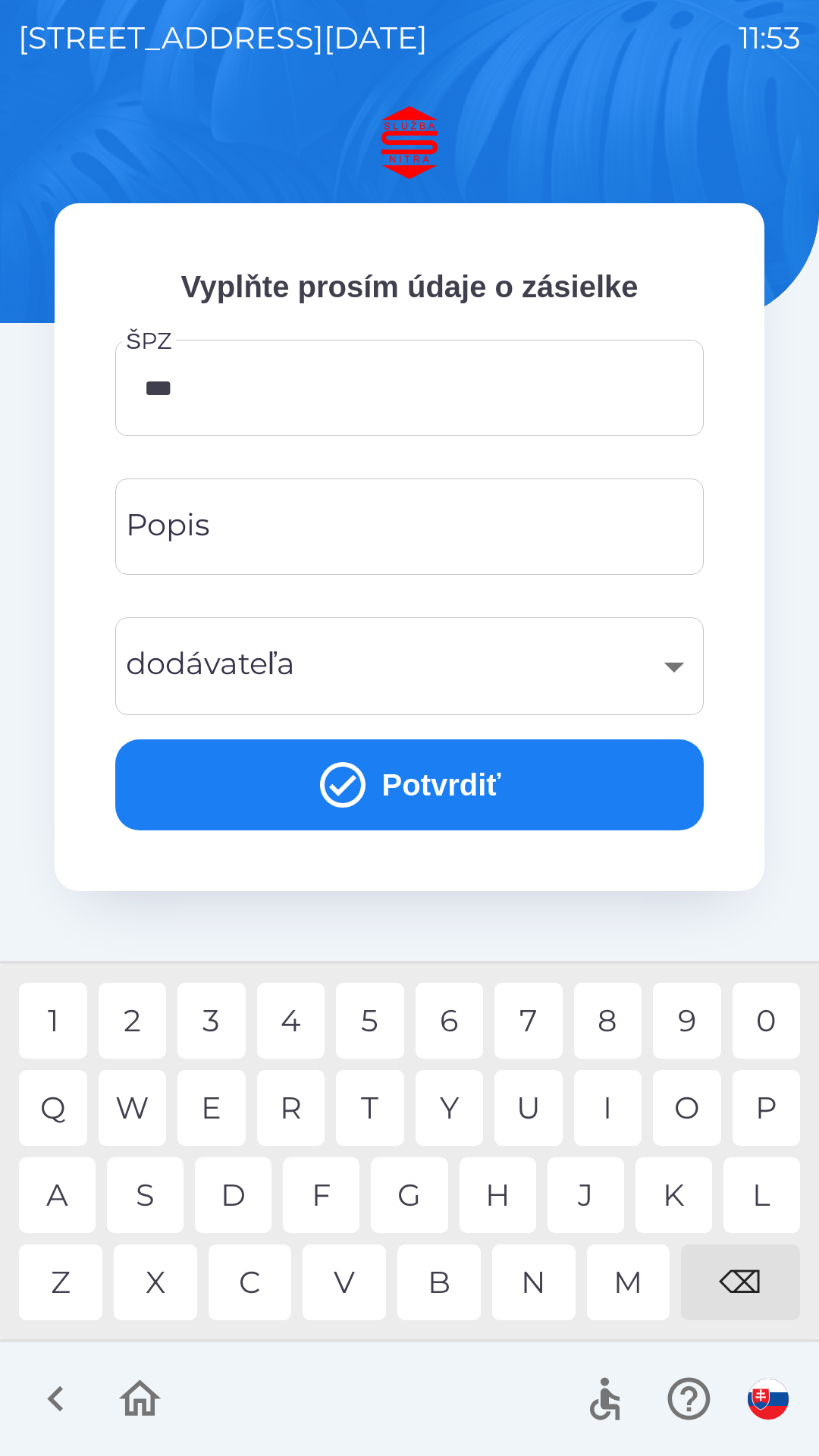
click at [60, 1036] on div "1" at bounding box center [53, 1021] width 69 height 76
click at [616, 1017] on div "8" at bounding box center [607, 1021] width 69 height 76
type input "*******"
click at [358, 545] on input "Popis" at bounding box center [410, 526] width 552 height 60
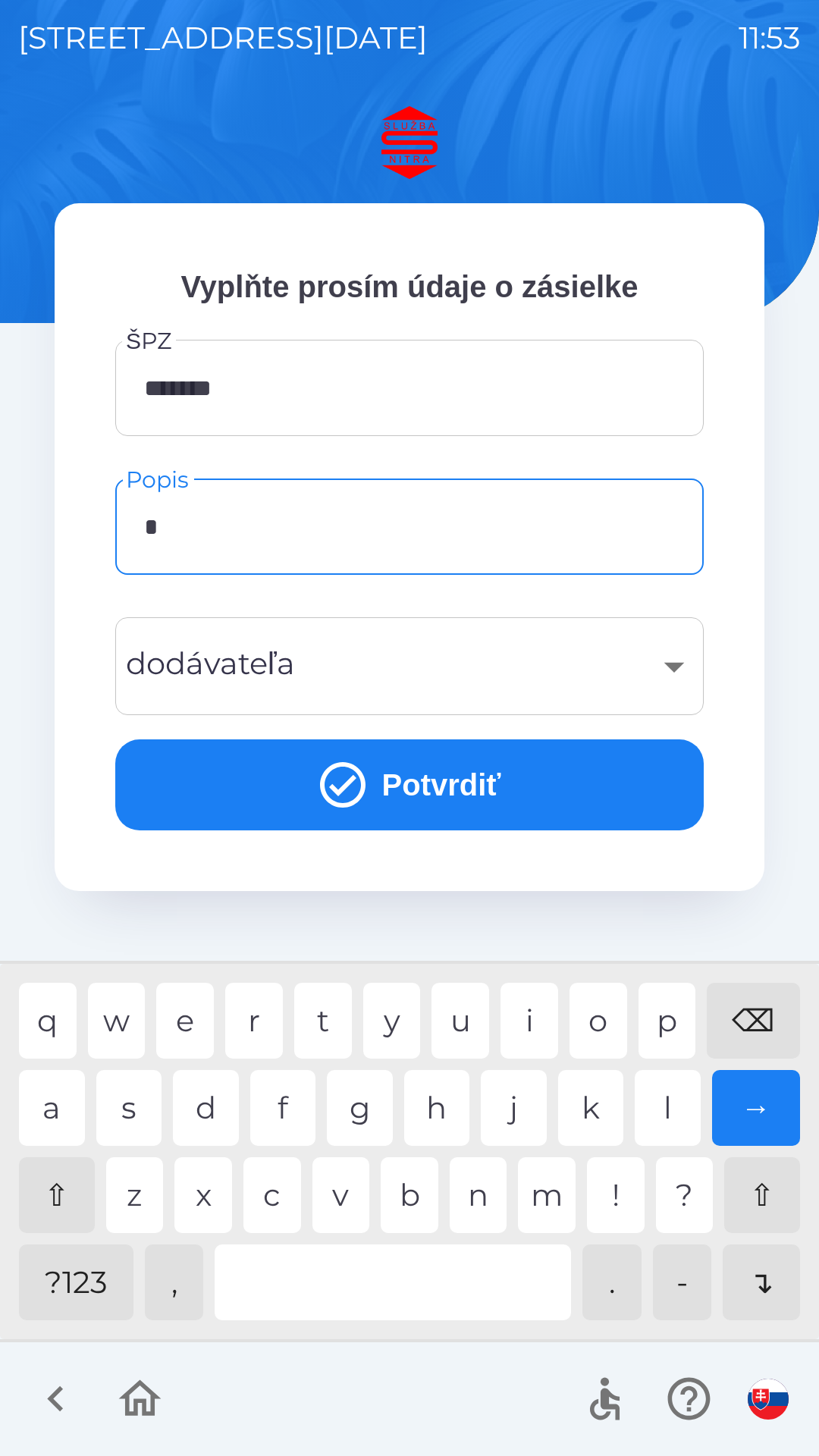
click at [217, 1109] on div "d" at bounding box center [206, 1107] width 66 height 76
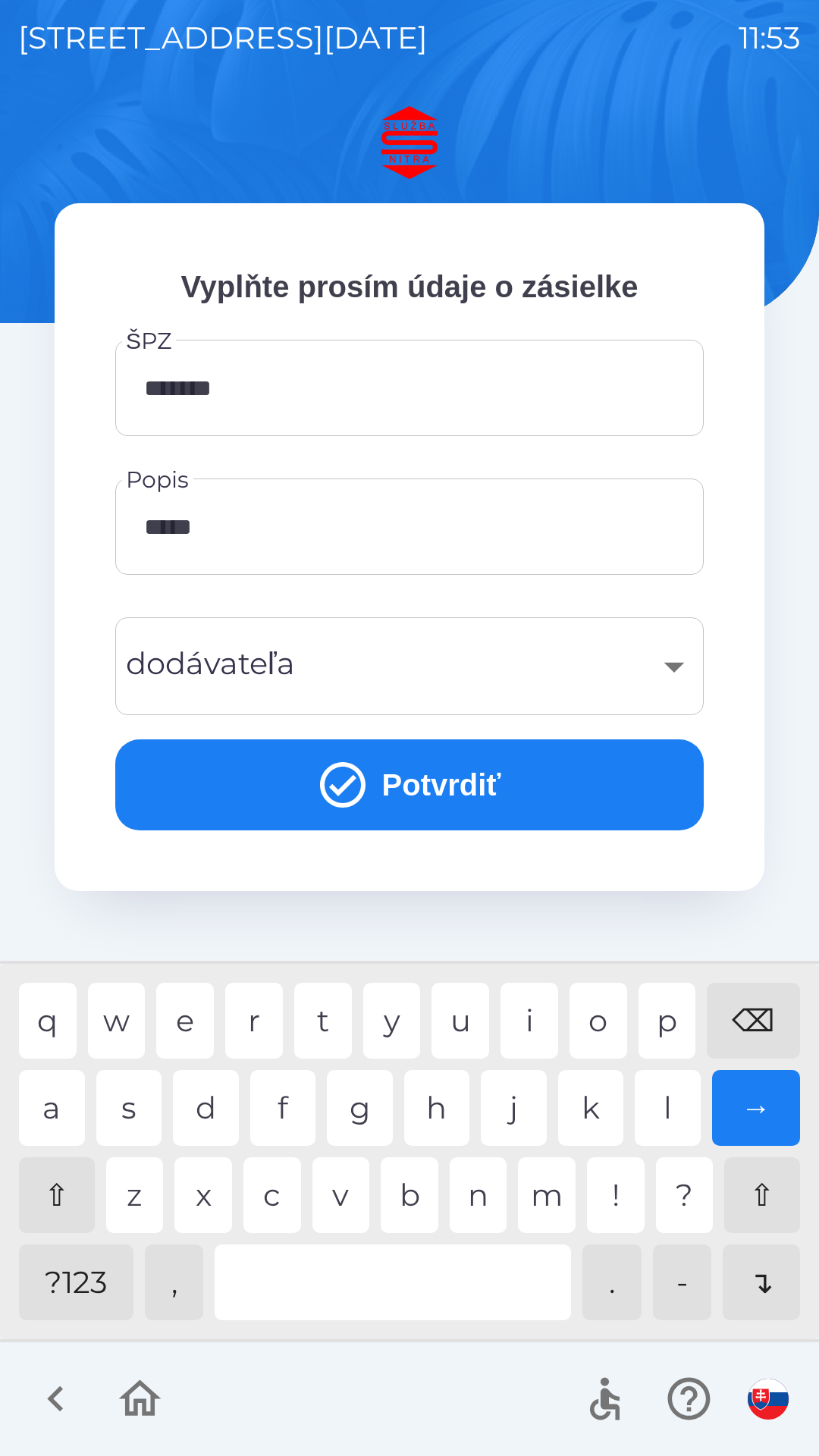
click at [487, 1217] on div "n" at bounding box center [479, 1194] width 58 height 76
click at [414, 1205] on div "b" at bounding box center [410, 1194] width 58 height 76
type input "*********"
click at [584, 1117] on div "k" at bounding box center [591, 1107] width 66 height 76
click at [348, 669] on div "​" at bounding box center [410, 666] width 552 height 62
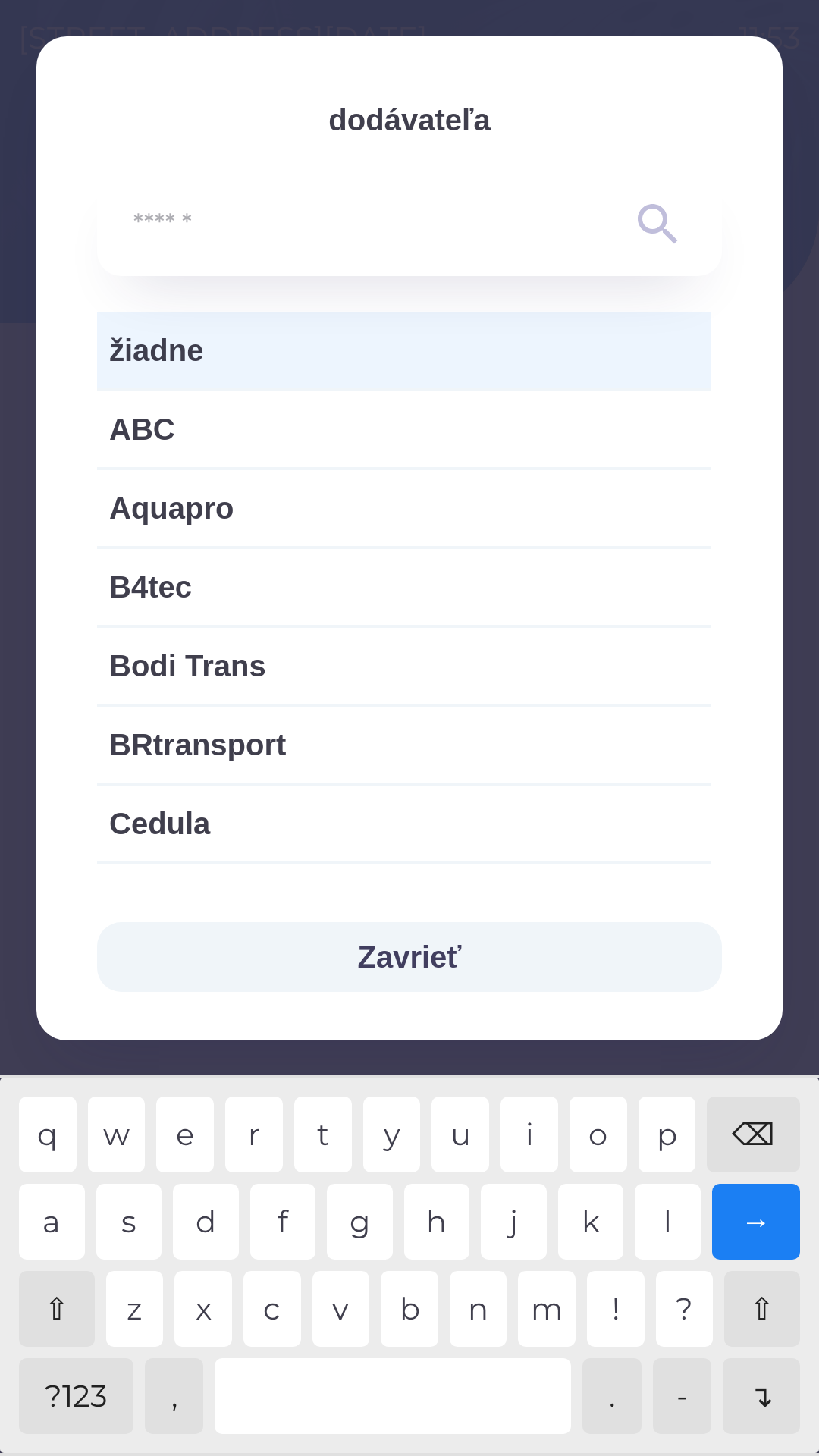
click at [289, 348] on span "žiadne" at bounding box center [404, 350] width 589 height 45
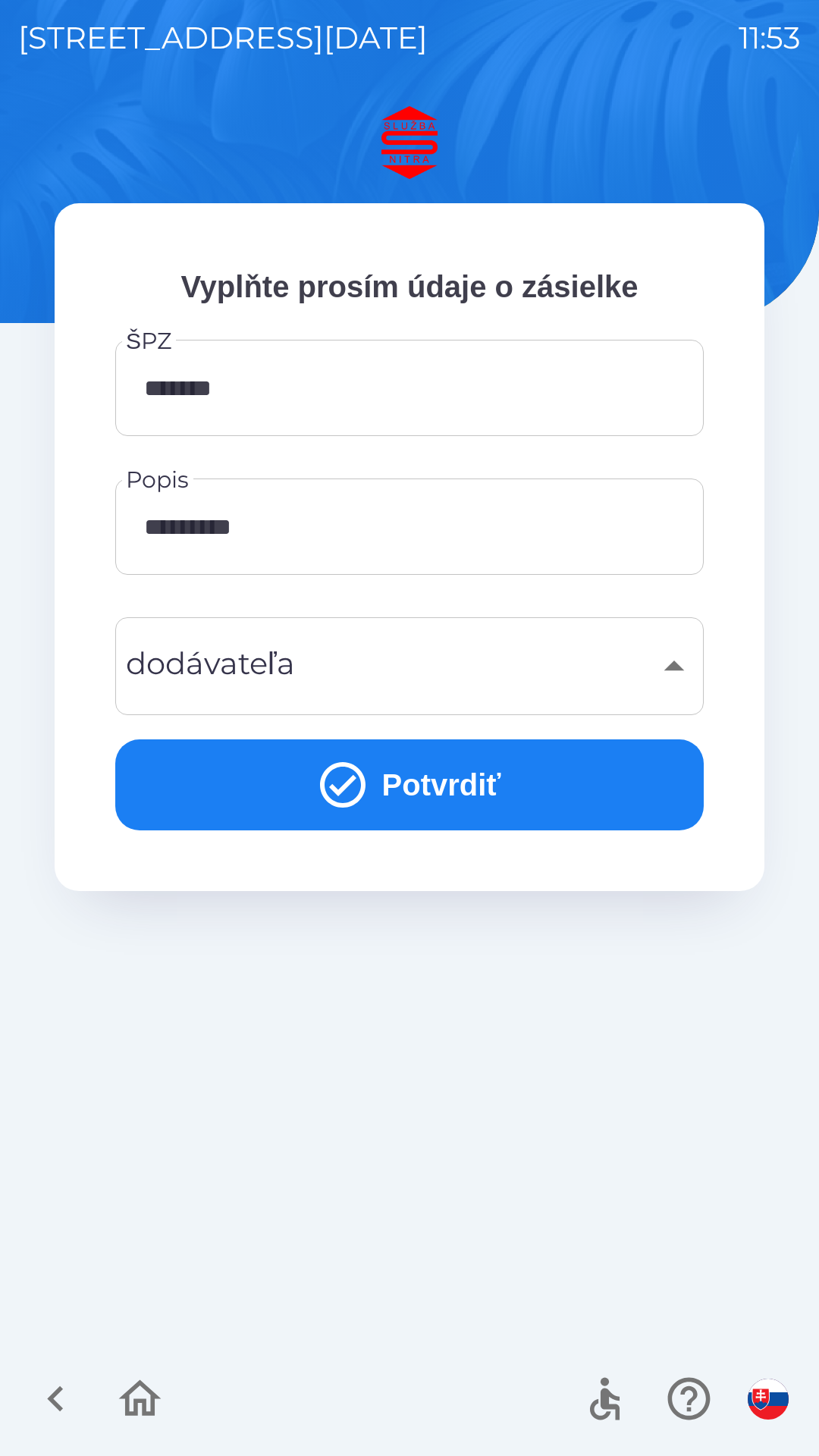
click at [437, 762] on button "Potvrdiť" at bounding box center [409, 785] width 588 height 91
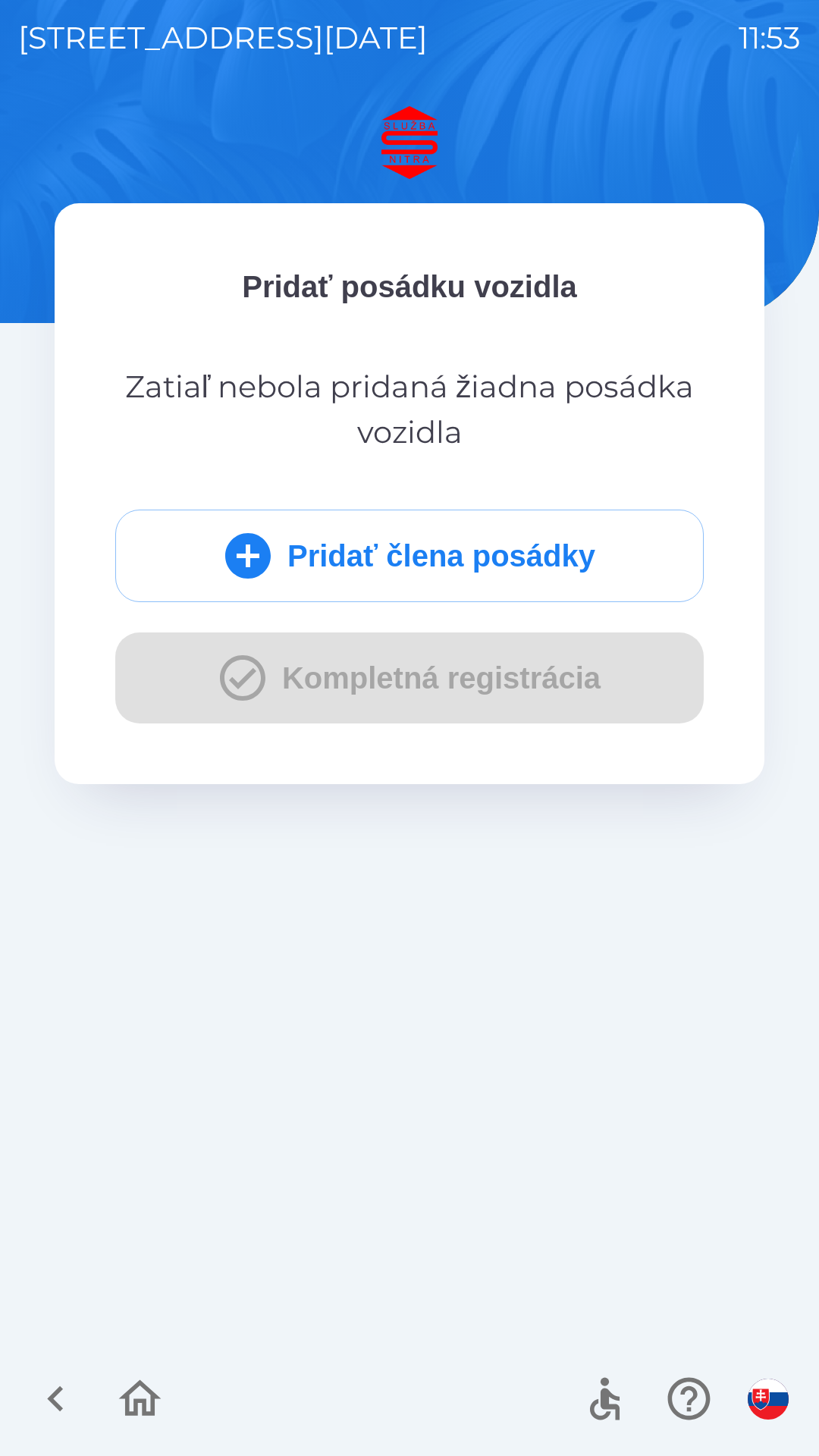
click at [412, 570] on button "Pridať člena posádky" at bounding box center [409, 556] width 588 height 93
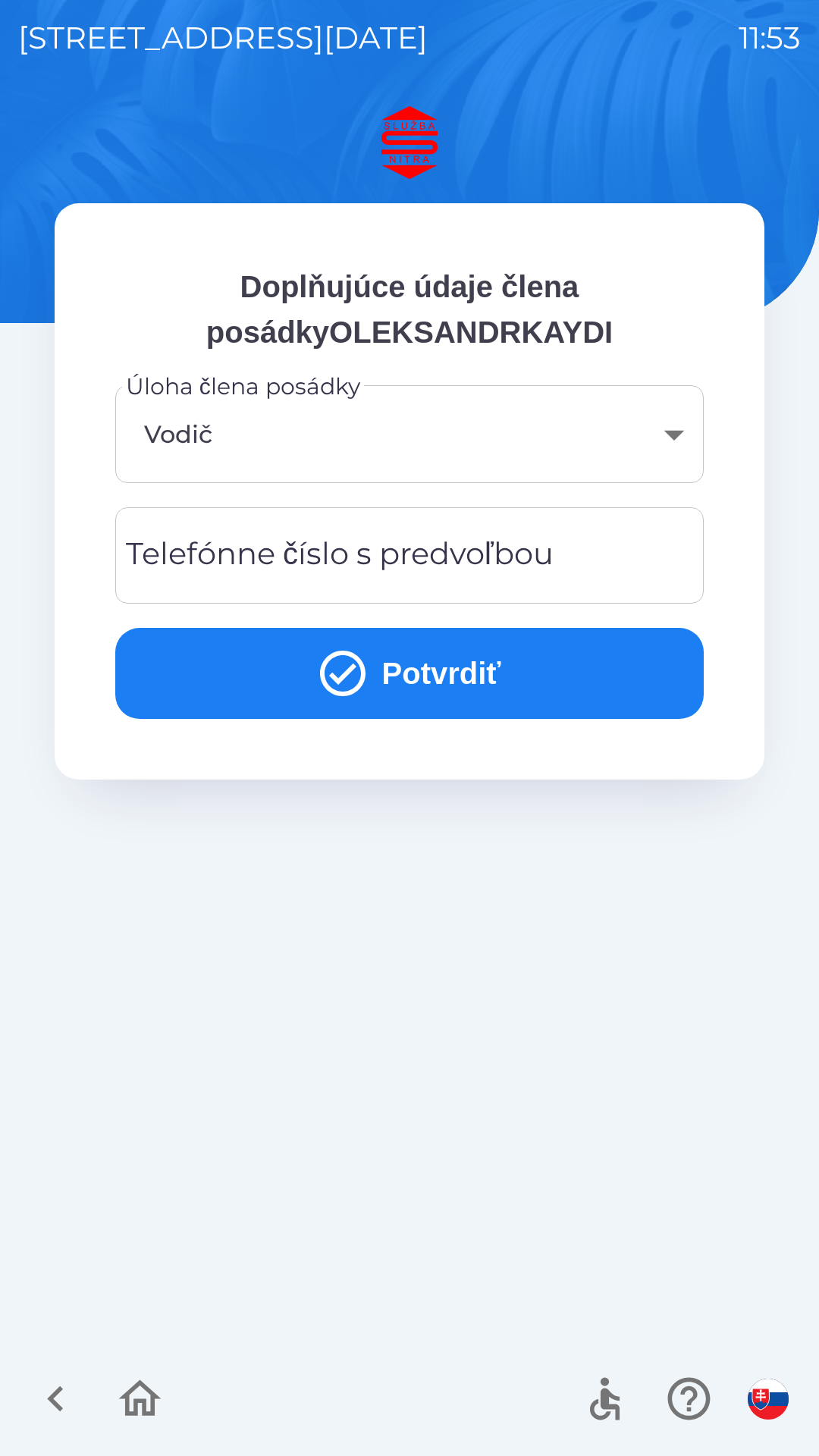
click at [344, 574] on div "Telefónne číslo s predvoľbou Telefónne číslo s predvoľbou" at bounding box center [409, 555] width 588 height 97
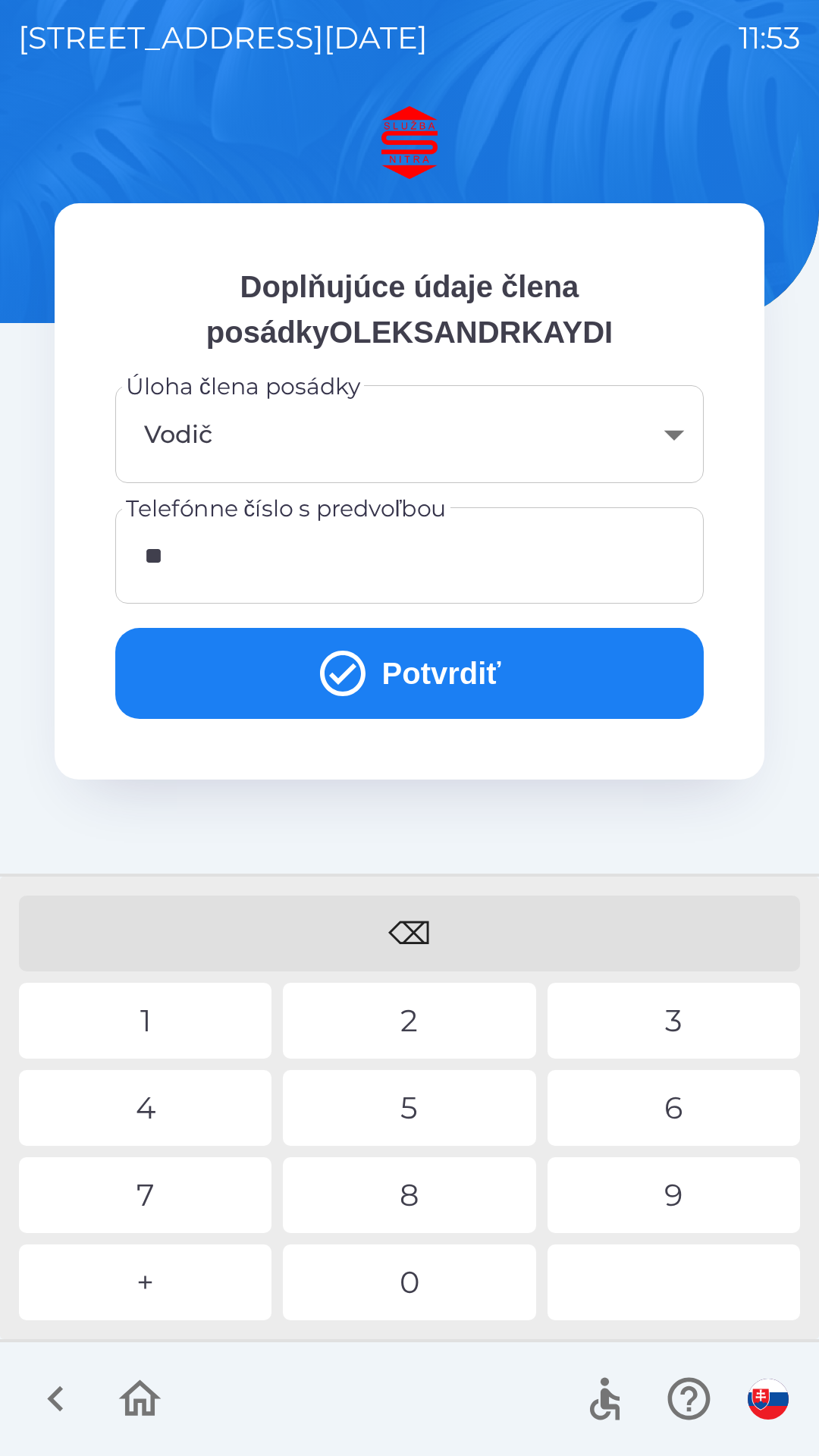
click at [677, 1199] on div "9" at bounding box center [673, 1194] width 252 height 76
click at [152, 1019] on div "1" at bounding box center [145, 1021] width 252 height 76
type input "*"
click at [422, 1028] on div "2" at bounding box center [409, 1021] width 252 height 76
click at [183, 1019] on div "1" at bounding box center [145, 1021] width 252 height 76
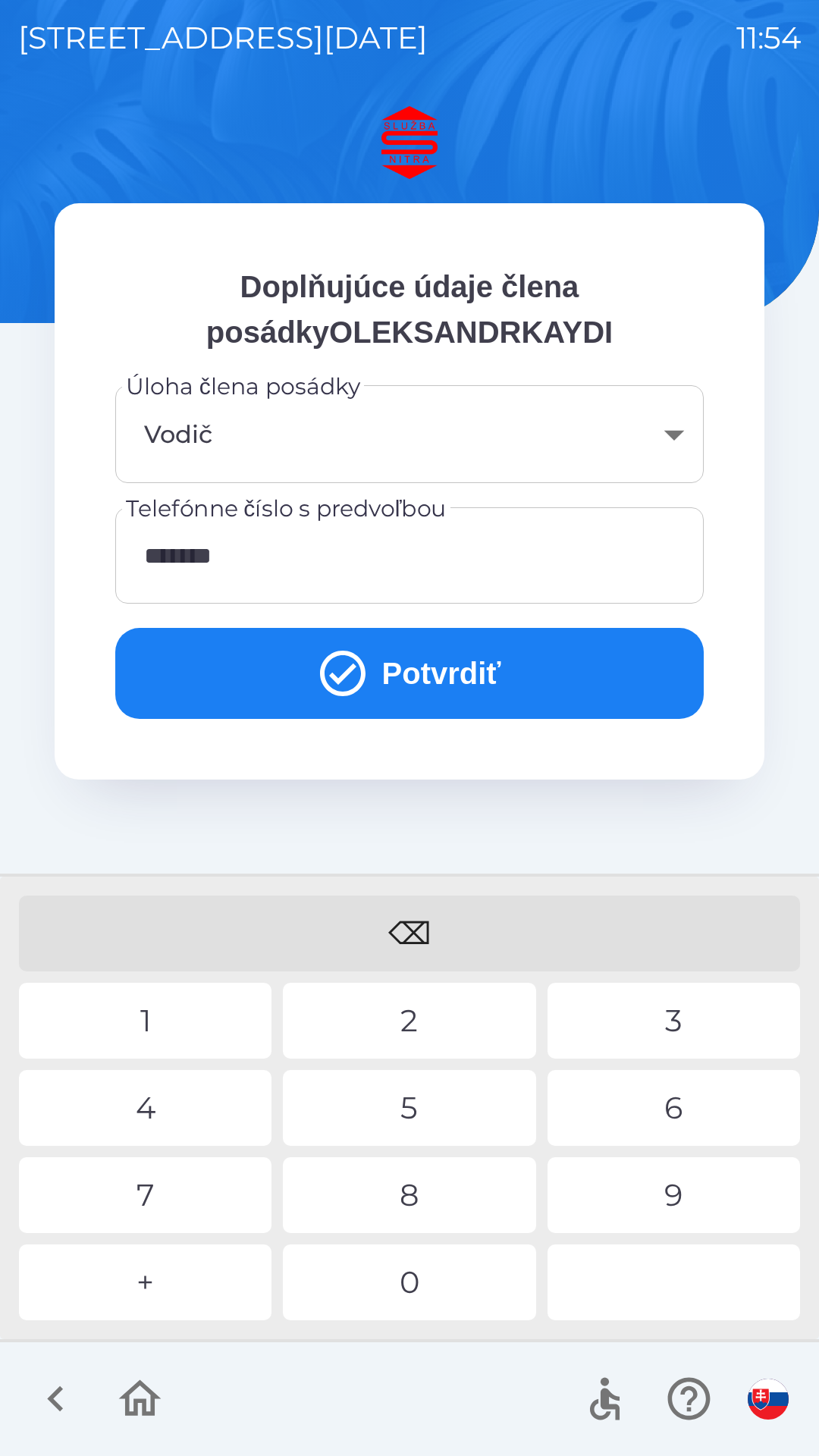
click at [163, 1034] on div "1" at bounding box center [145, 1021] width 252 height 76
click at [426, 939] on div "⌫" at bounding box center [410, 933] width 781 height 76
click at [678, 1021] on div "3" at bounding box center [673, 1021] width 252 height 76
click at [681, 1114] on div "6" at bounding box center [673, 1107] width 252 height 76
click at [672, 1016] on div "3" at bounding box center [673, 1021] width 252 height 76
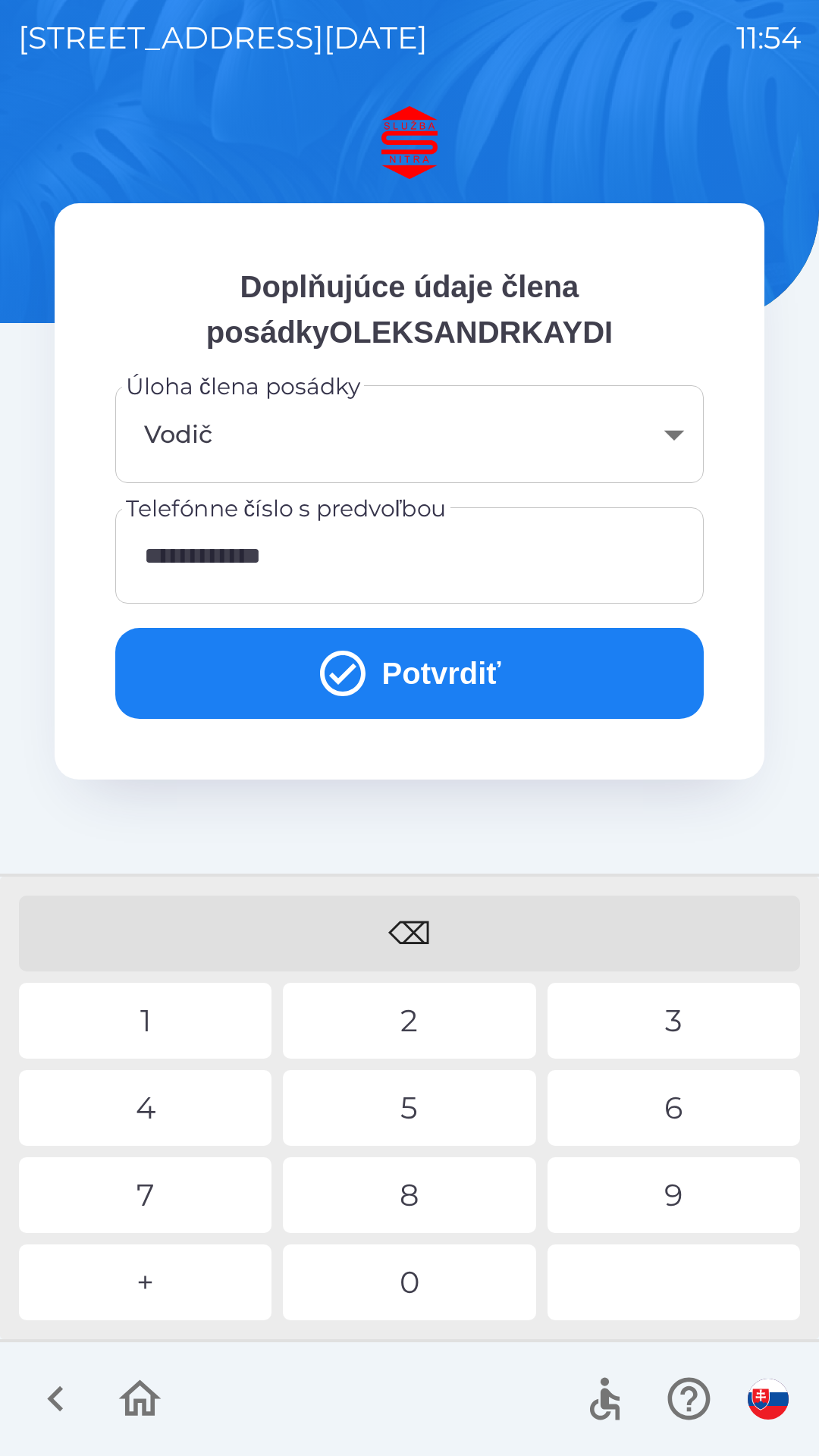
click at [159, 1031] on div "1" at bounding box center [145, 1021] width 252 height 76
type input "**********"
click at [381, 654] on button "Potvrdiť" at bounding box center [409, 673] width 588 height 91
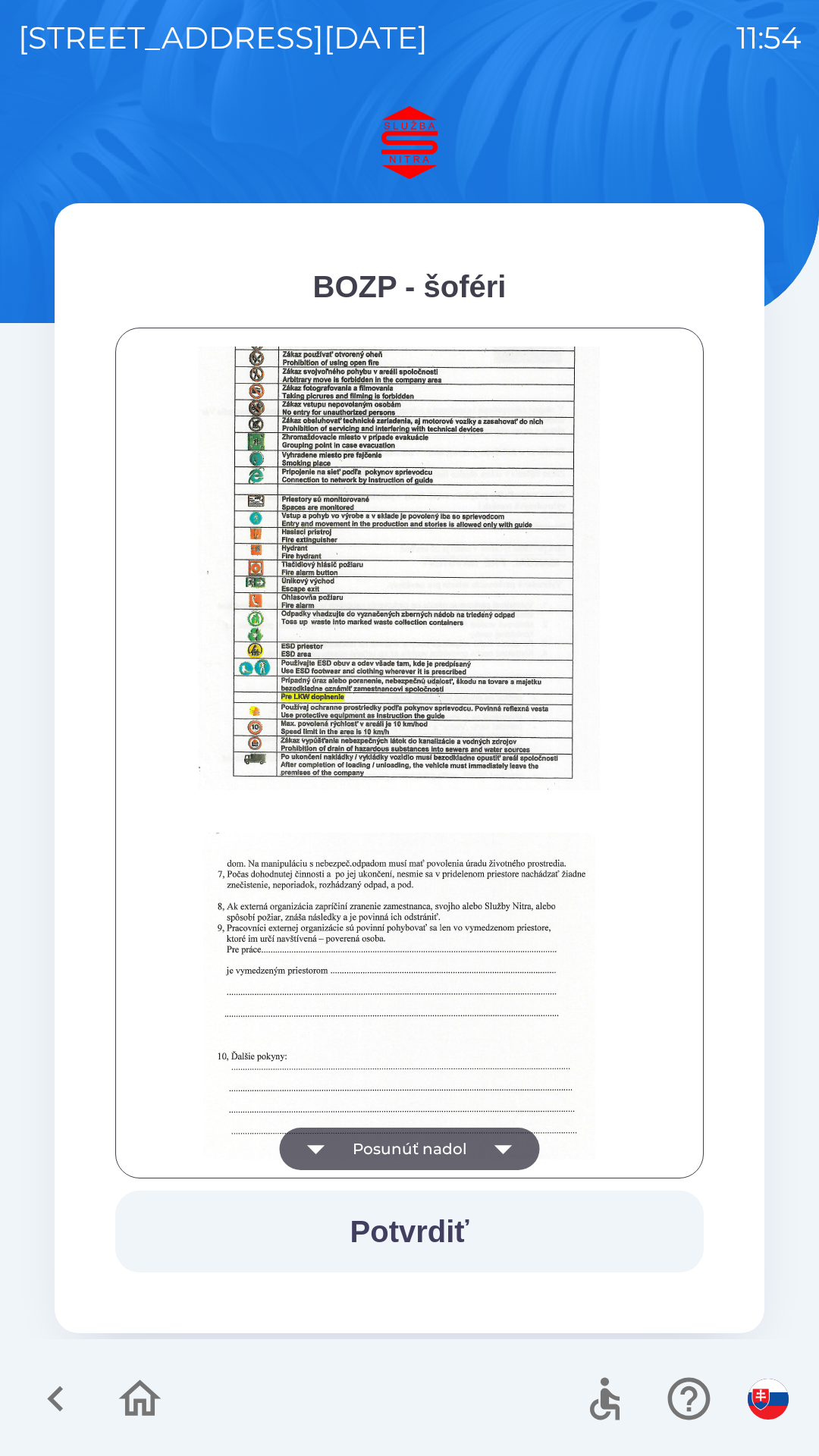
scroll to position [1699, 0]
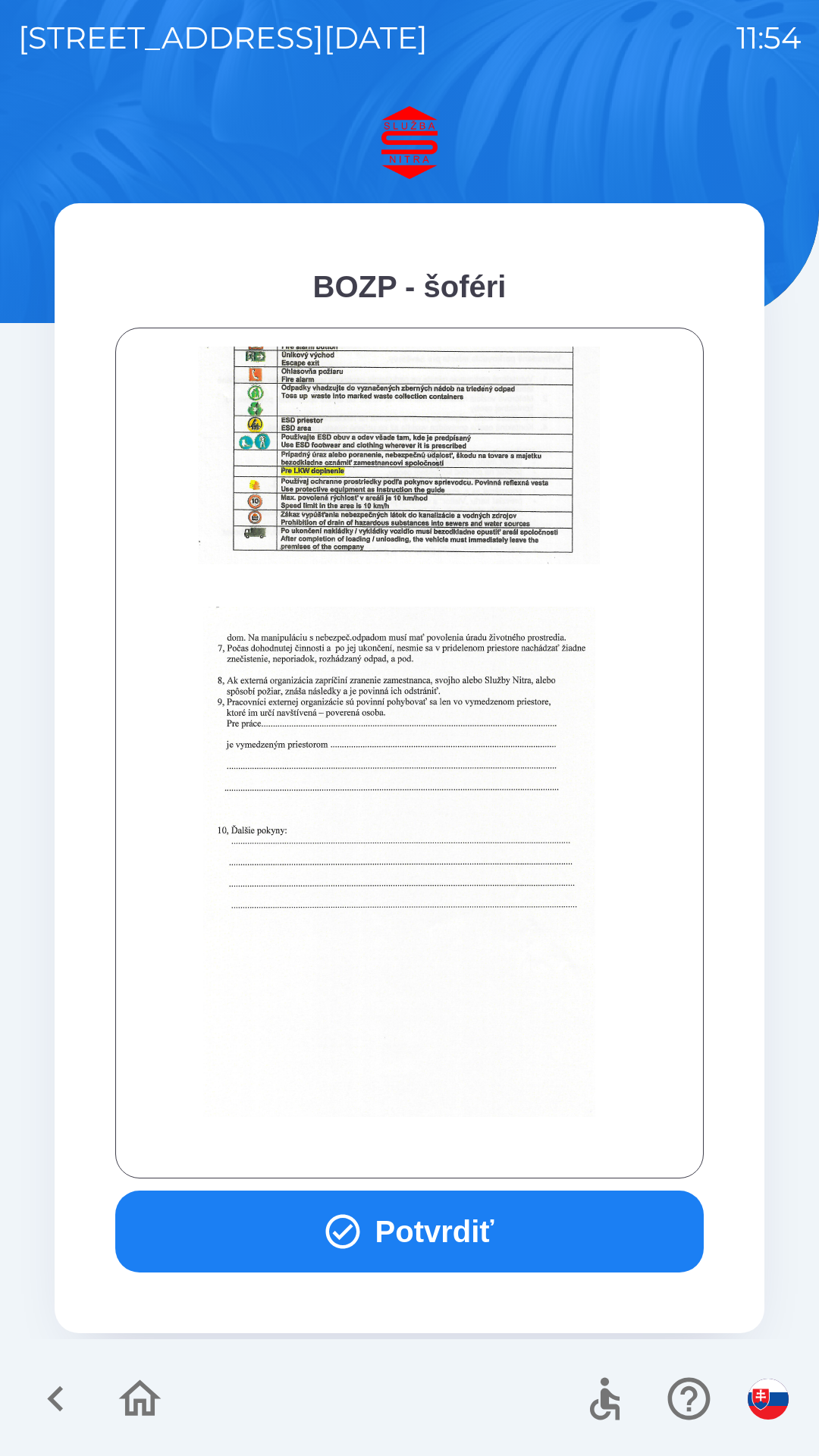
click at [406, 1231] on button "Potvrdiť" at bounding box center [409, 1231] width 588 height 82
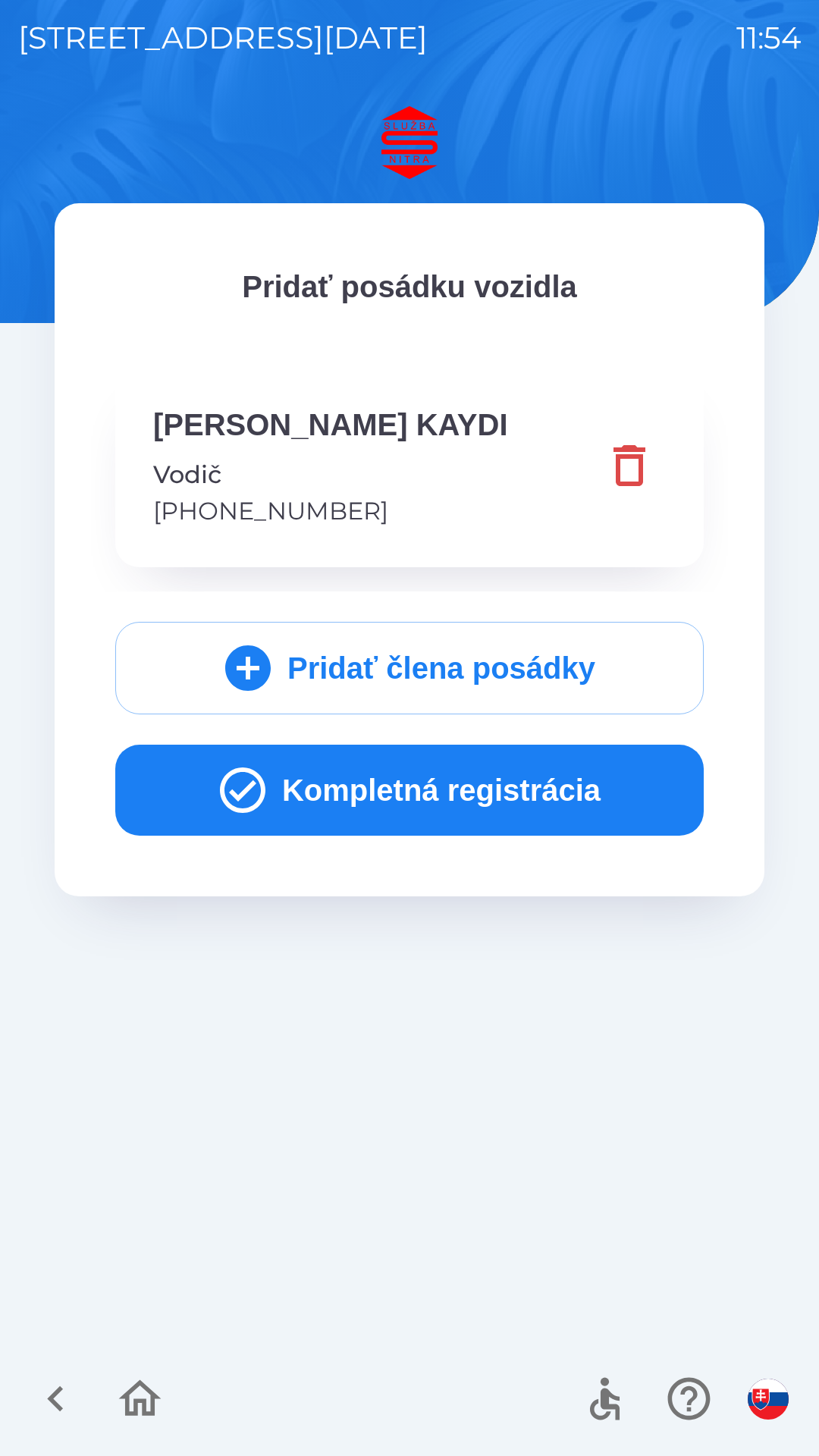
click at [383, 773] on button "Kompletná registrácia" at bounding box center [409, 790] width 588 height 91
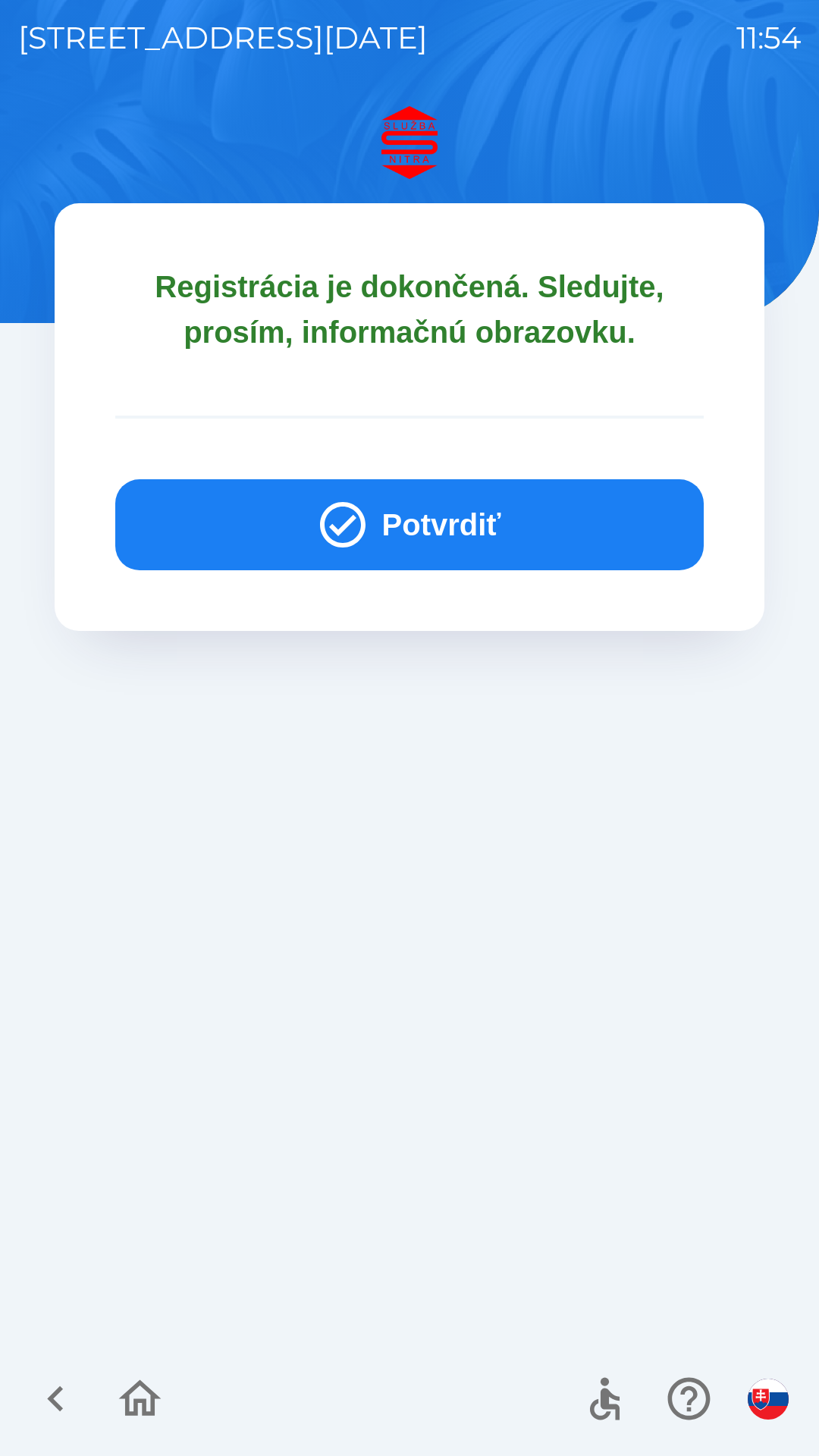
click at [473, 518] on button "Potvrdiť" at bounding box center [409, 524] width 588 height 91
